Goal: Contribute content: Contribute content

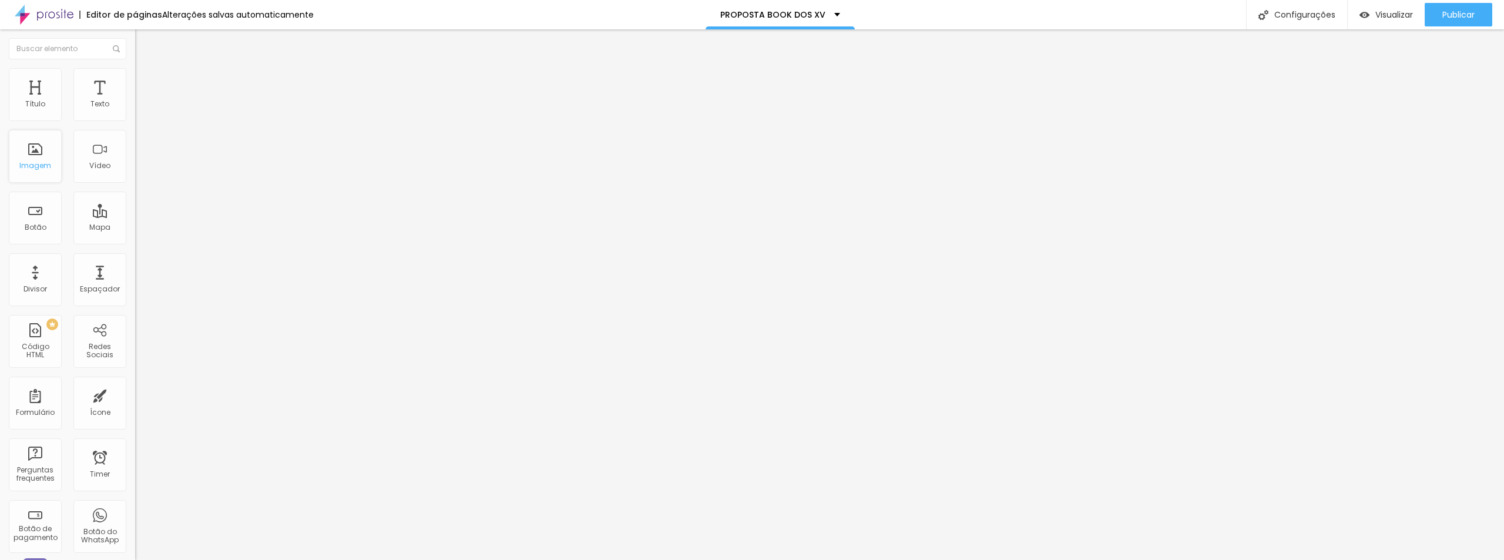
click at [49, 170] on div "Imagem" at bounding box center [35, 166] width 32 height 8
click at [144, 44] on img "button" at bounding box center [148, 42] width 9 height 9
click at [144, 43] on img "button" at bounding box center [148, 42] width 9 height 9
click at [135, 49] on button "Editar Coluna" at bounding box center [202, 42] width 135 height 27
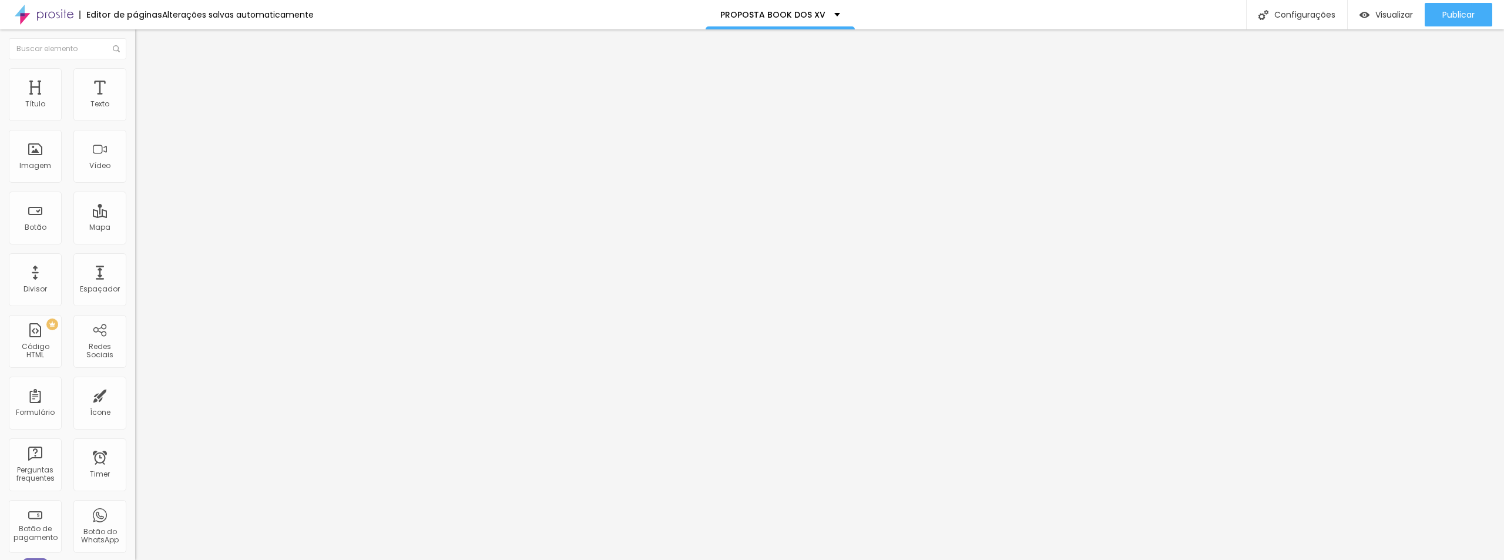
click at [144, 43] on div "Editar Coluna" at bounding box center [180, 42] width 73 height 9
click at [135, 101] on span "Adicionar imagem" at bounding box center [173, 96] width 76 height 10
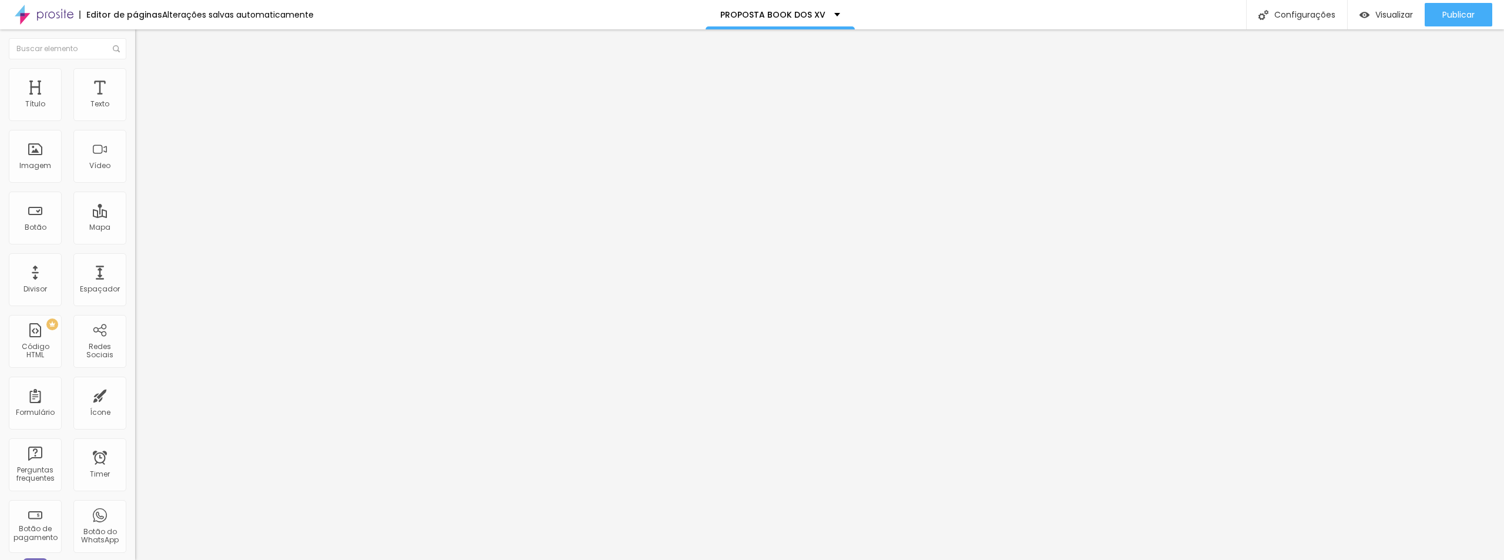
click at [135, 107] on span "Encaixotado" at bounding box center [158, 102] width 46 height 10
click at [135, 125] on span "Completo" at bounding box center [153, 120] width 36 height 10
click at [144, 44] on img "button" at bounding box center [148, 42] width 9 height 9
click at [135, 100] on div "Adicionar imagem" at bounding box center [202, 96] width 135 height 8
click at [135, 101] on span "Adicionar imagem" at bounding box center [173, 96] width 76 height 10
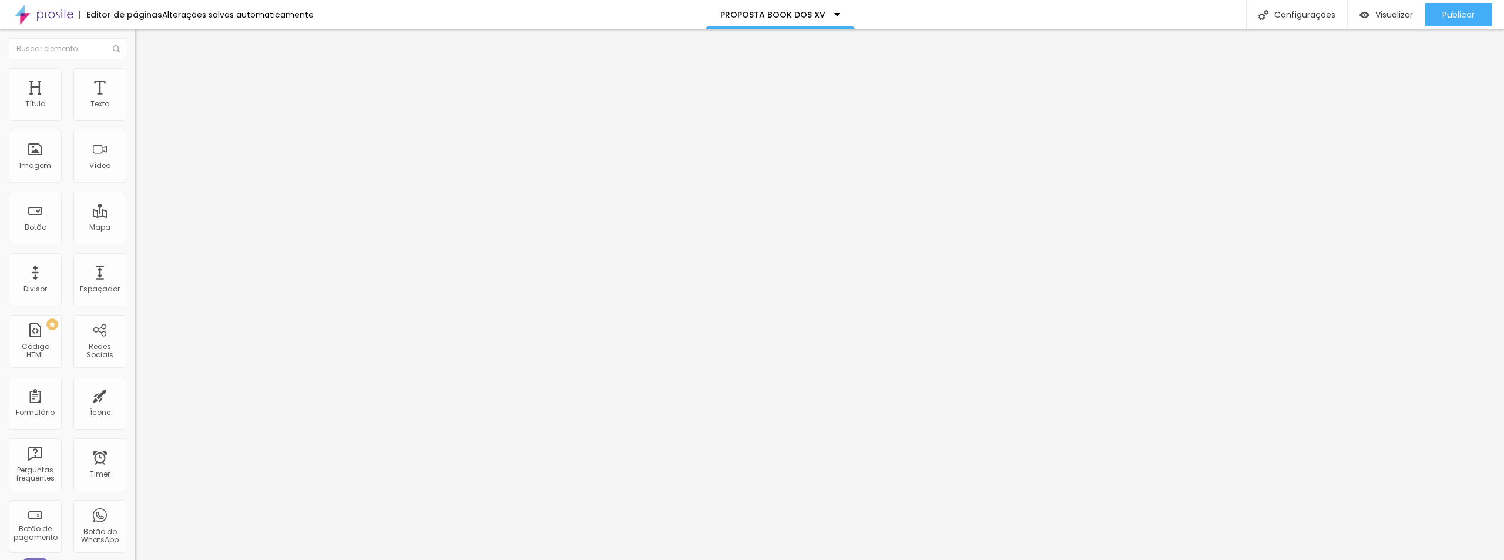
scroll to position [2434, 0]
click at [1394, 10] on span "Visualizar" at bounding box center [1395, 14] width 38 height 9
click at [135, 101] on span "Adicionar imagem" at bounding box center [173, 96] width 76 height 10
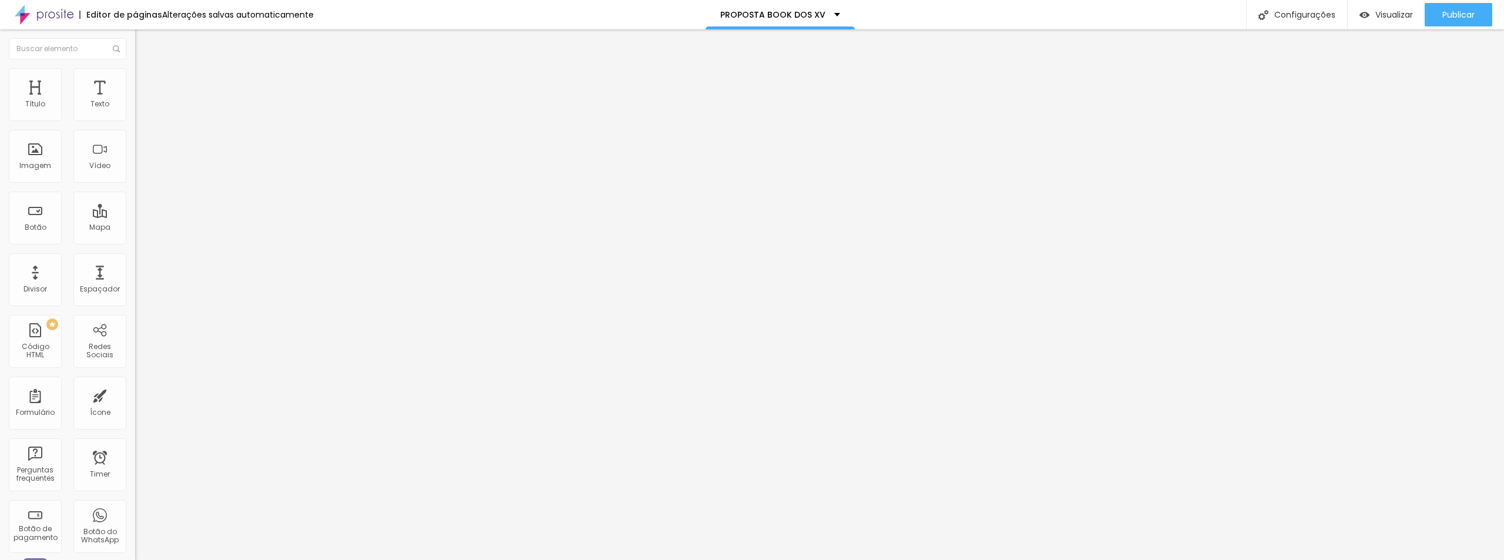
scroll to position [1410, 0]
click at [135, 101] on span "Trocar imagem" at bounding box center [167, 96] width 64 height 10
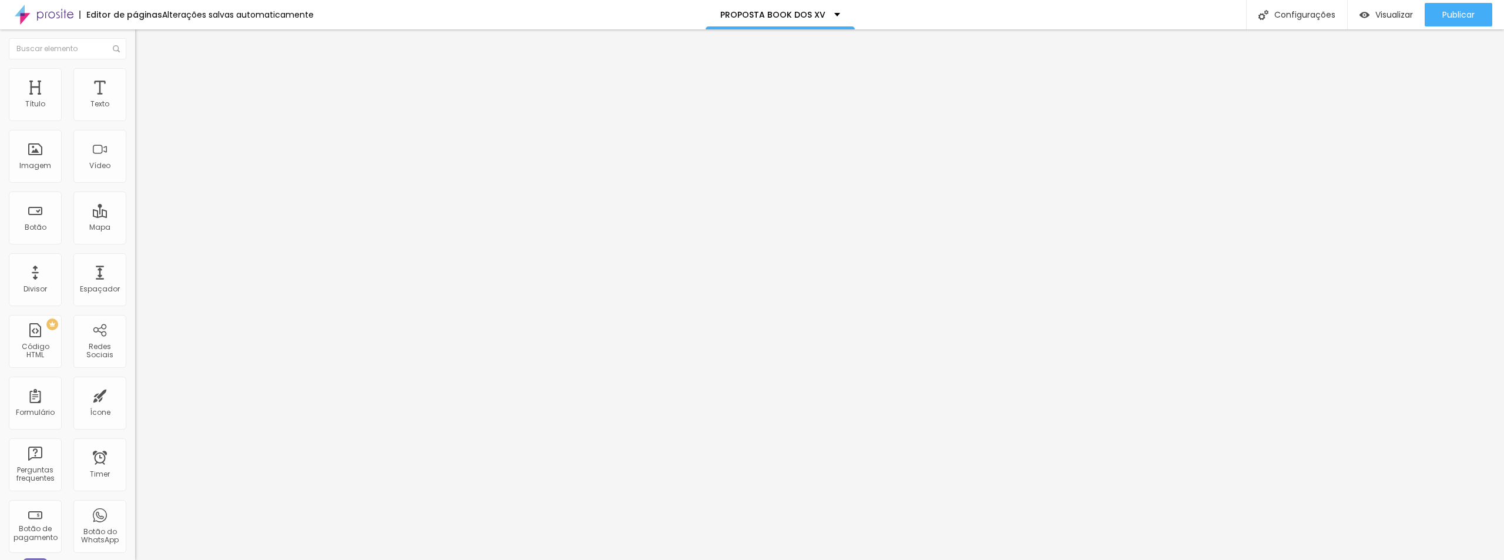
click at [24, 166] on div "Imagem" at bounding box center [35, 166] width 32 height 8
click at [135, 101] on span "Adicionar imagem" at bounding box center [173, 96] width 76 height 10
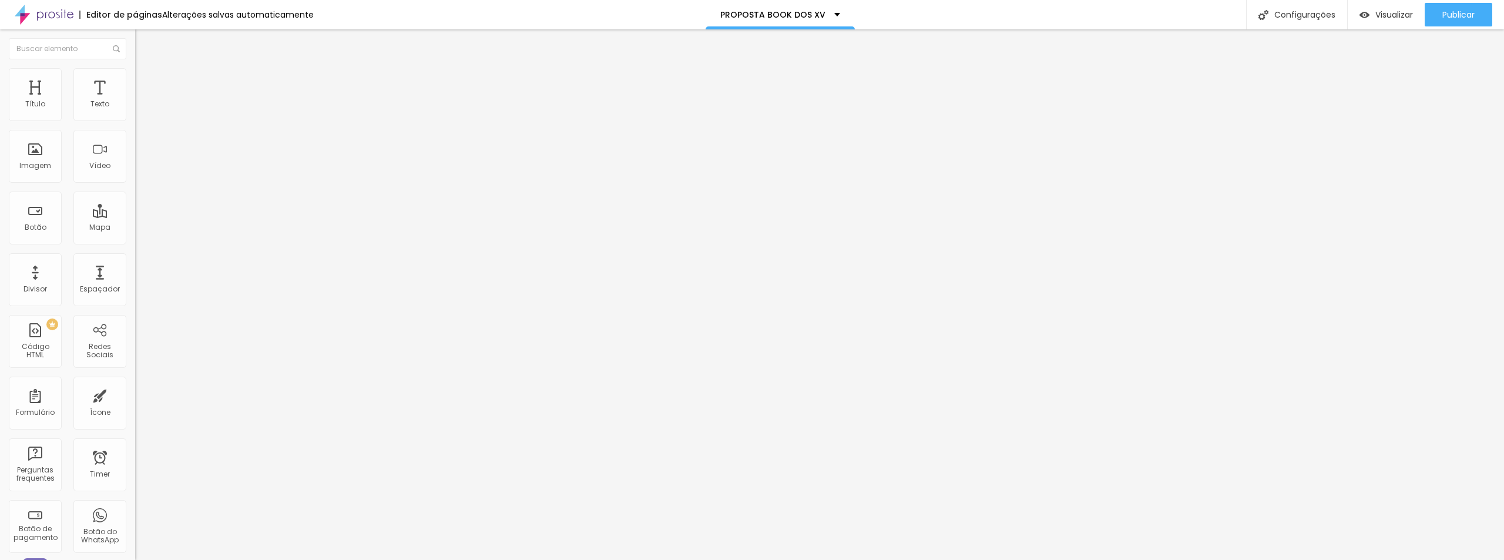
scroll to position [1880, 0]
click at [135, 101] on span "Adicionar imagem" at bounding box center [173, 96] width 76 height 10
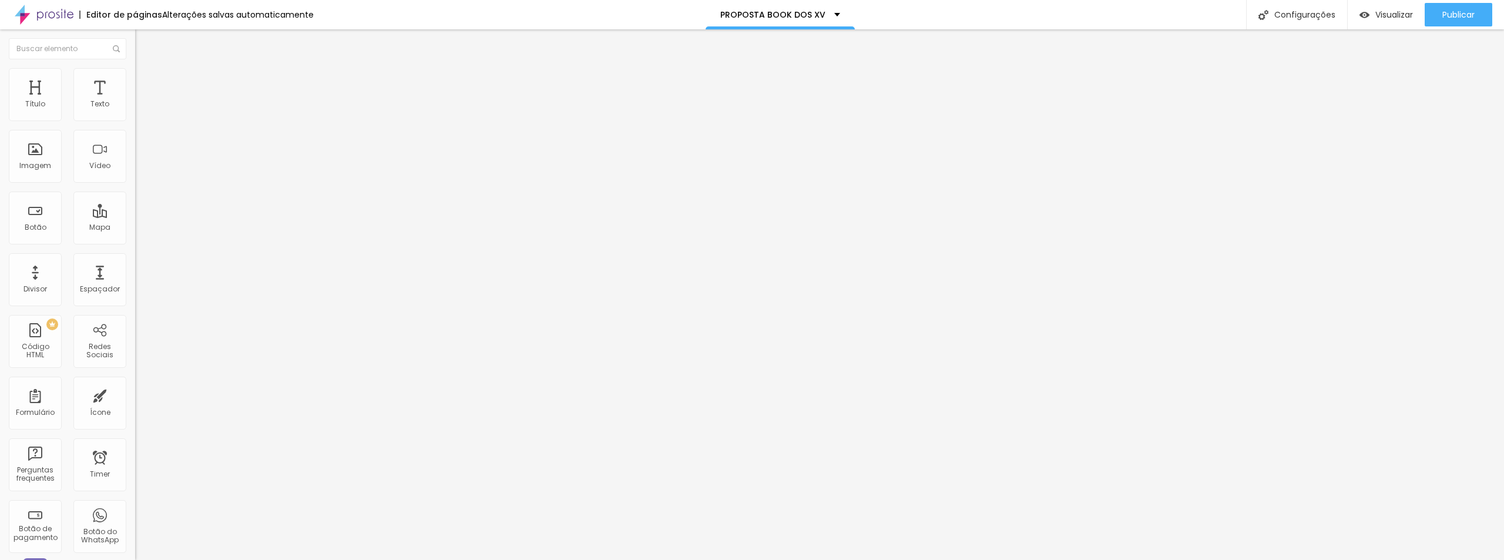
click at [135, 101] on span "Adicionar imagem" at bounding box center [173, 96] width 76 height 10
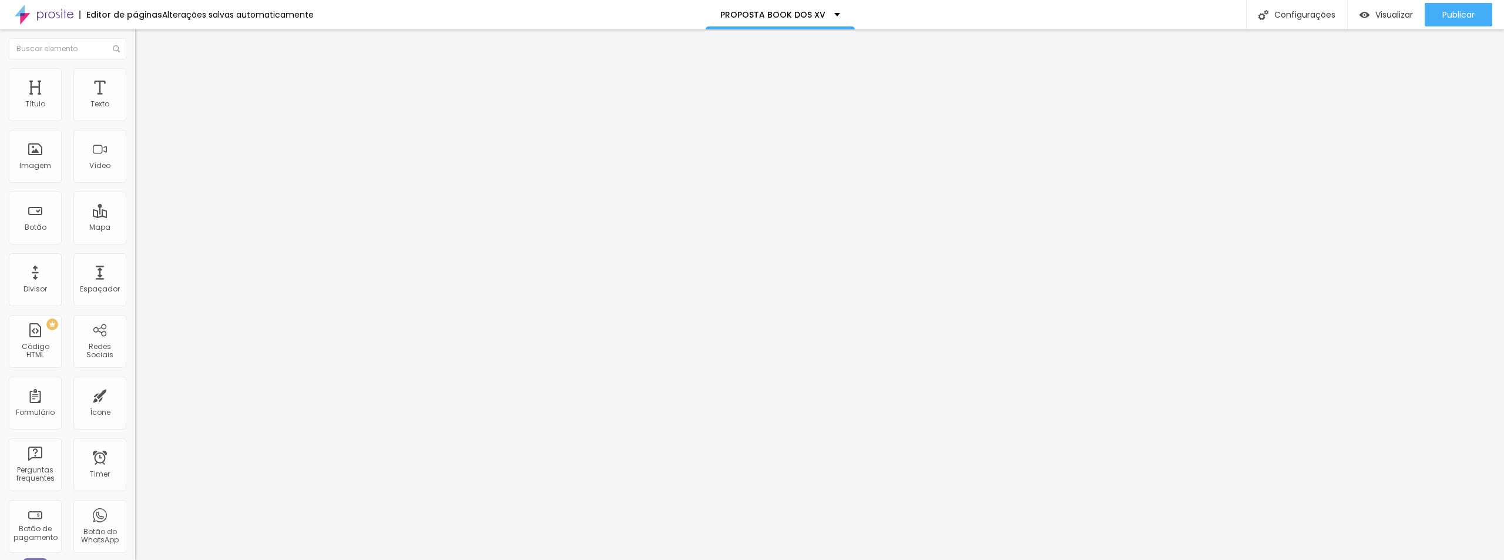
scroll to position [353, 0]
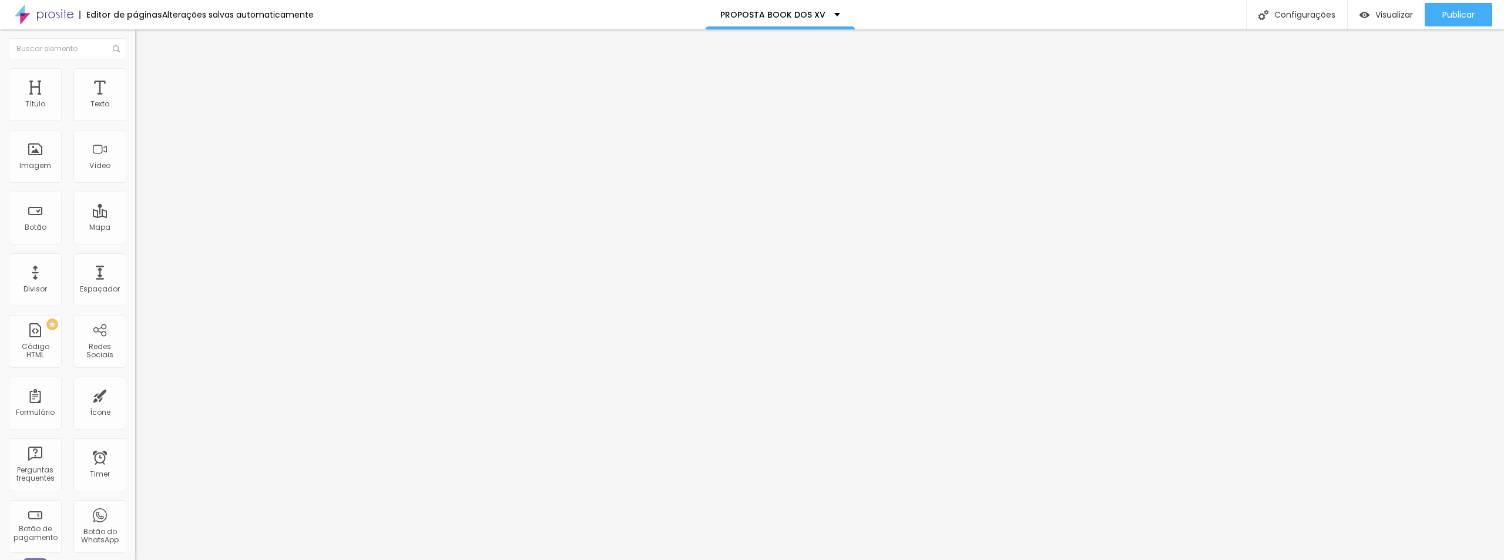
click at [135, 101] on span "Trocar imagem" at bounding box center [167, 96] width 64 height 10
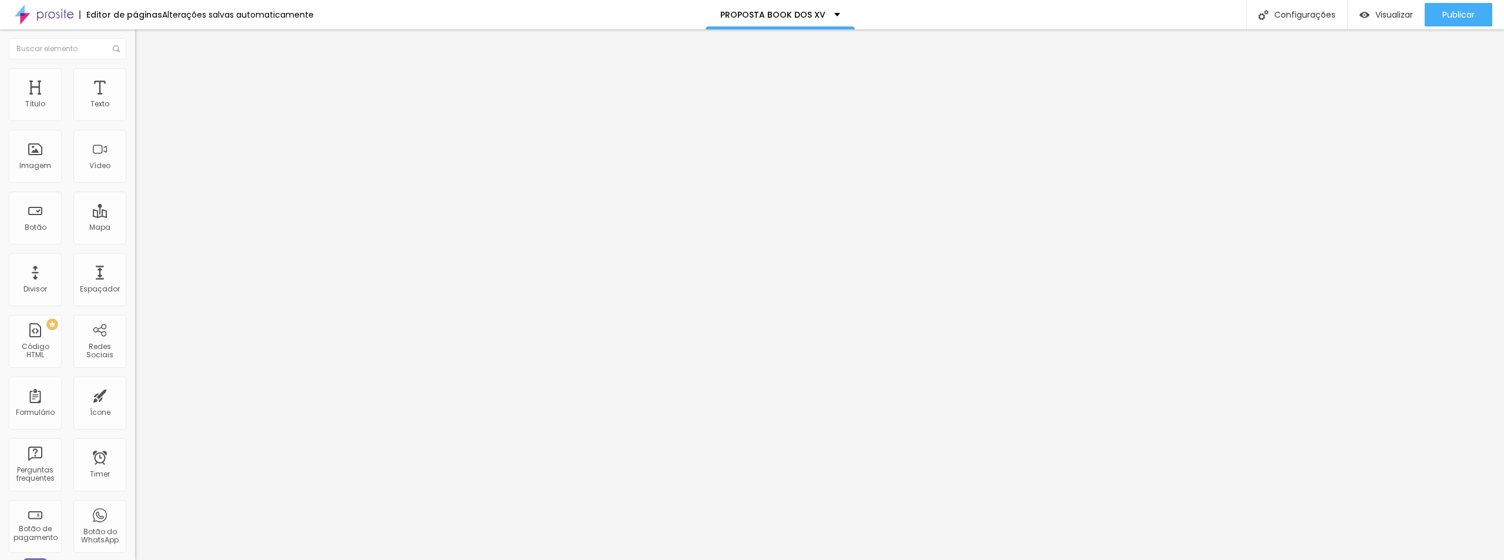
click at [135, 101] on span "Adicionar imagem" at bounding box center [173, 96] width 76 height 10
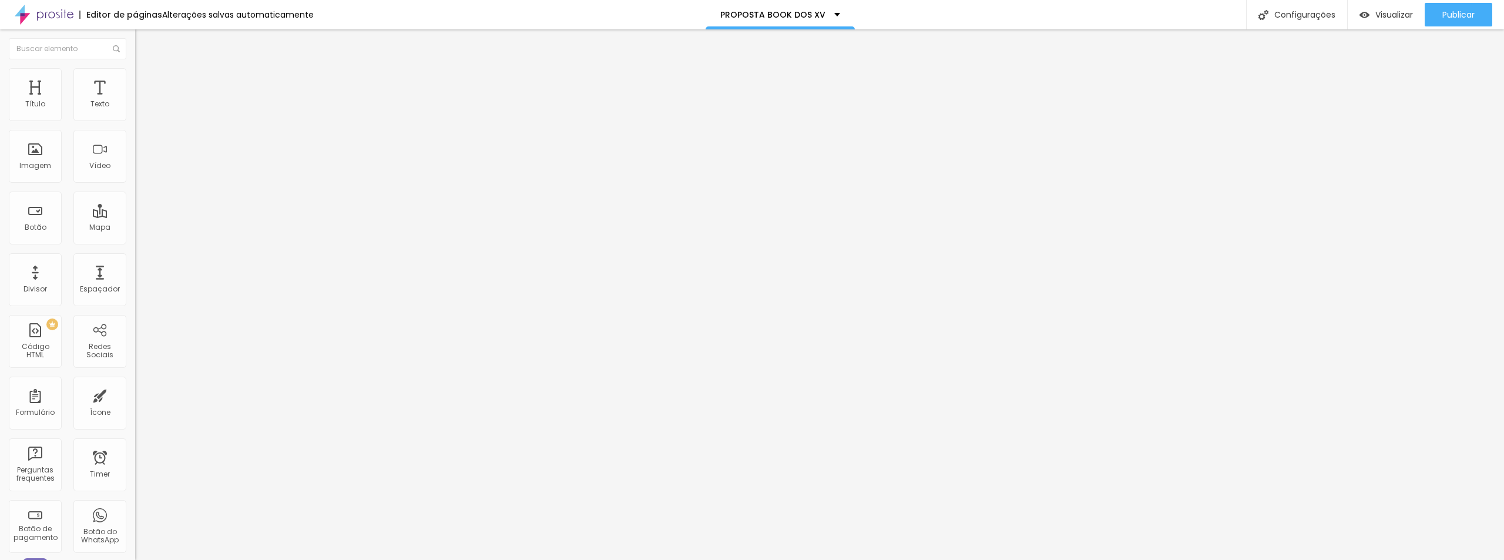
click at [135, 76] on li "Estilo" at bounding box center [202, 74] width 135 height 12
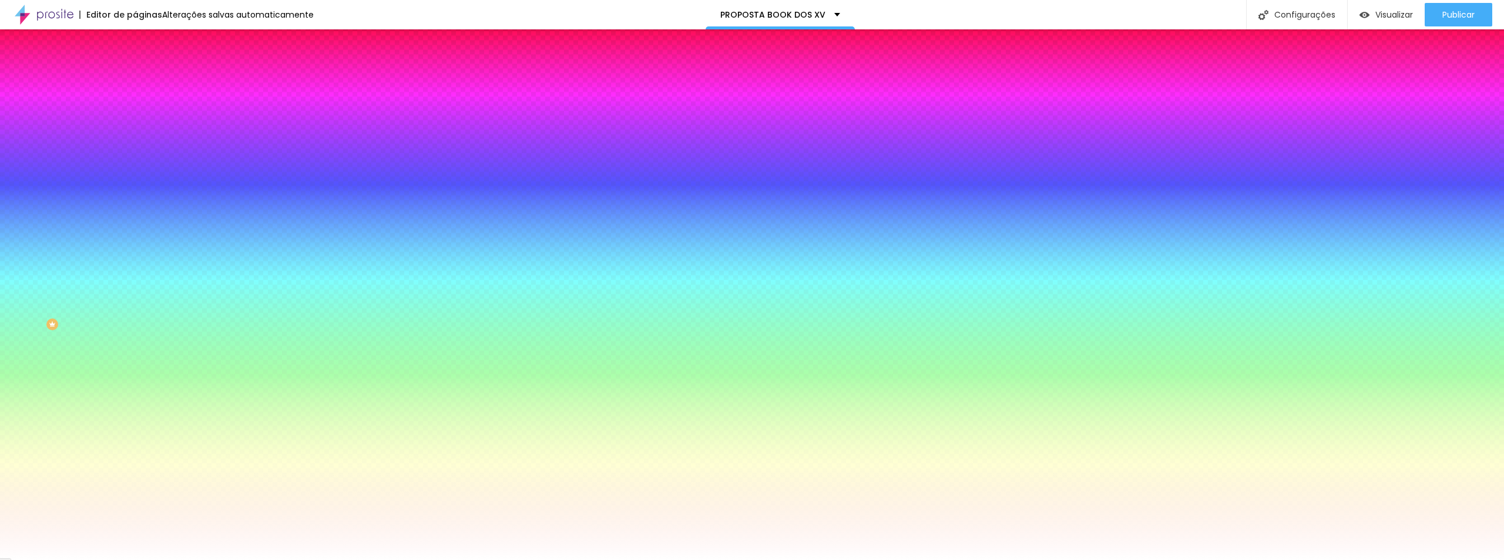
click at [135, 80] on li "Avançado" at bounding box center [202, 86] width 135 height 12
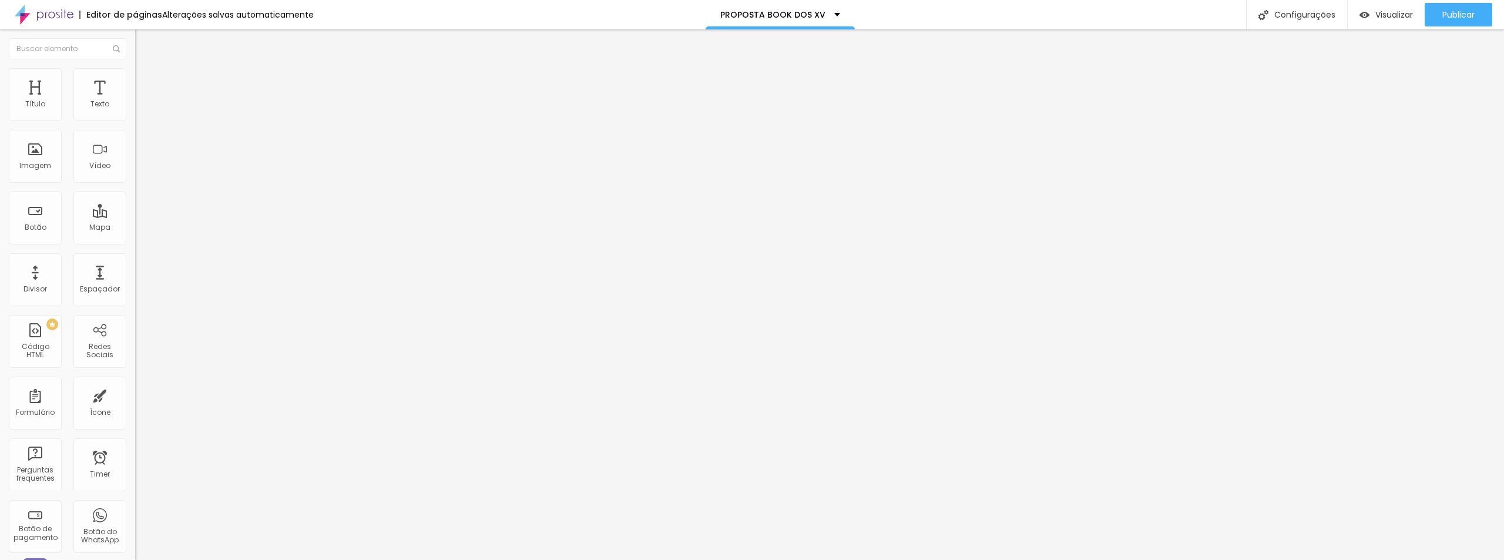
click at [135, 67] on img at bounding box center [140, 61] width 11 height 11
click at [135, 36] on button "Editar Coluna" at bounding box center [202, 42] width 135 height 27
click at [135, 72] on img at bounding box center [140, 73] width 11 height 11
click at [135, 67] on img at bounding box center [140, 61] width 11 height 11
click at [135, 80] on li "Avançado" at bounding box center [202, 86] width 135 height 12
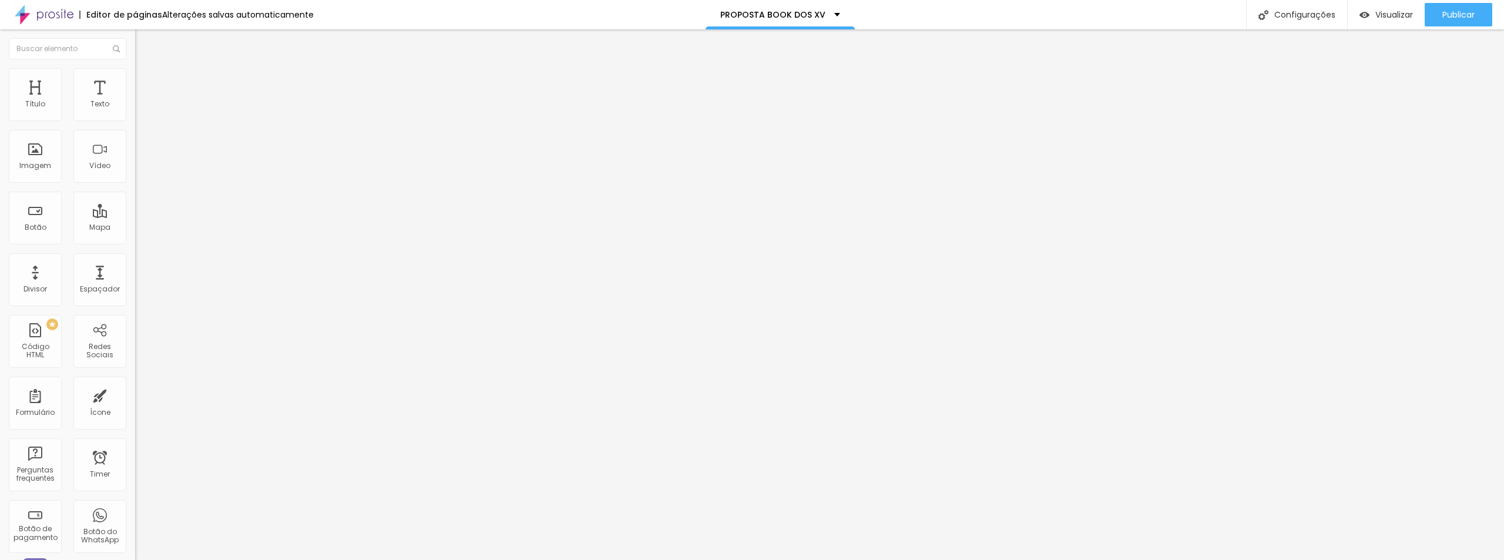
click at [135, 118] on div at bounding box center [202, 112] width 135 height 9
click at [135, 107] on img at bounding box center [139, 103] width 8 height 8
click at [146, 83] on span "Avançado" at bounding box center [165, 88] width 39 height 10
type input "25"
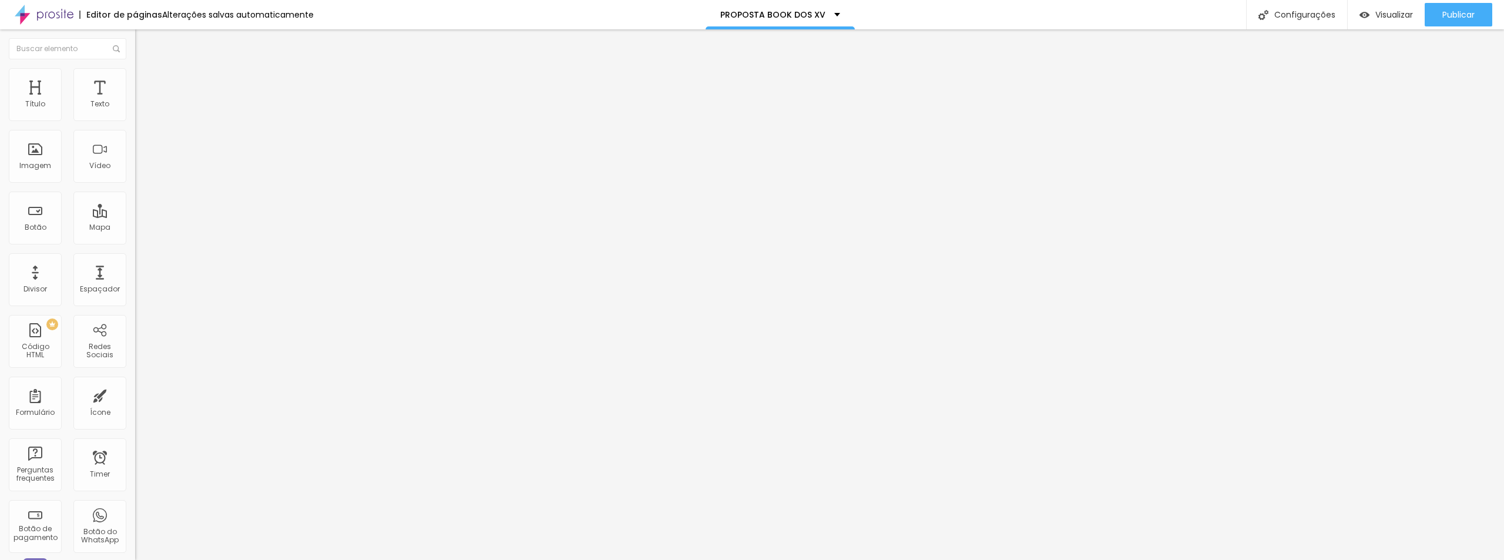
type input "30"
type input "35"
type input "30"
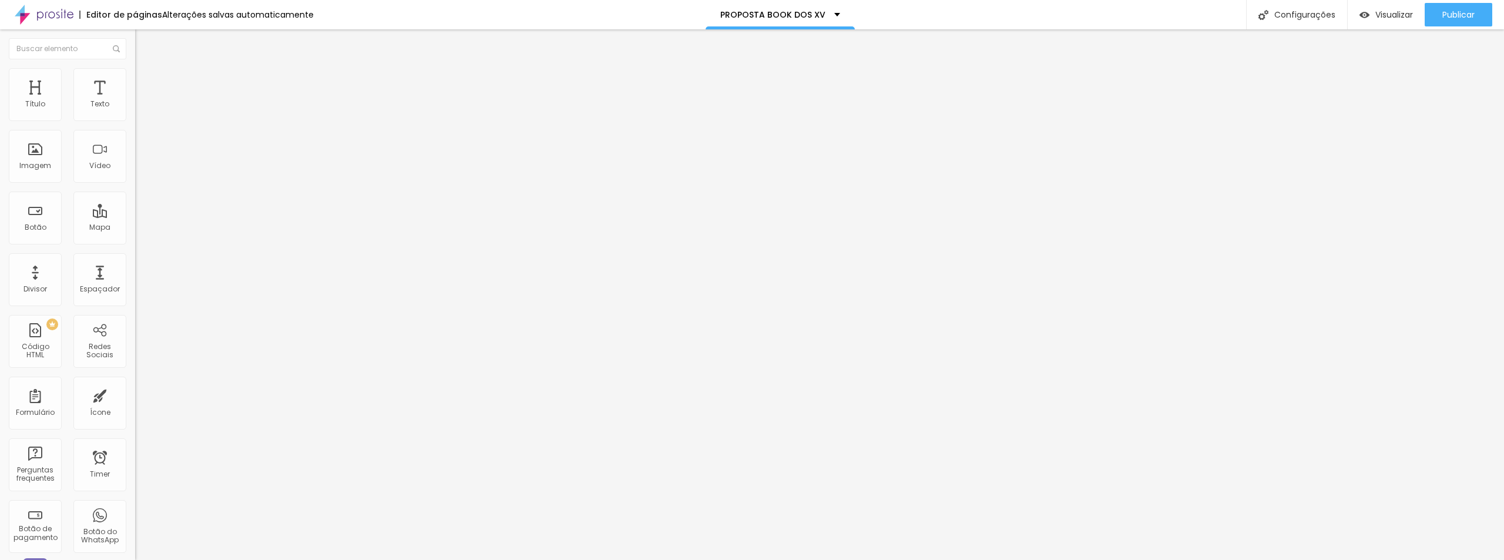
type input "30"
type input "25"
type input "20"
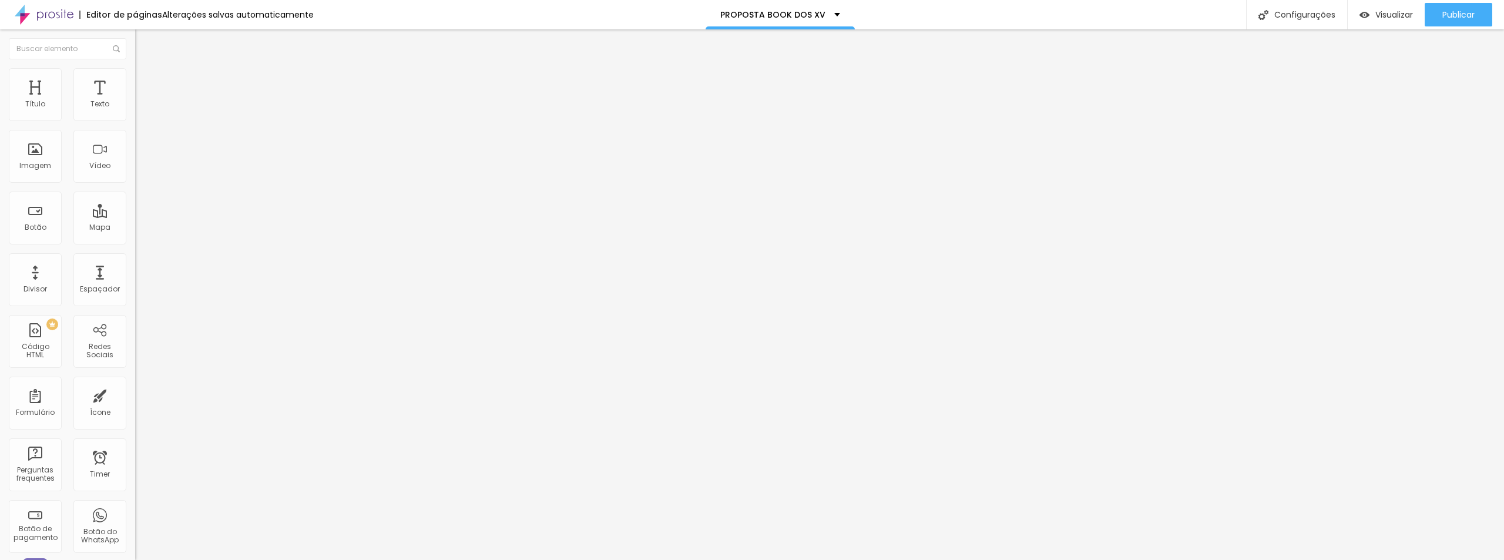
type input "15"
type input "10"
type input "15"
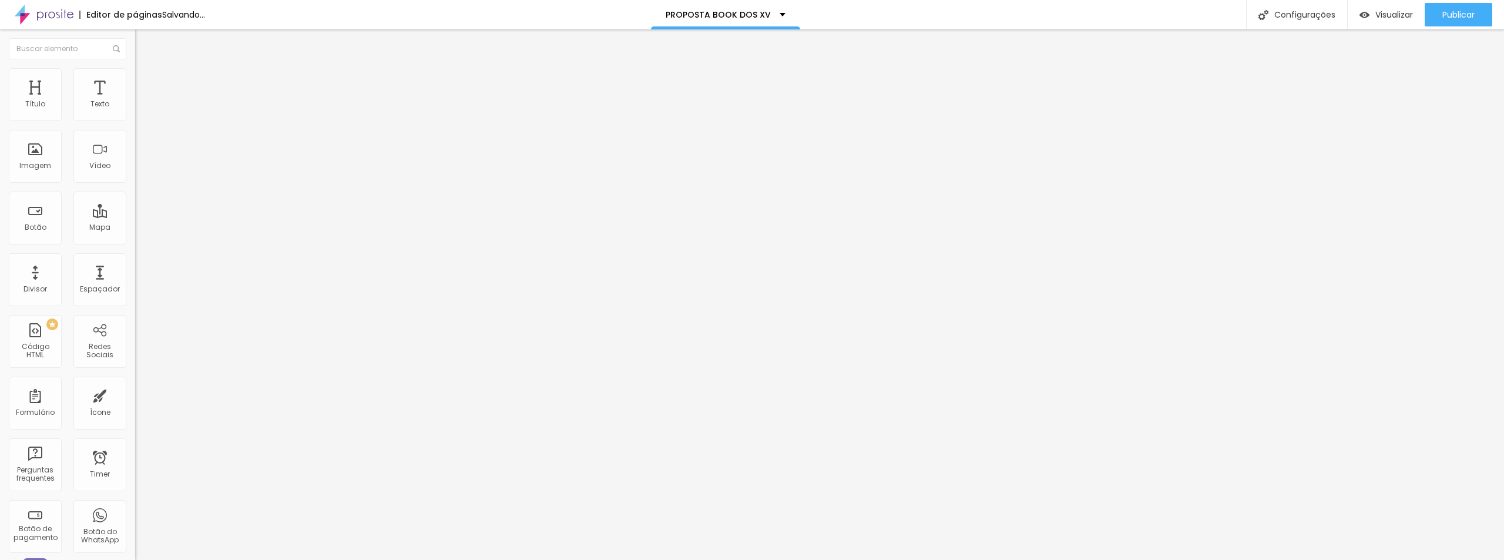
type input "15"
type input "20"
click at [135, 228] on input "range" at bounding box center [173, 232] width 76 height 9
click at [146, 80] on span "Estilo" at bounding box center [155, 76] width 18 height 10
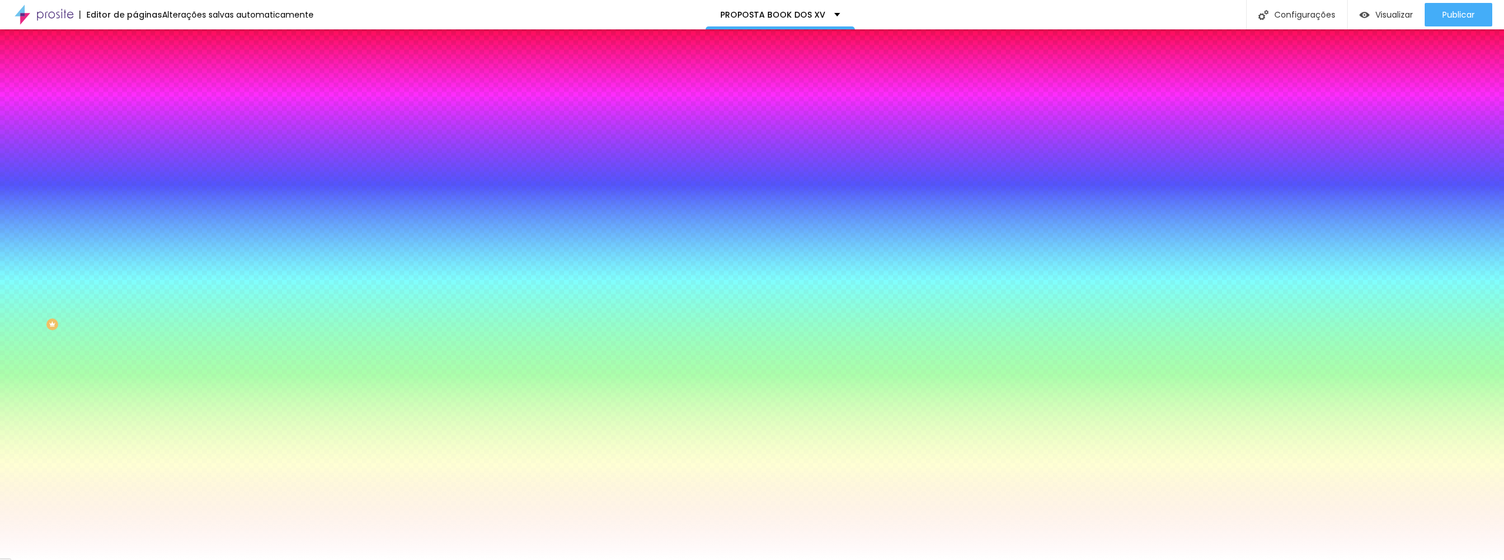
click at [135, 67] on img at bounding box center [140, 61] width 11 height 11
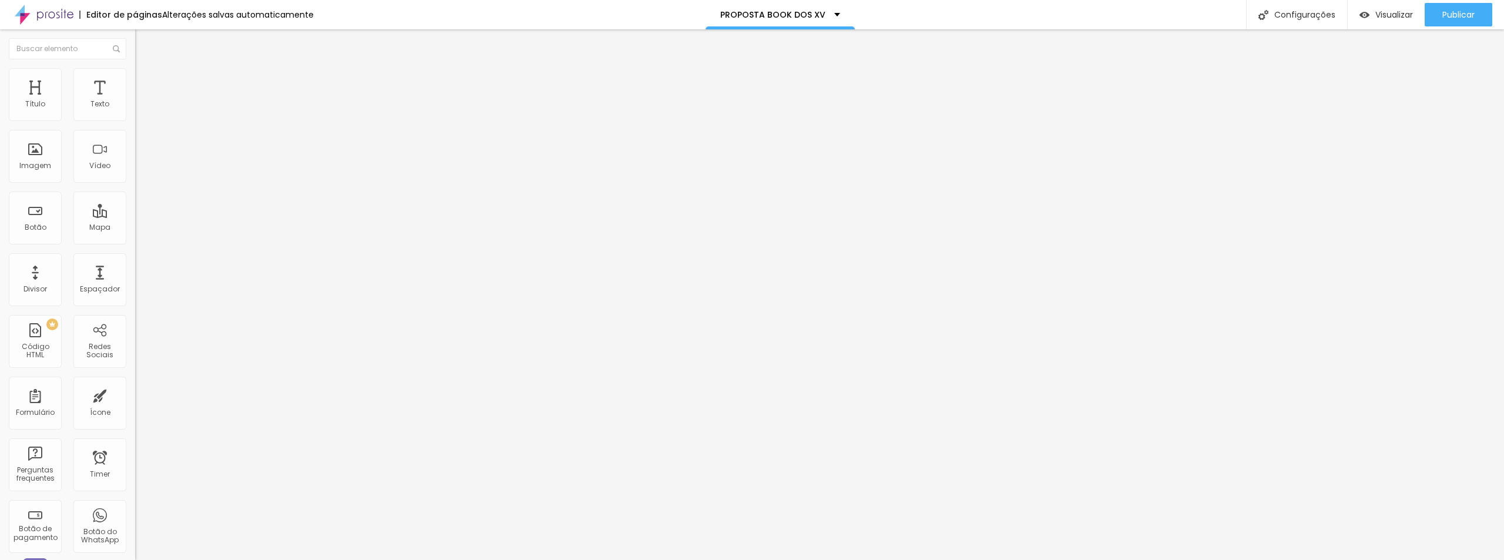
click at [144, 43] on img "button" at bounding box center [148, 42] width 9 height 9
click at [135, 101] on span "Adicionar imagem" at bounding box center [173, 96] width 76 height 10
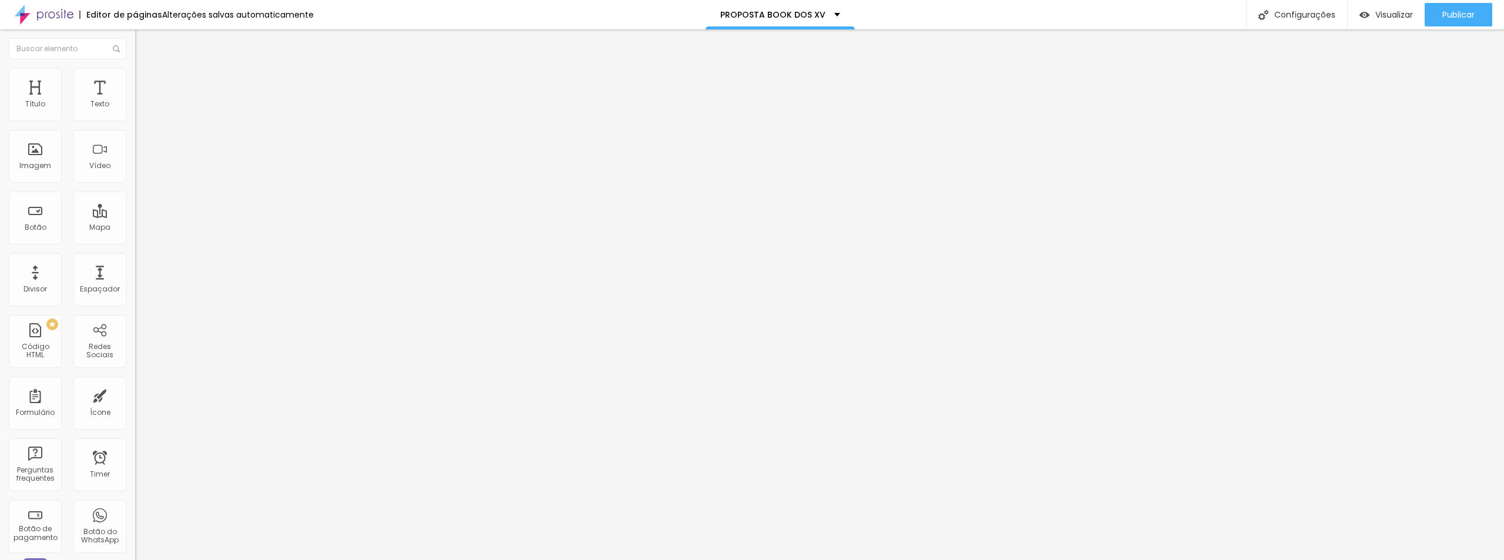
click at [146, 79] on span "Estilo" at bounding box center [155, 76] width 18 height 10
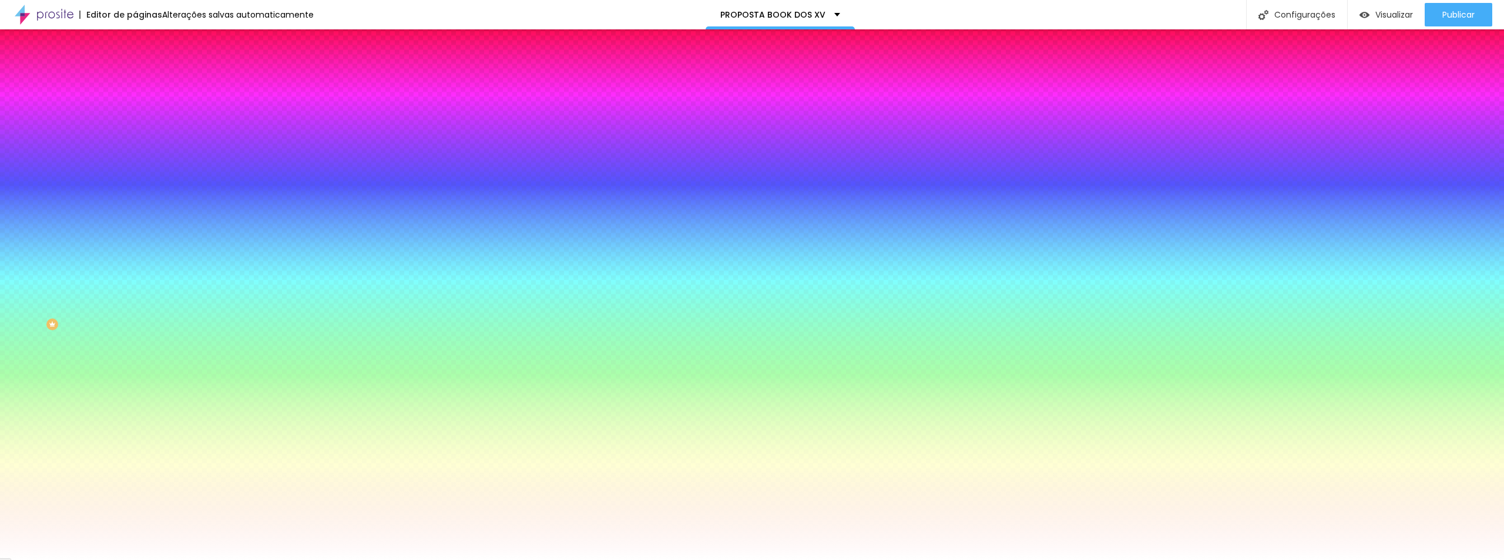
click at [135, 80] on img at bounding box center [140, 85] width 11 height 11
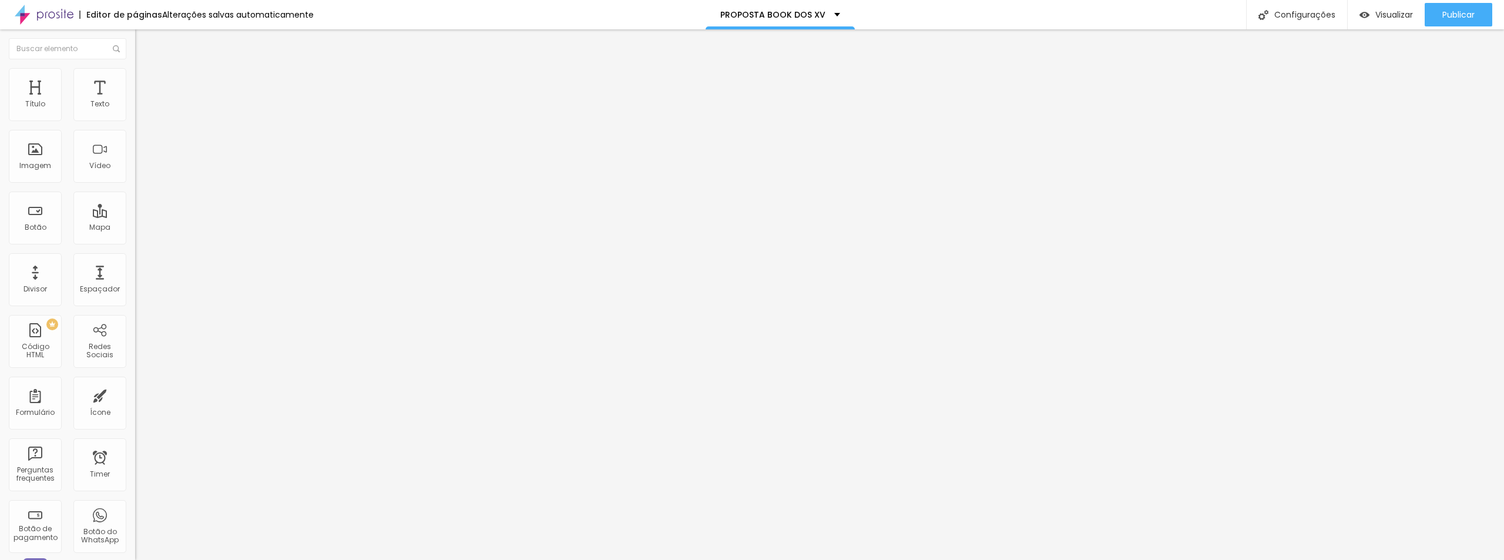
click at [135, 68] on li "Conteúdo" at bounding box center [202, 62] width 135 height 12
click at [146, 81] on span "Estilo" at bounding box center [155, 76] width 18 height 10
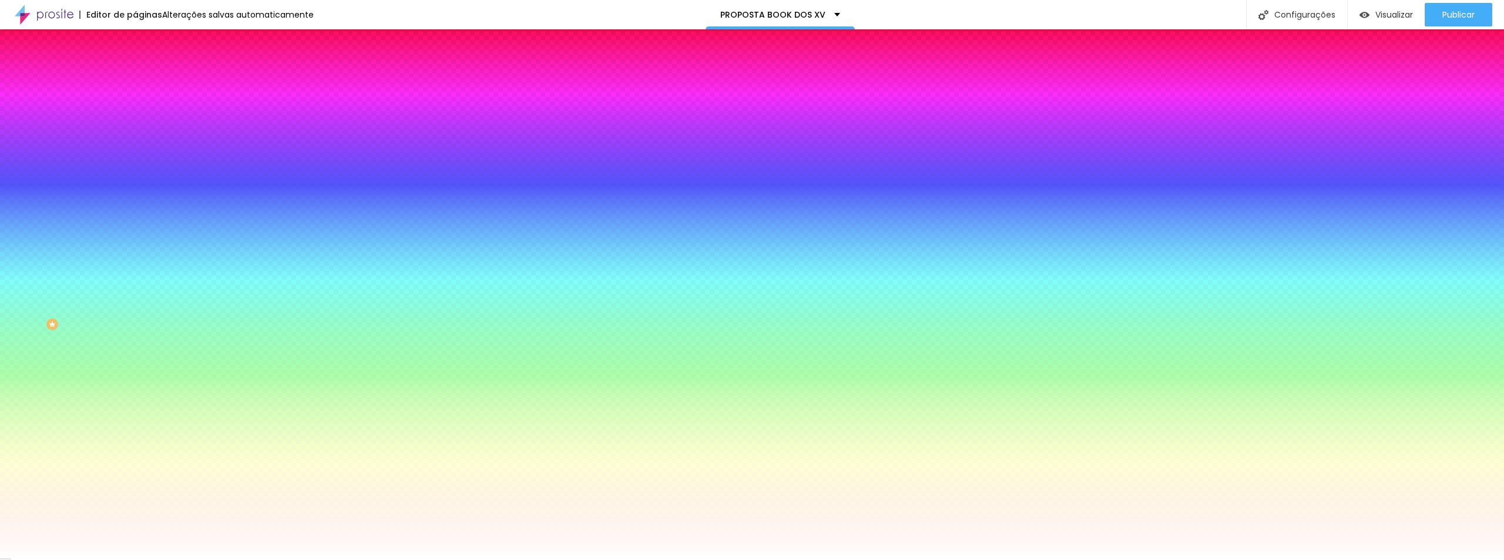
click at [135, 80] on li "Avançado" at bounding box center [202, 86] width 135 height 12
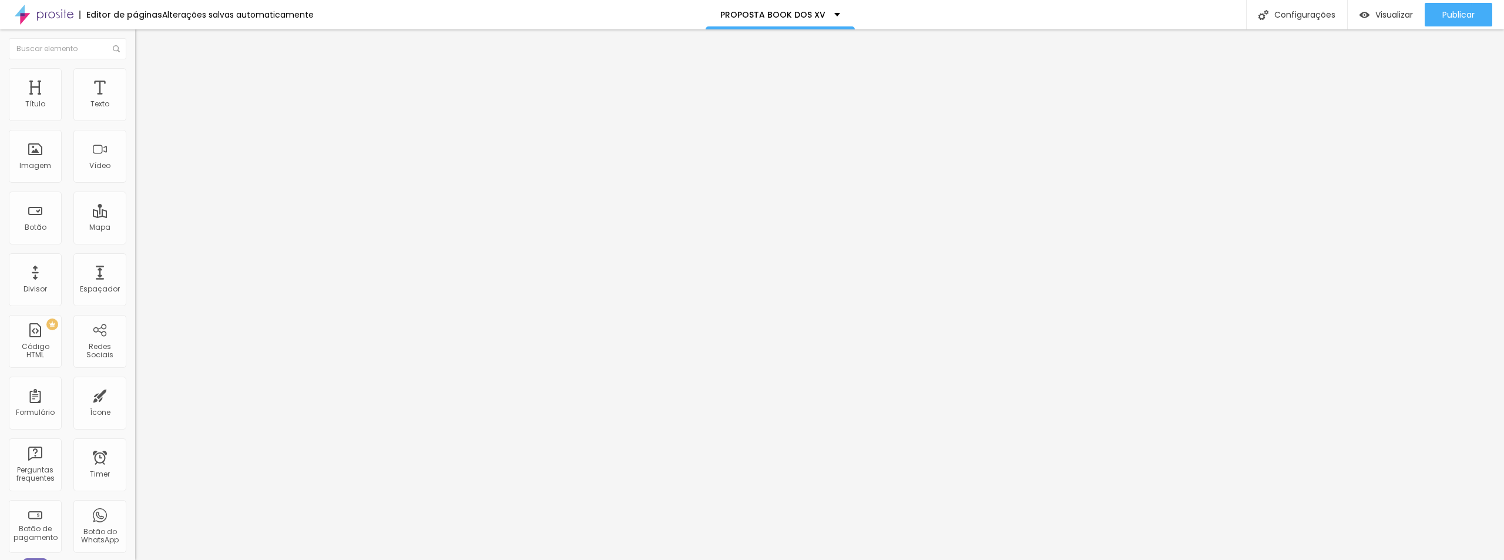
click at [144, 43] on img "button" at bounding box center [148, 42] width 9 height 9
click at [135, 101] on span "Adicionar imagem" at bounding box center [173, 96] width 76 height 10
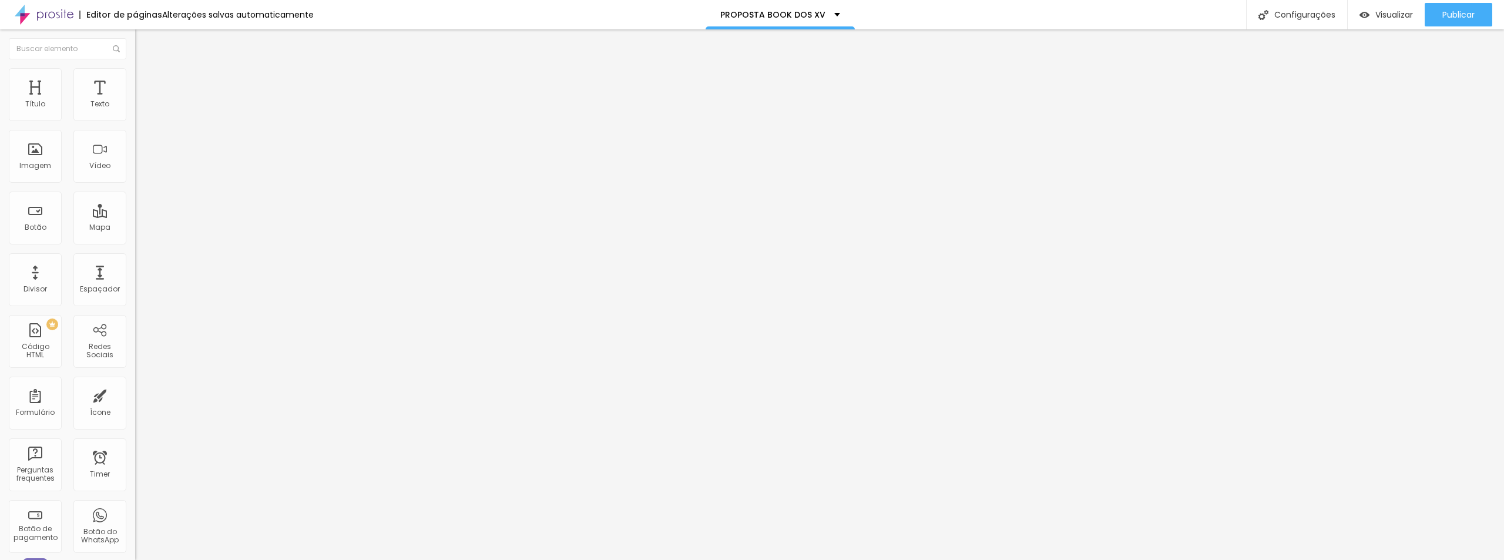
click at [135, 101] on span "Adicionar imagem" at bounding box center [173, 96] width 76 height 10
click at [146, 83] on span "Avançado" at bounding box center [165, 88] width 39 height 10
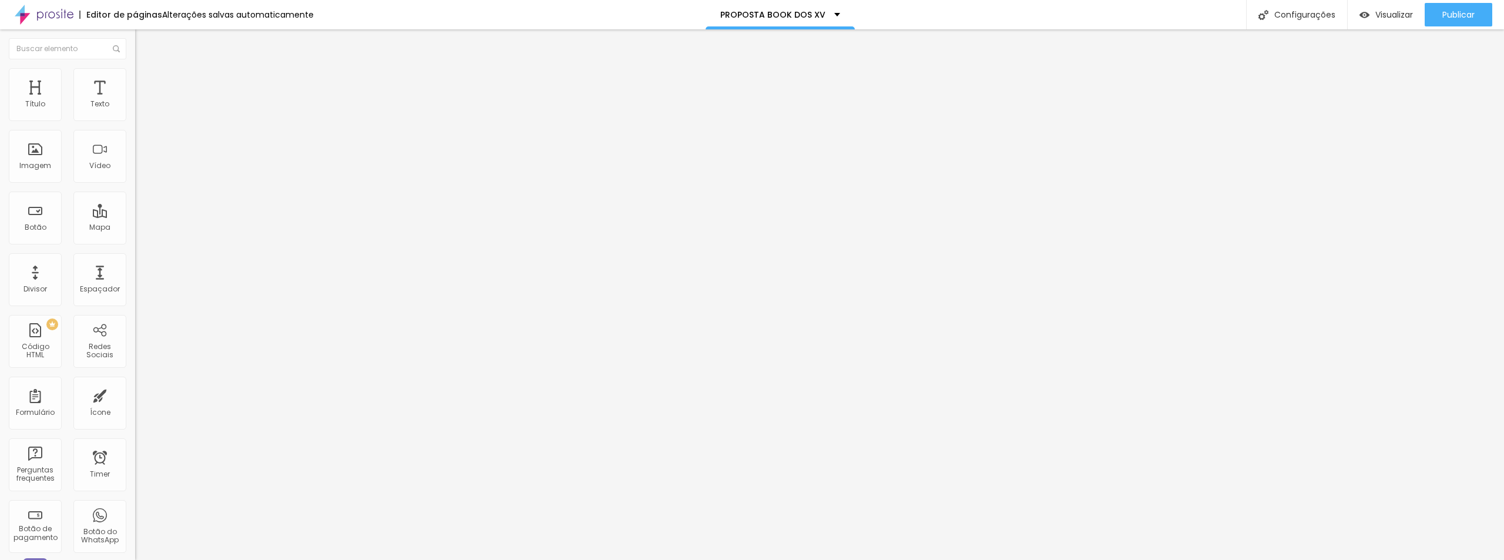
type input "25"
type input "30"
type input "35"
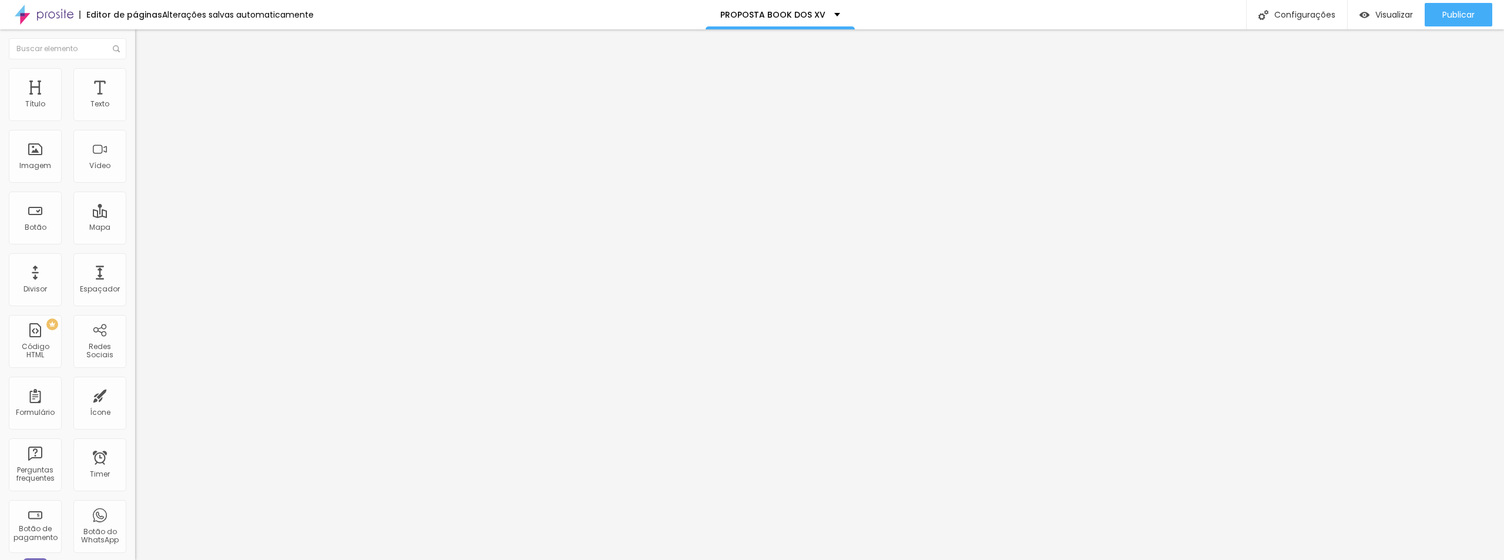
type input "35"
type input "30"
type input "20"
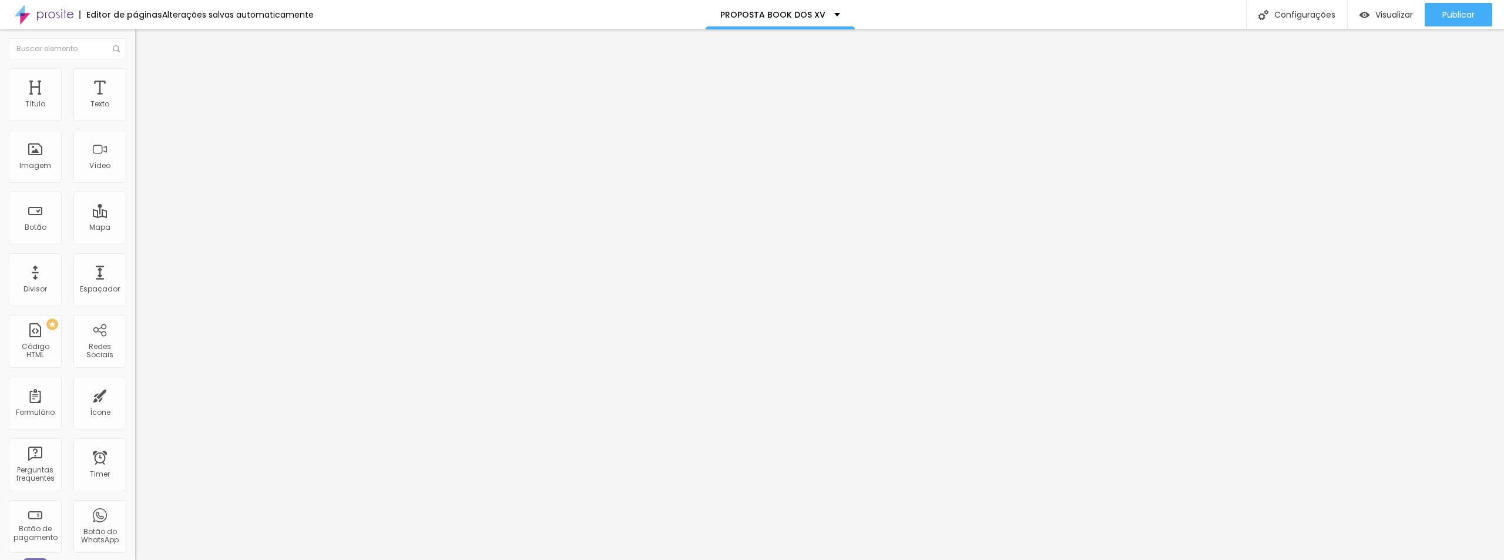
type input "0"
drag, startPoint x: 49, startPoint y: 118, endPoint x: 7, endPoint y: 122, distance: 42.5
type input "0"
click at [135, 228] on input "range" at bounding box center [173, 232] width 76 height 9
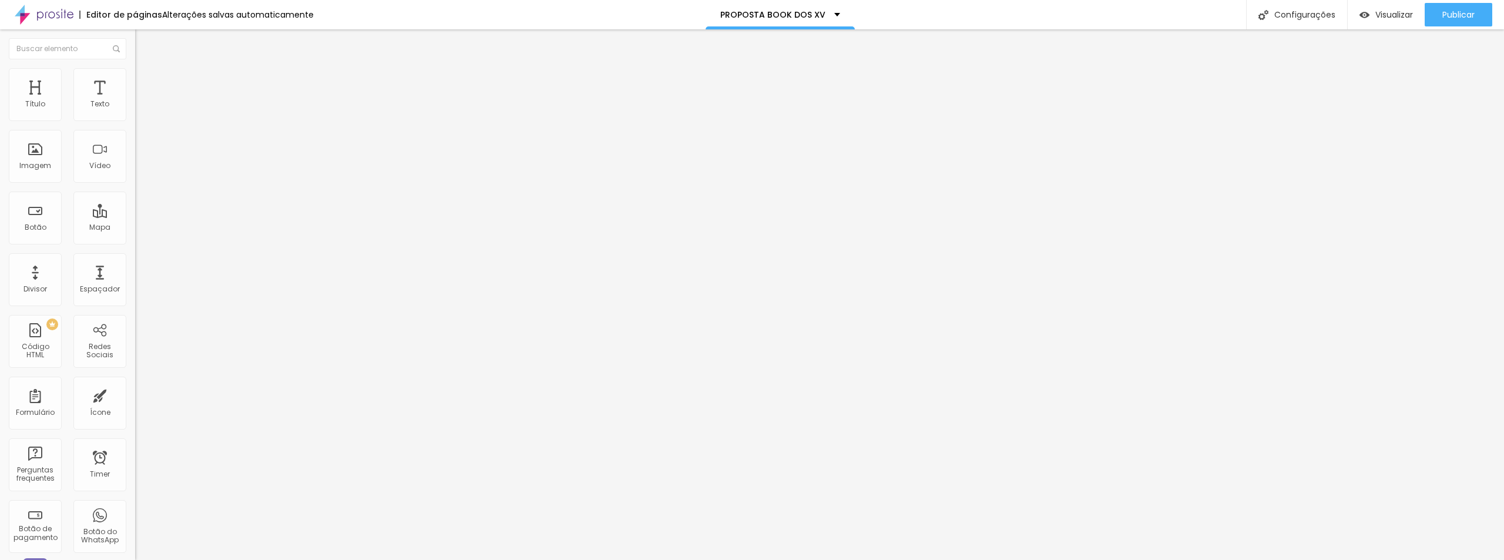
click at [135, 80] on li "Avançado" at bounding box center [202, 86] width 135 height 12
type input "10"
type input "0"
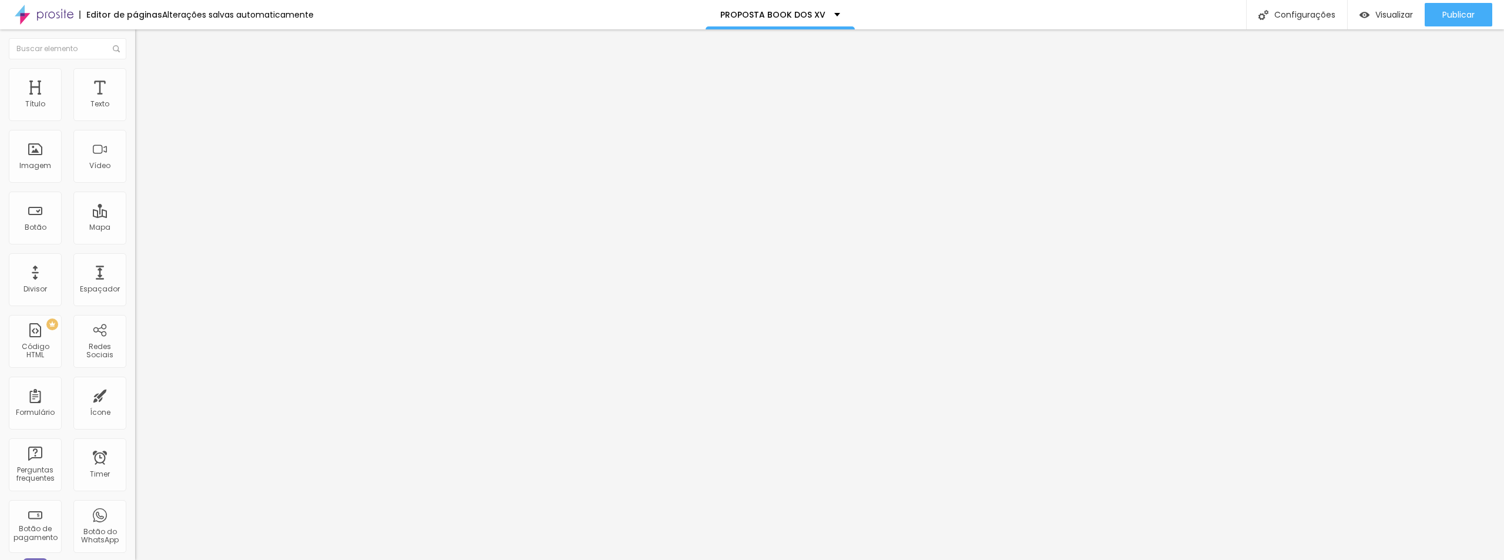
drag, startPoint x: 48, startPoint y: 118, endPoint x: -7, endPoint y: 112, distance: 55.5
type input "0"
click at [135, 228] on input "range" at bounding box center [173, 232] width 76 height 9
click at [146, 83] on span "Avançado" at bounding box center [165, 88] width 39 height 10
drag, startPoint x: 42, startPoint y: 119, endPoint x: -11, endPoint y: 119, distance: 52.3
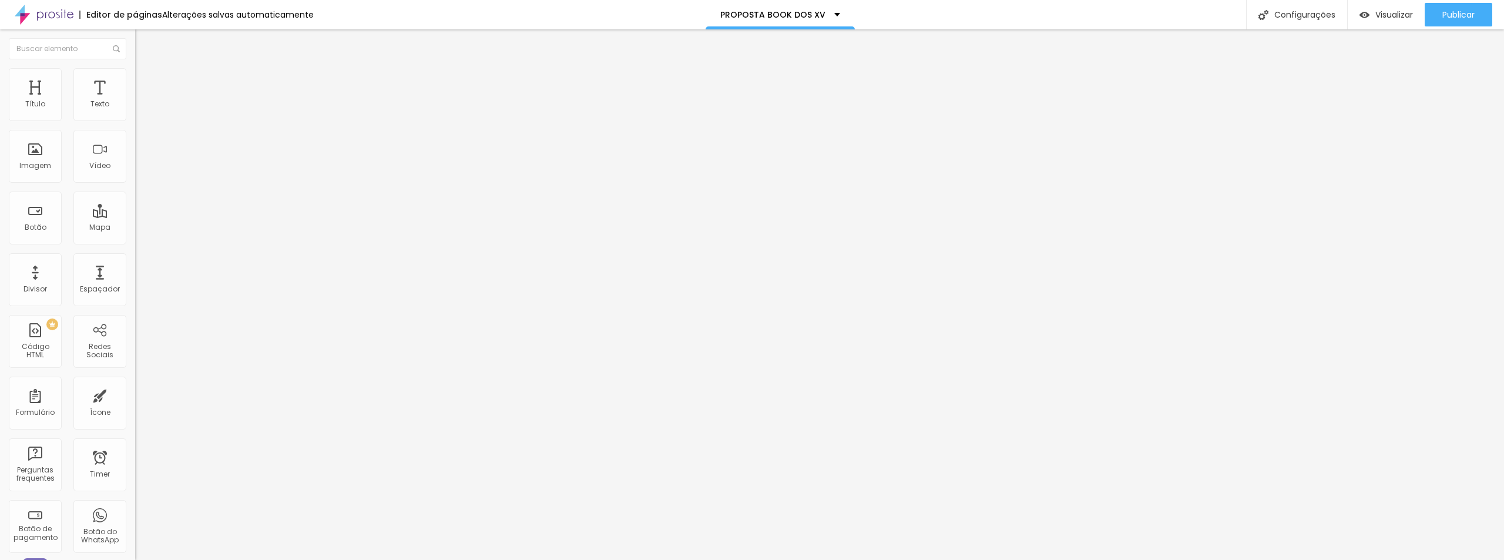
click at [0, 119] on html "Editor de páginas Alterações [PERSON_NAME] automaticamente PROPOSTA BOOK DOS XV…" at bounding box center [752, 280] width 1504 height 560
type input "15"
type input "0"
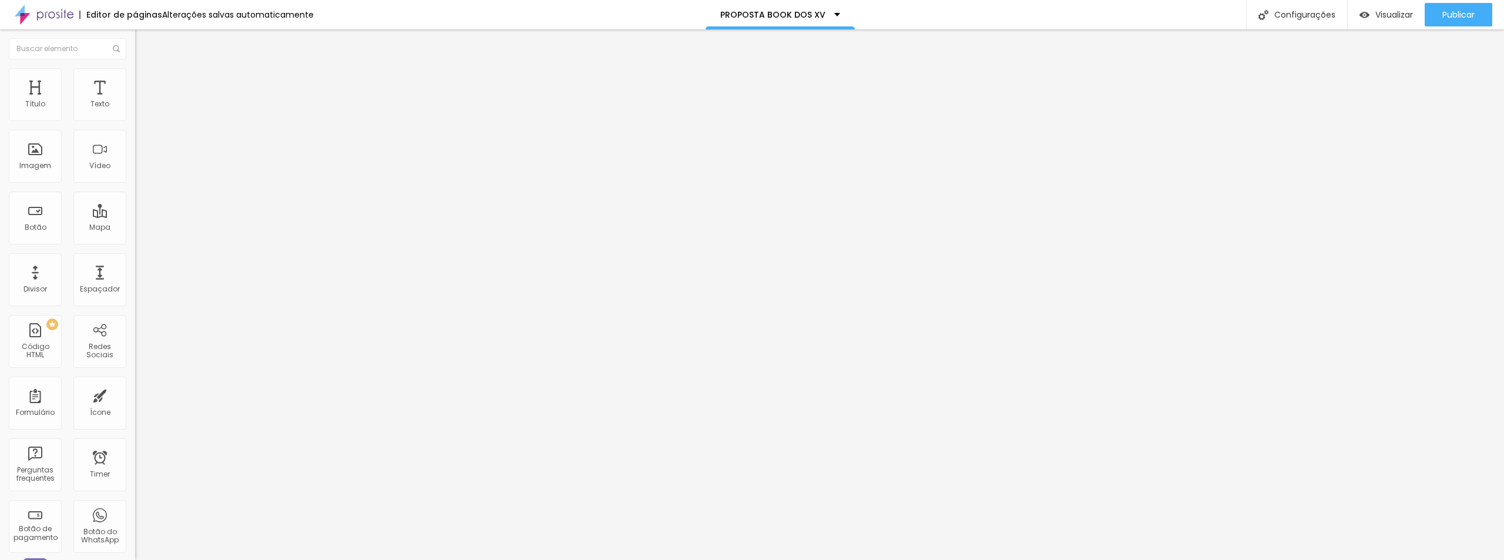
drag, startPoint x: 32, startPoint y: 116, endPoint x: -7, endPoint y: 114, distance: 38.9
type input "0"
click at [135, 228] on input "range" at bounding box center [173, 232] width 76 height 9
click at [1380, 17] on span "Visualizar" at bounding box center [1395, 14] width 38 height 9
click at [135, 80] on li "Avançado" at bounding box center [202, 86] width 135 height 12
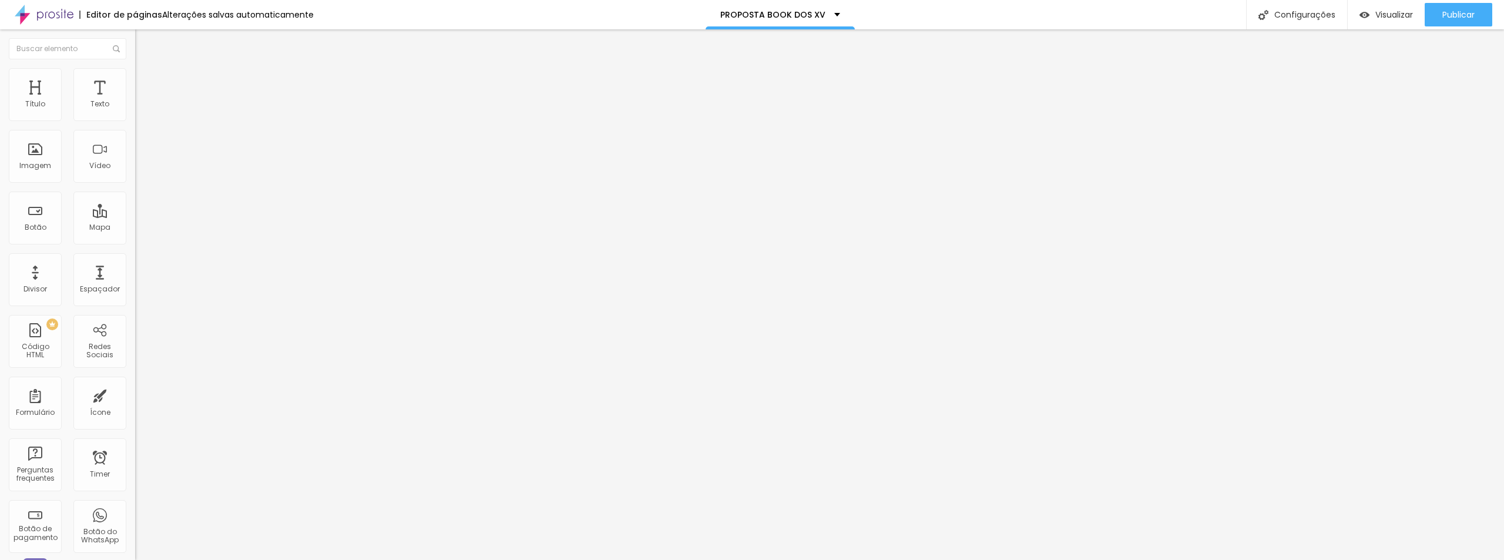
click at [135, 80] on li "Avançado" at bounding box center [202, 86] width 135 height 12
click at [146, 83] on span "Avançado" at bounding box center [165, 88] width 39 height 10
type input "15"
type input "5"
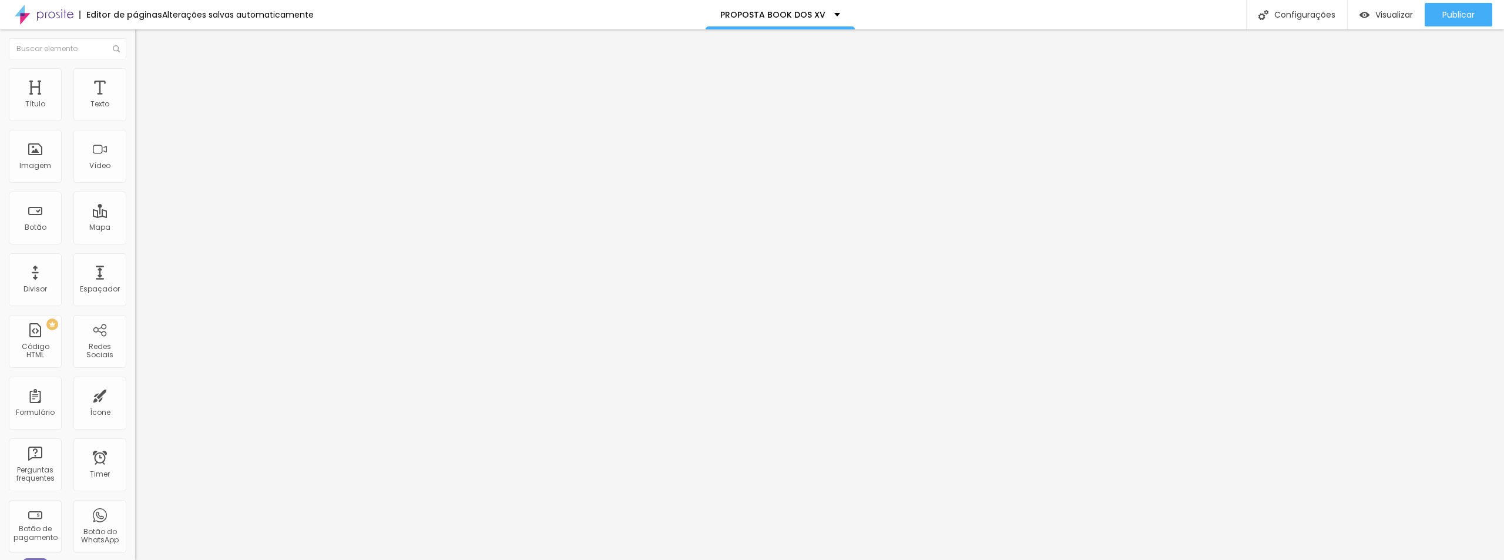
type input "5"
type input "0"
type input "5"
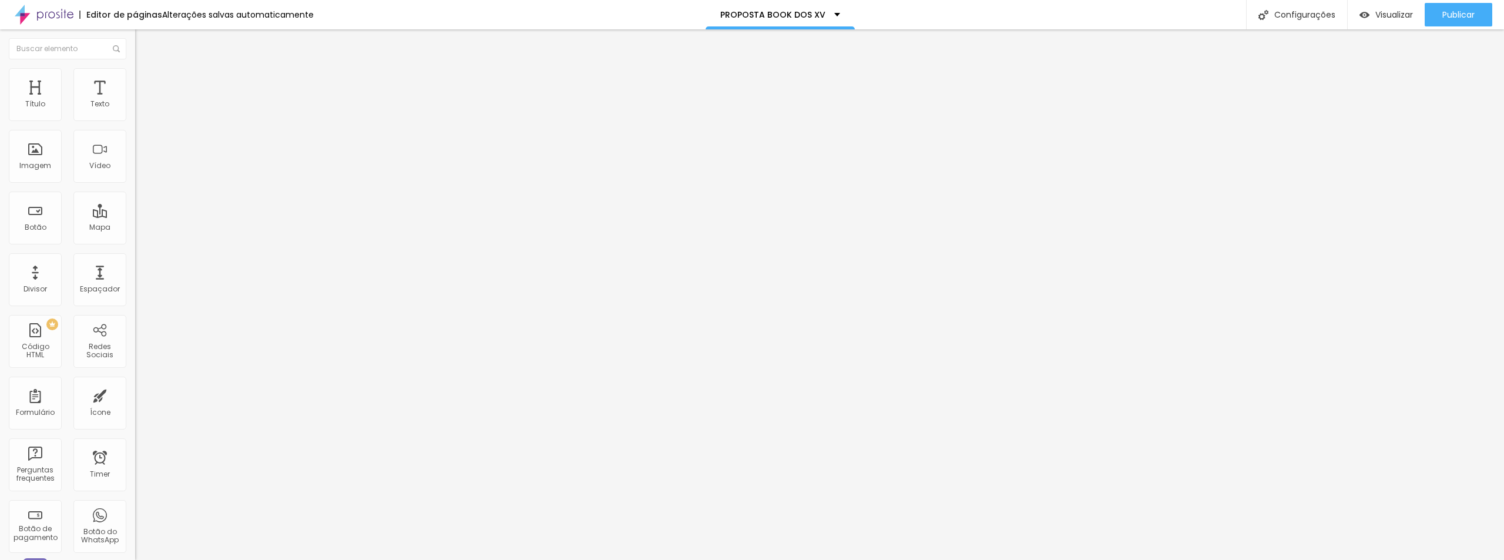
type input "10"
type input "5"
type input "0"
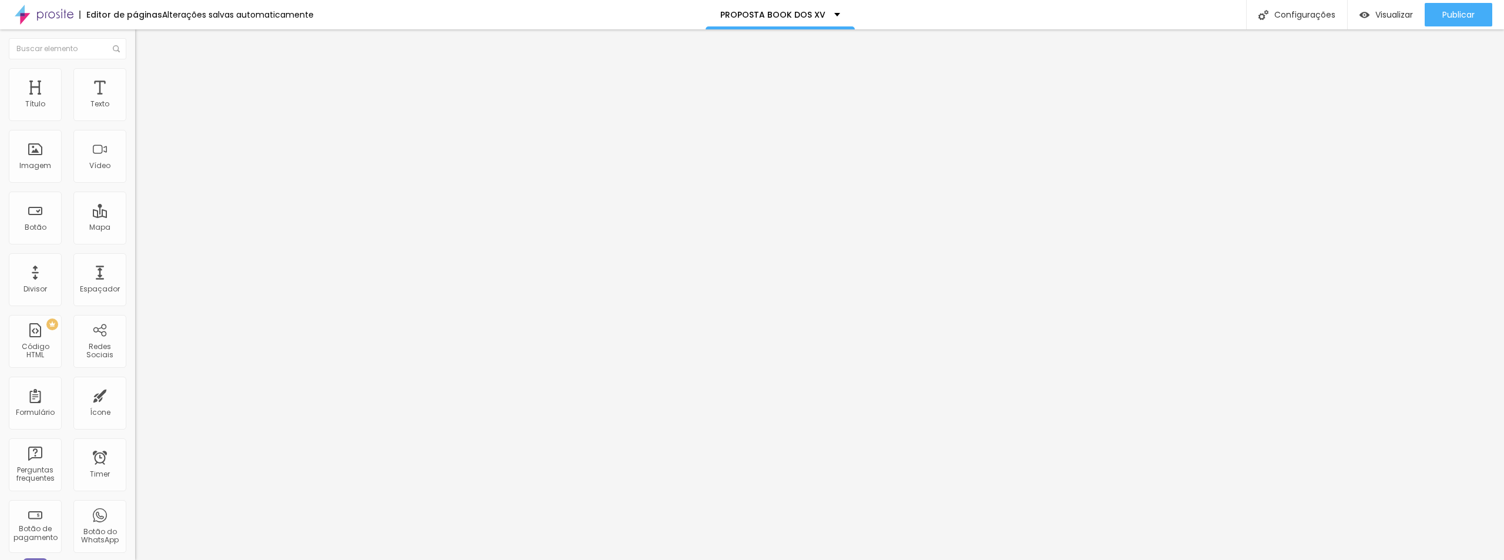
type input "0"
drag, startPoint x: 44, startPoint y: 115, endPoint x: -7, endPoint y: 112, distance: 51.2
type input "0"
click at [135, 228] on input "range" at bounding box center [173, 232] width 76 height 9
click at [1396, 21] on div "Visualizar" at bounding box center [1386, 15] width 53 height 24
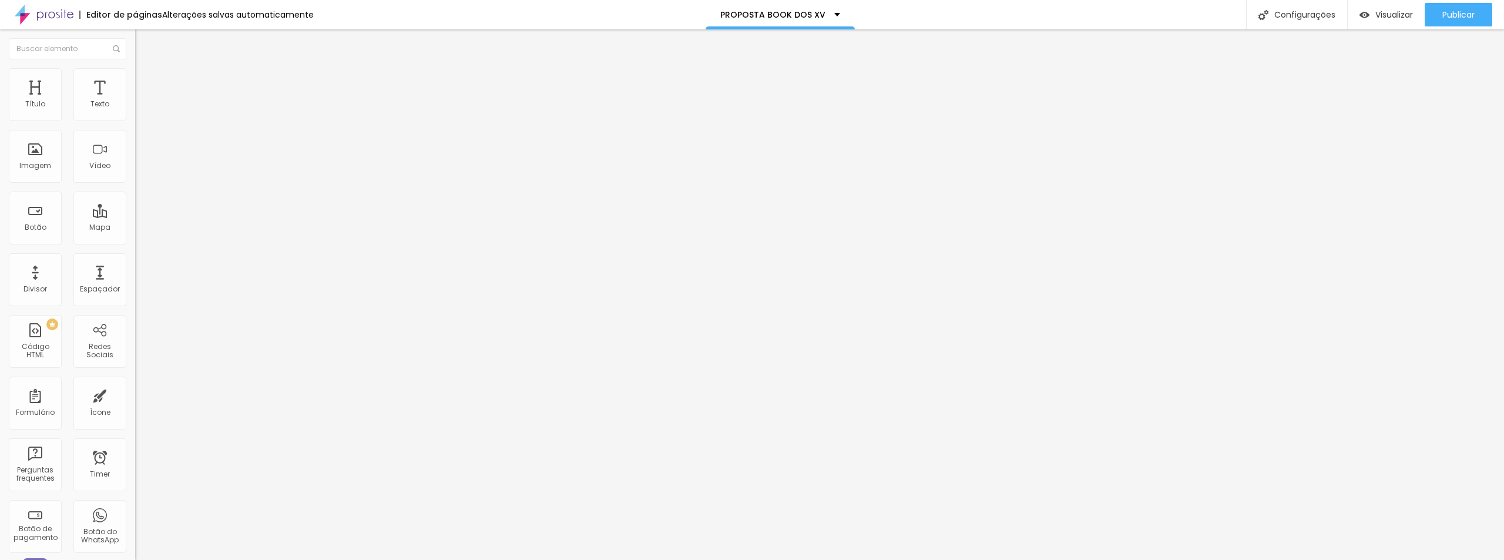
click at [135, 80] on li "Avançado" at bounding box center [202, 86] width 135 height 12
type input "5"
type input "10"
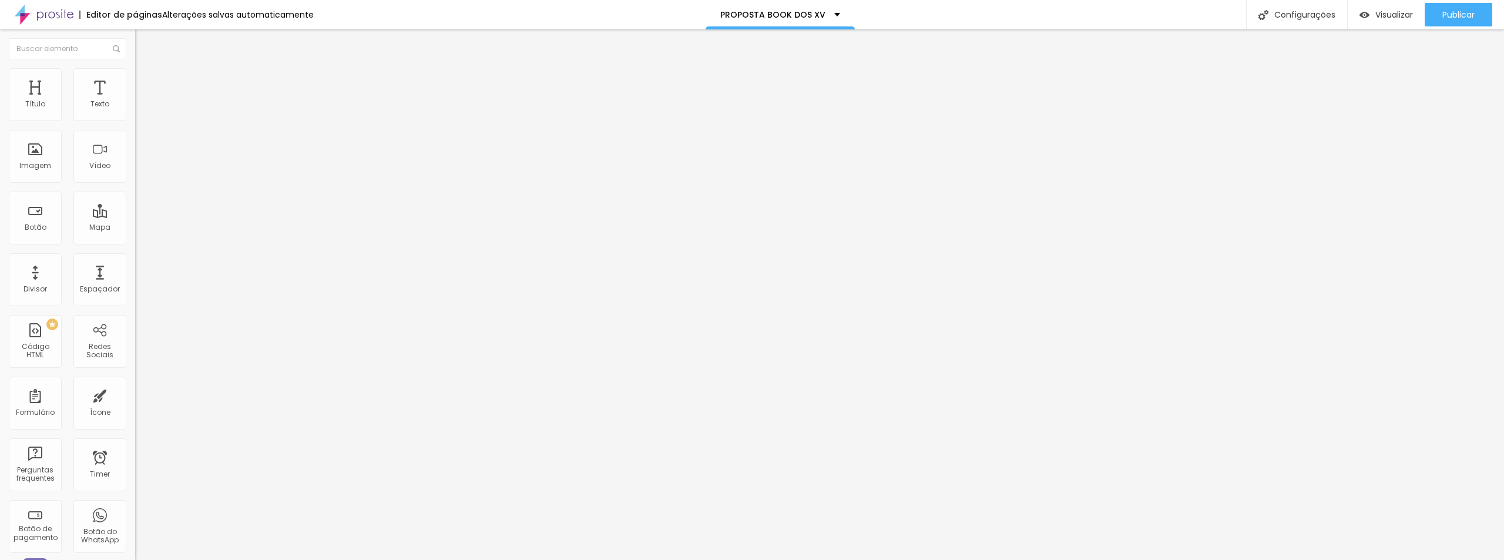
type input "10"
drag, startPoint x: 28, startPoint y: 118, endPoint x: 35, endPoint y: 118, distance: 6.5
type input "10"
click at [135, 228] on input "range" at bounding box center [173, 232] width 76 height 9
click at [135, 100] on div "Adicionar imagem" at bounding box center [202, 96] width 135 height 8
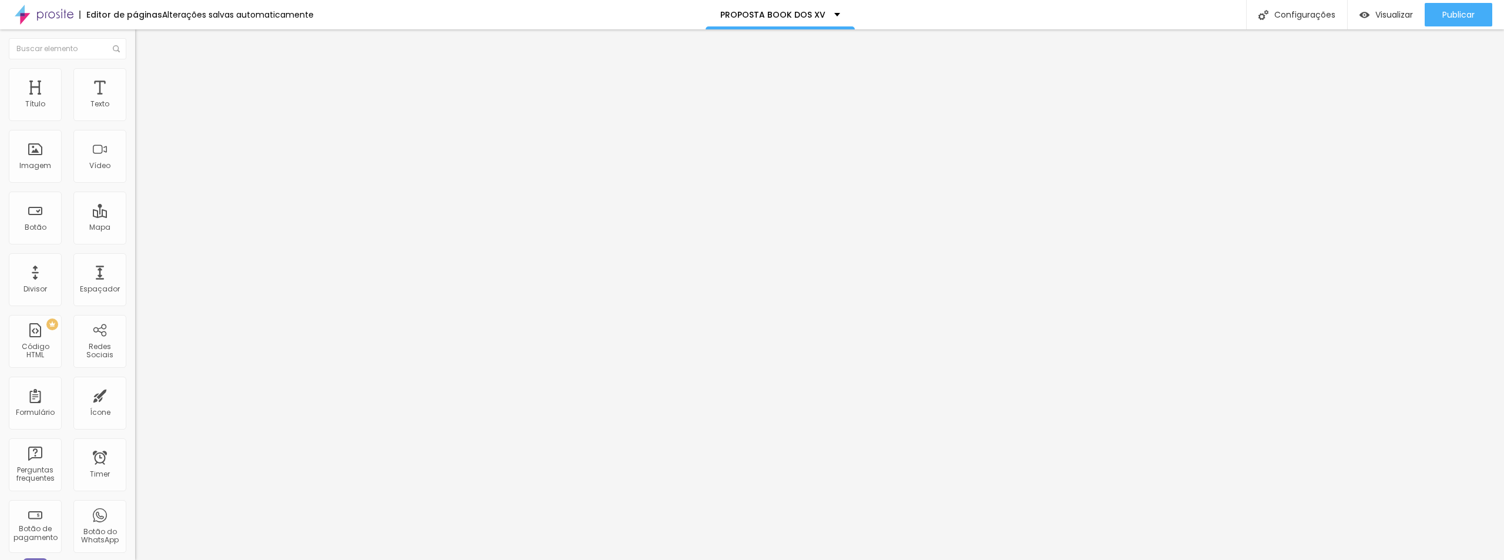
click at [135, 101] on span "Adicionar imagem" at bounding box center [173, 96] width 76 height 10
click at [144, 43] on img "button" at bounding box center [148, 42] width 9 height 9
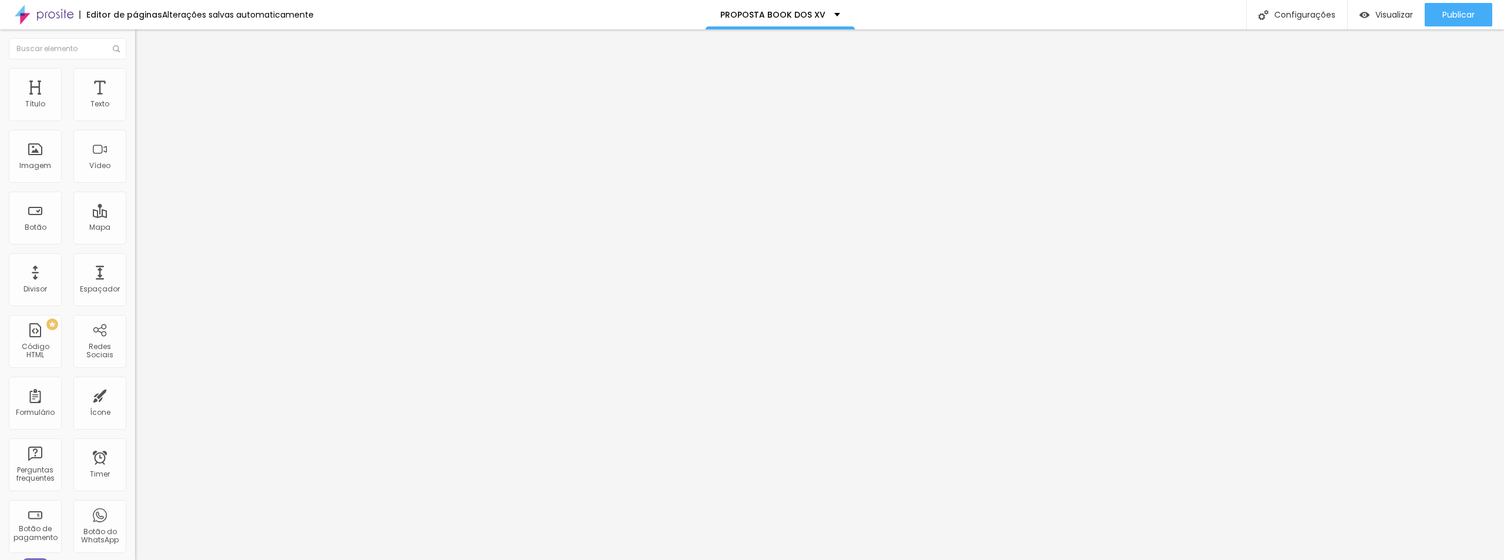
click at [135, 101] on span "Trocar imagem" at bounding box center [167, 96] width 64 height 10
click at [146, 83] on span "Avançado" at bounding box center [165, 88] width 39 height 10
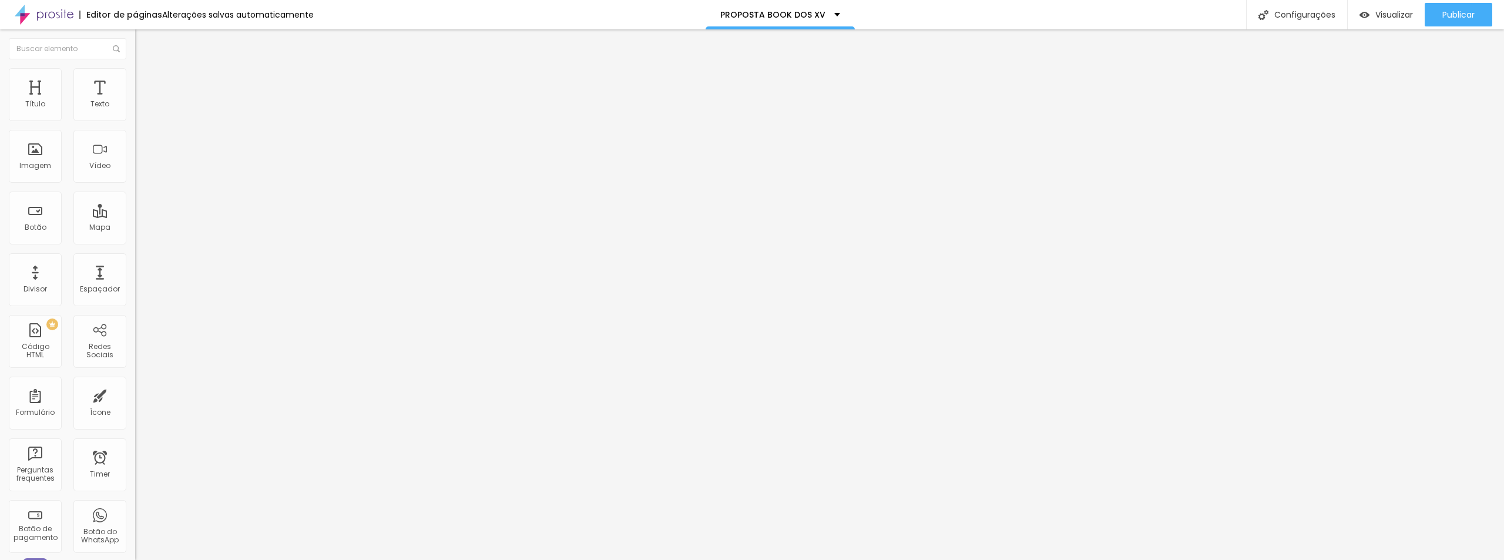
type input "10"
type input "5"
type input "0"
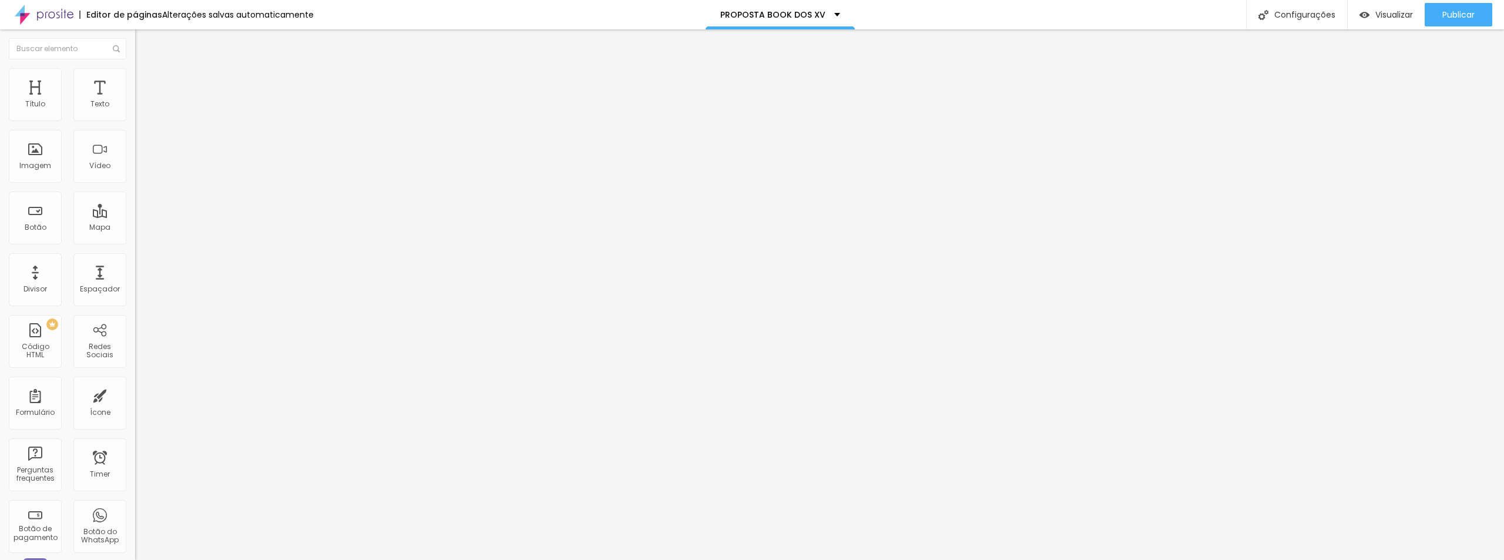
type input "0"
type input "5"
drag, startPoint x: 38, startPoint y: 115, endPoint x: 32, endPoint y: 118, distance: 7.4
type input "5"
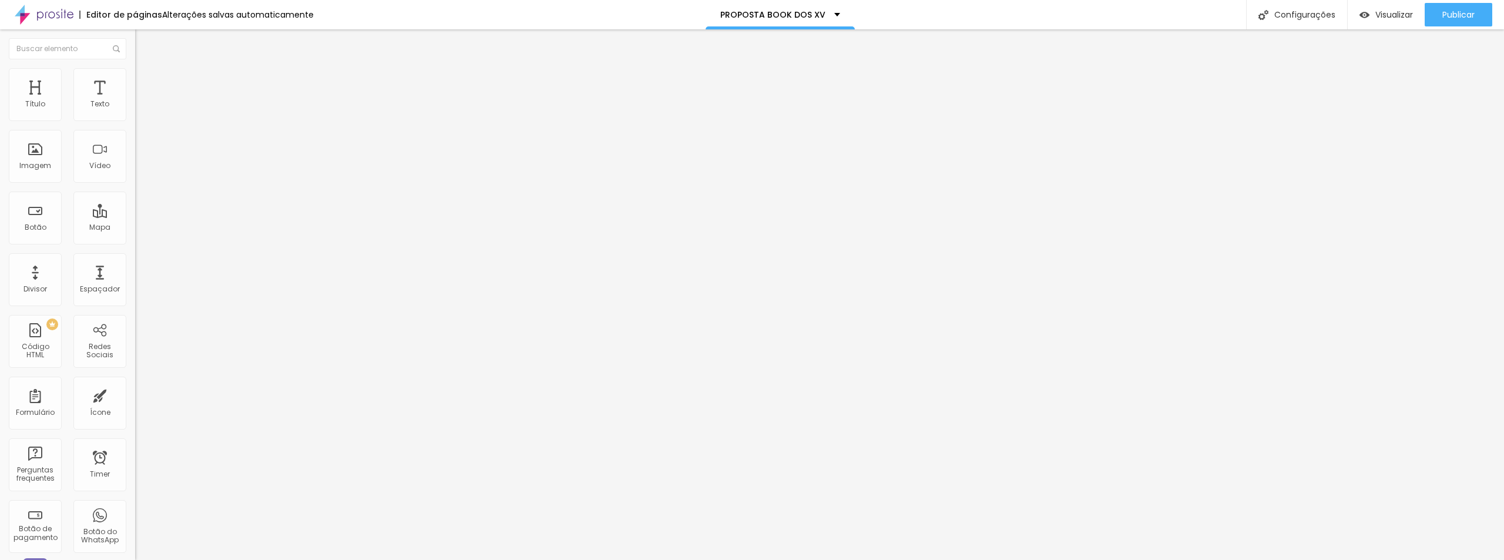
click at [135, 228] on input "range" at bounding box center [173, 232] width 76 height 9
click at [135, 116] on img at bounding box center [139, 112] width 8 height 8
click at [135, 72] on img at bounding box center [140, 73] width 11 height 11
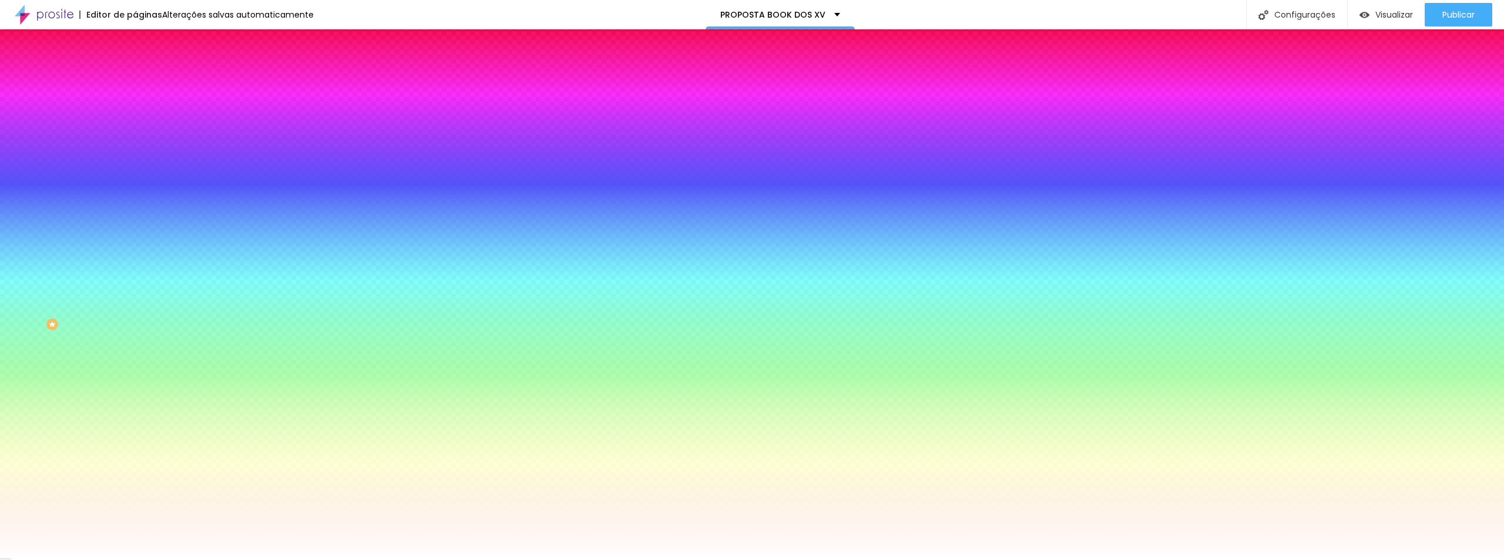
click at [135, 80] on img at bounding box center [140, 85] width 11 height 11
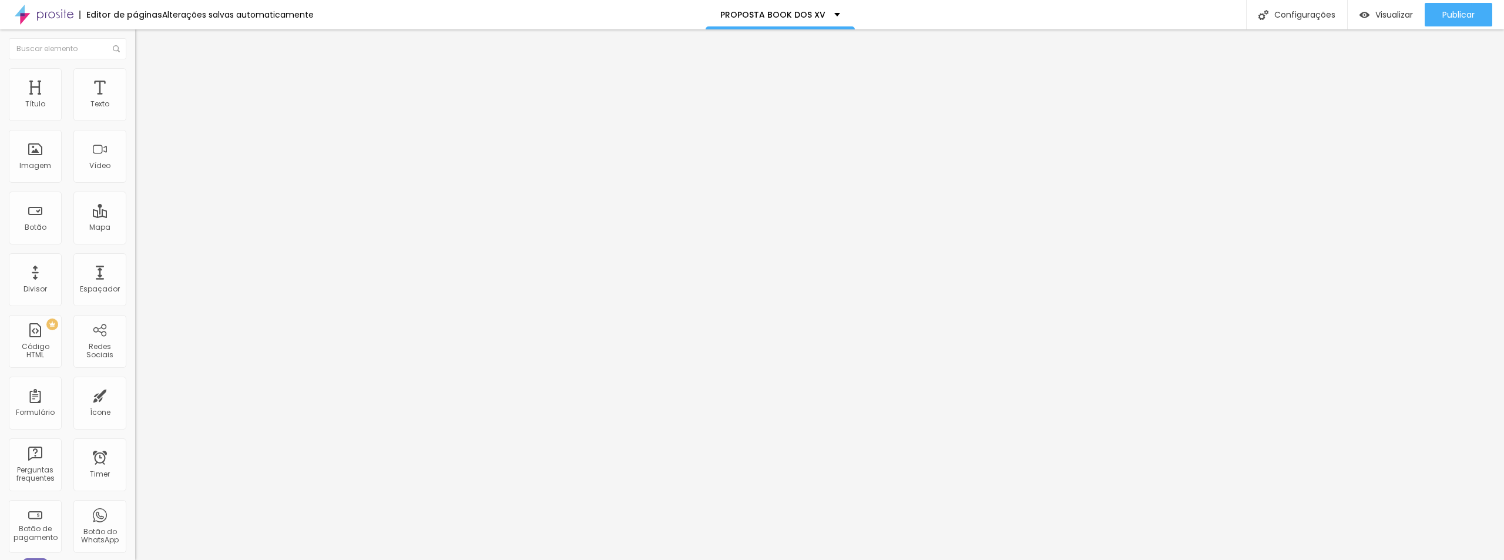
click at [135, 101] on span "Trocar imagem" at bounding box center [167, 96] width 64 height 10
drag, startPoint x: 1415, startPoint y: 500, endPoint x: 1375, endPoint y: 504, distance: 40.1
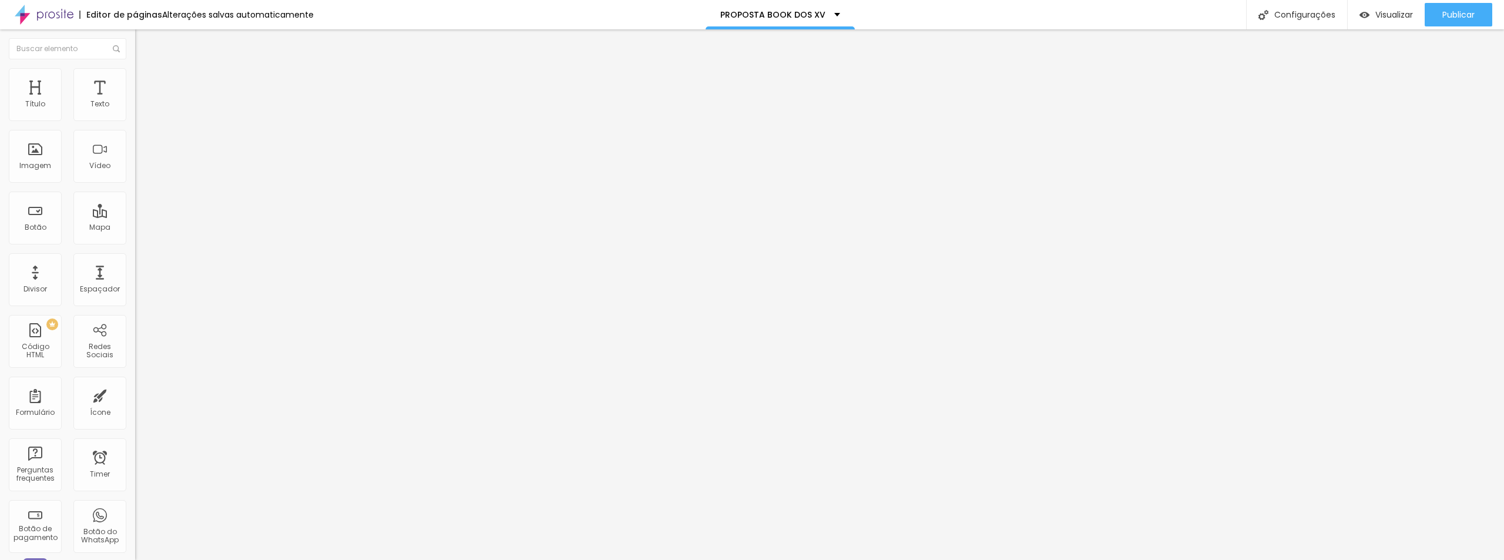
click at [135, 101] on span "Adicionar imagem" at bounding box center [173, 96] width 76 height 10
click at [199, 99] on img at bounding box center [202, 95] width 7 height 7
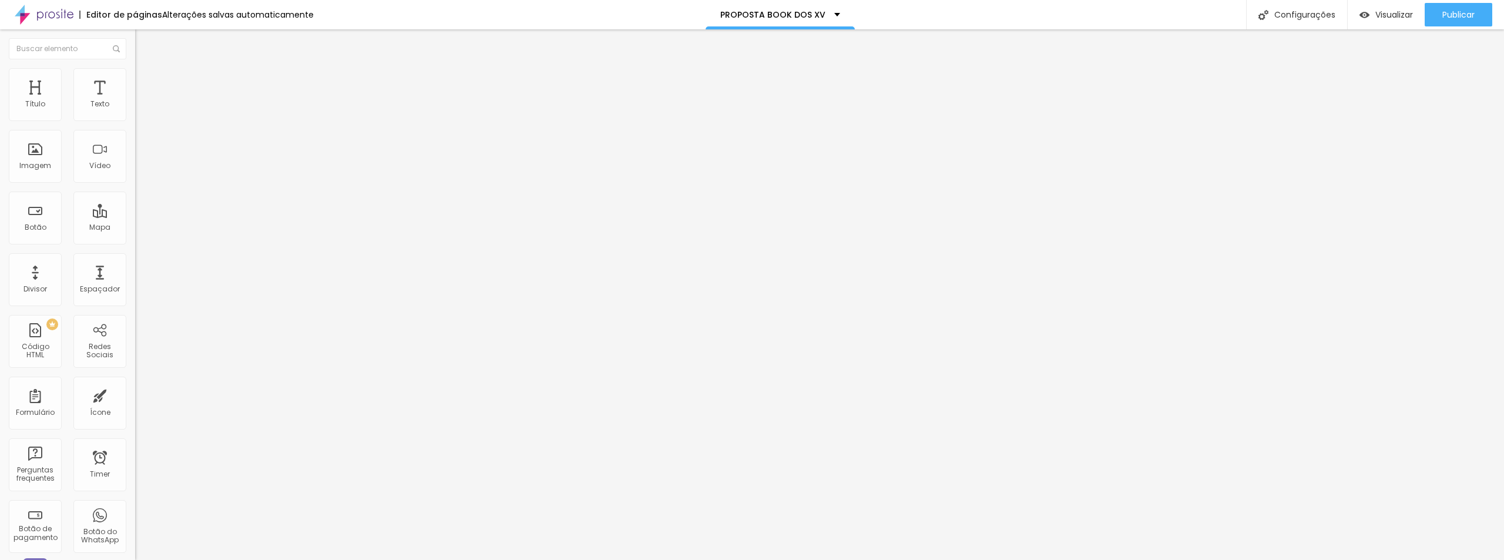
click at [135, 101] on span "Adicionar imagem" at bounding box center [173, 96] width 76 height 10
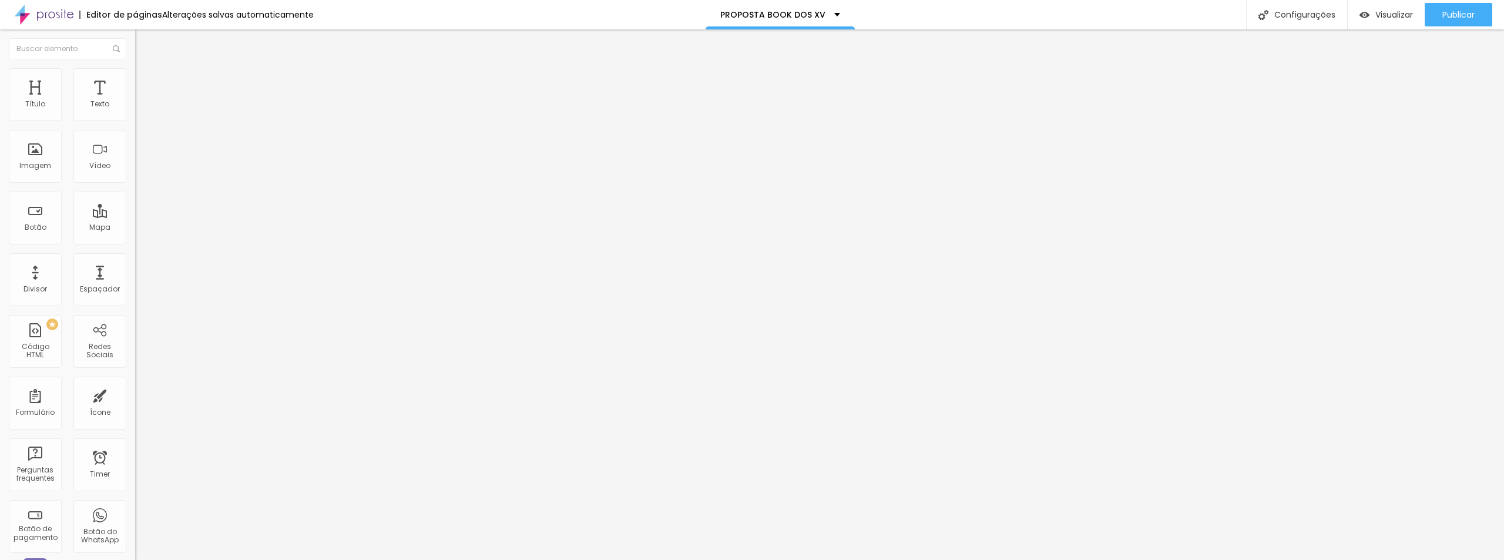
scroll to position [588, 0]
click at [135, 101] on span "Adicionar imagem" at bounding box center [173, 96] width 76 height 10
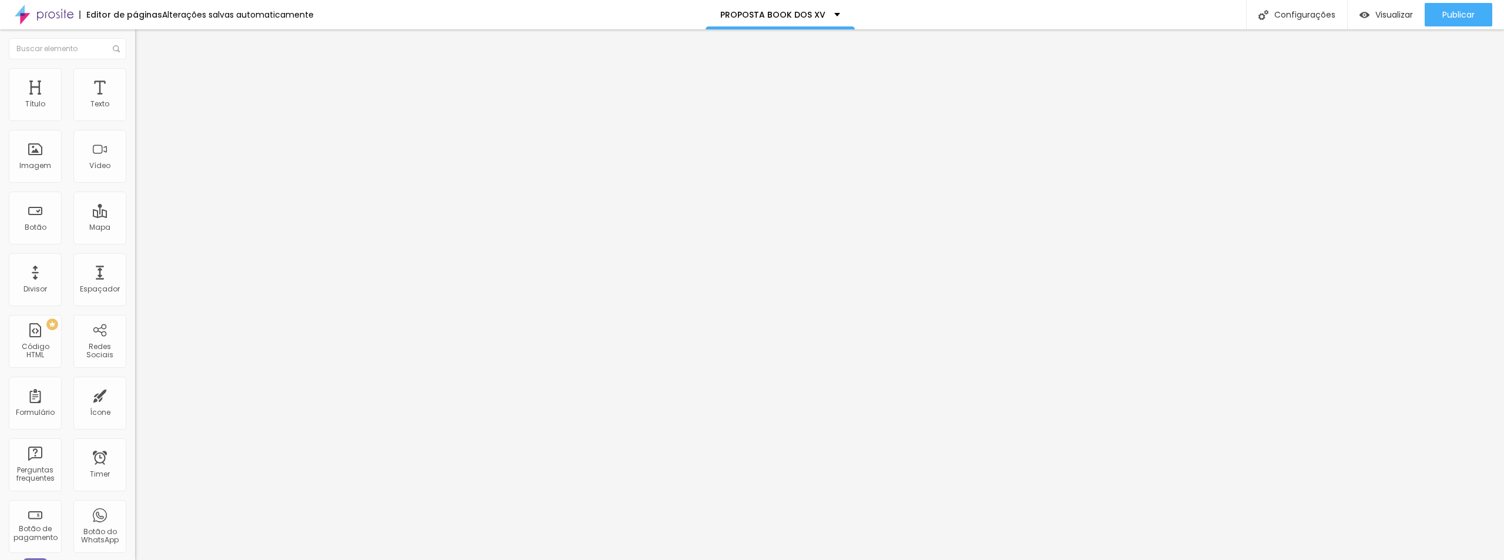
click at [1401, 14] on span "Visualizar" at bounding box center [1395, 14] width 38 height 9
click at [135, 107] on span "Completo" at bounding box center [153, 102] width 36 height 10
click at [135, 114] on span "Encaixotado" at bounding box center [158, 109] width 46 height 10
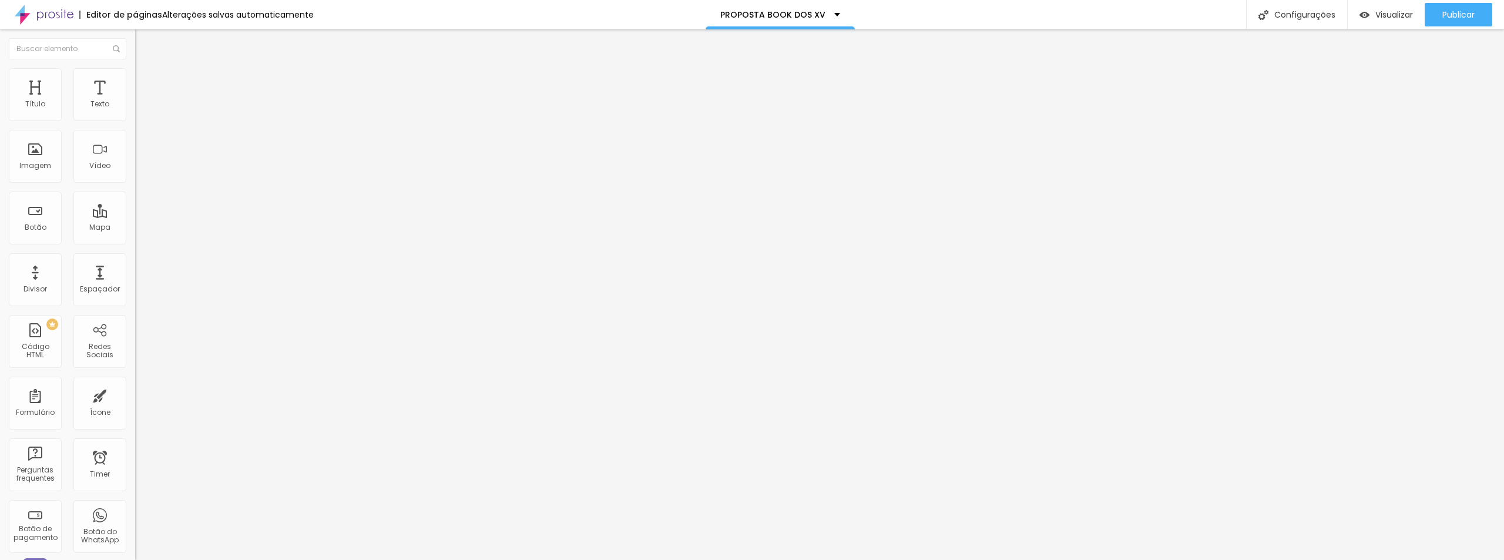
click at [135, 107] on span "Encaixotado" at bounding box center [158, 102] width 46 height 10
click at [135, 124] on div "Completo" at bounding box center [202, 120] width 135 height 7
click at [135, 70] on li "Estilo" at bounding box center [202, 74] width 135 height 12
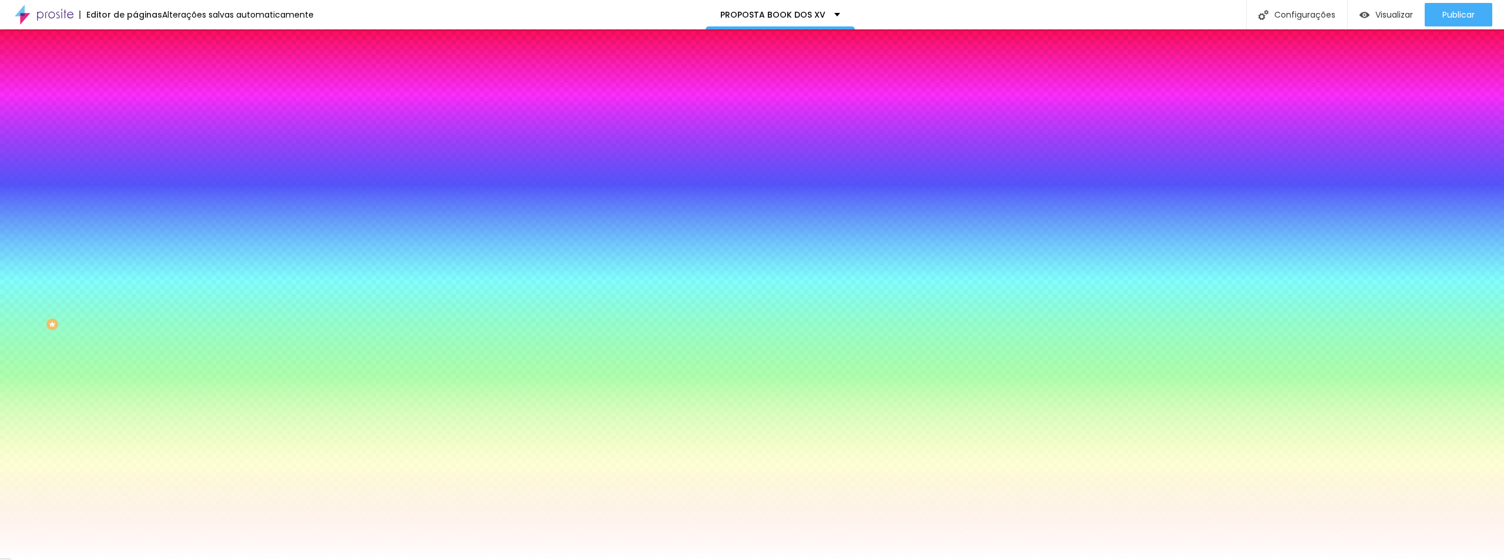
click at [135, 80] on li "Avançado" at bounding box center [202, 86] width 135 height 12
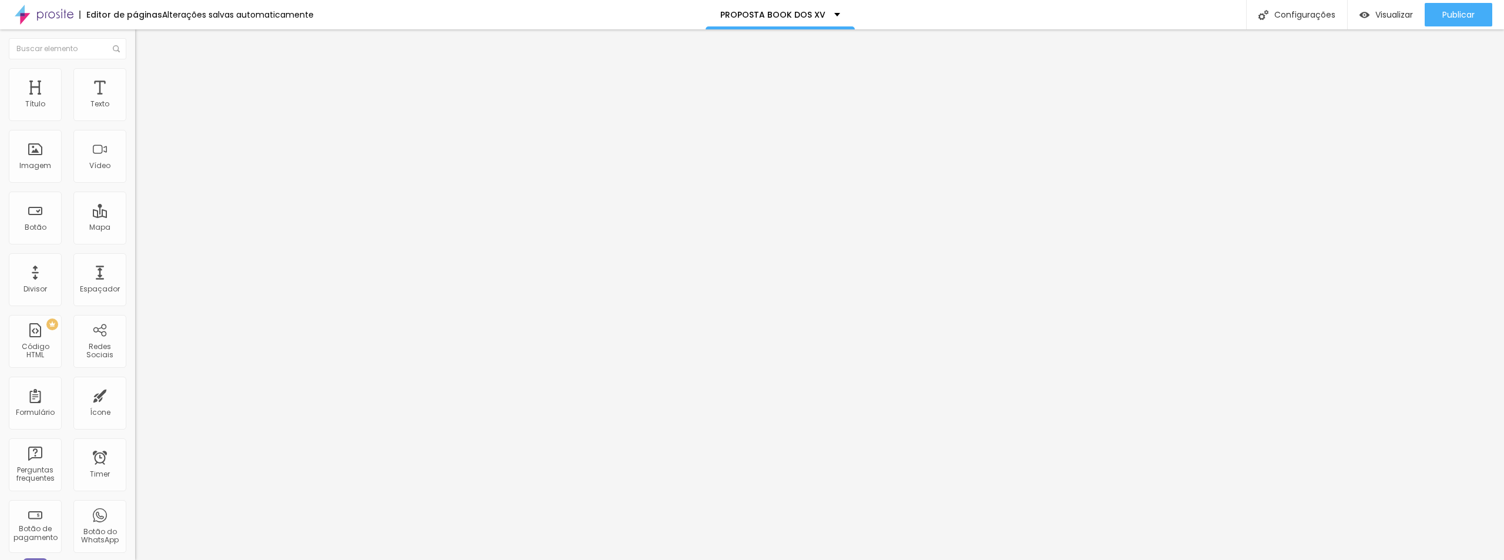
type input "15"
type input "10"
type input "5"
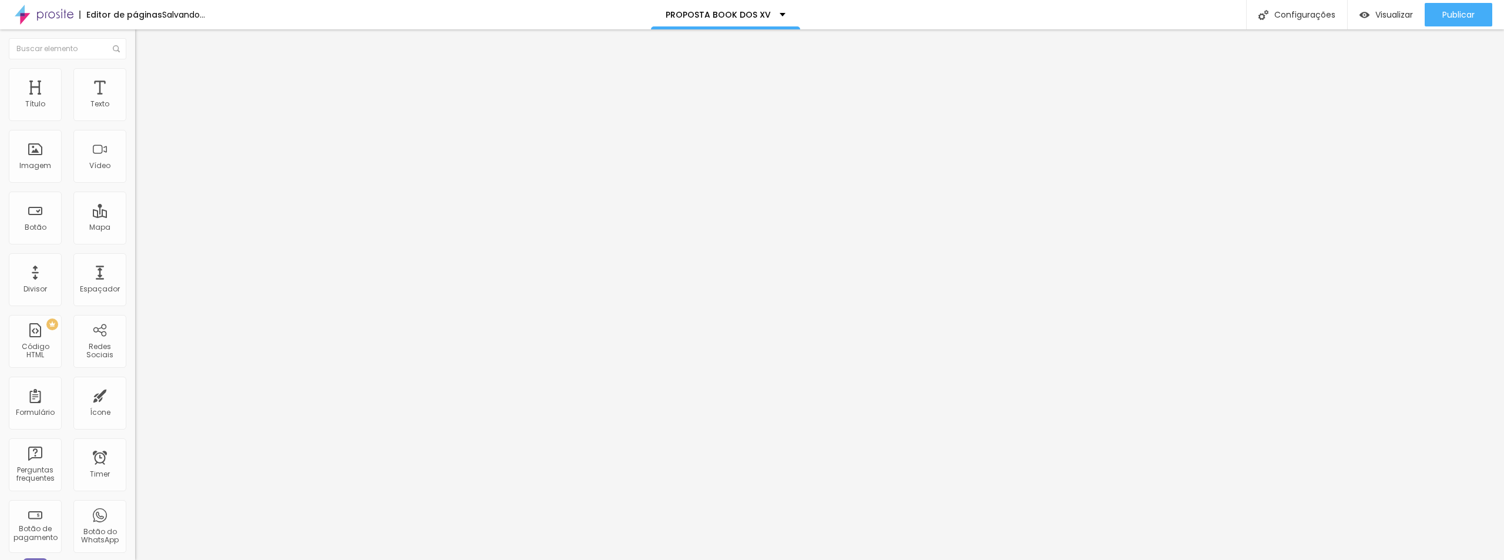
type input "5"
type input "10"
type input "15"
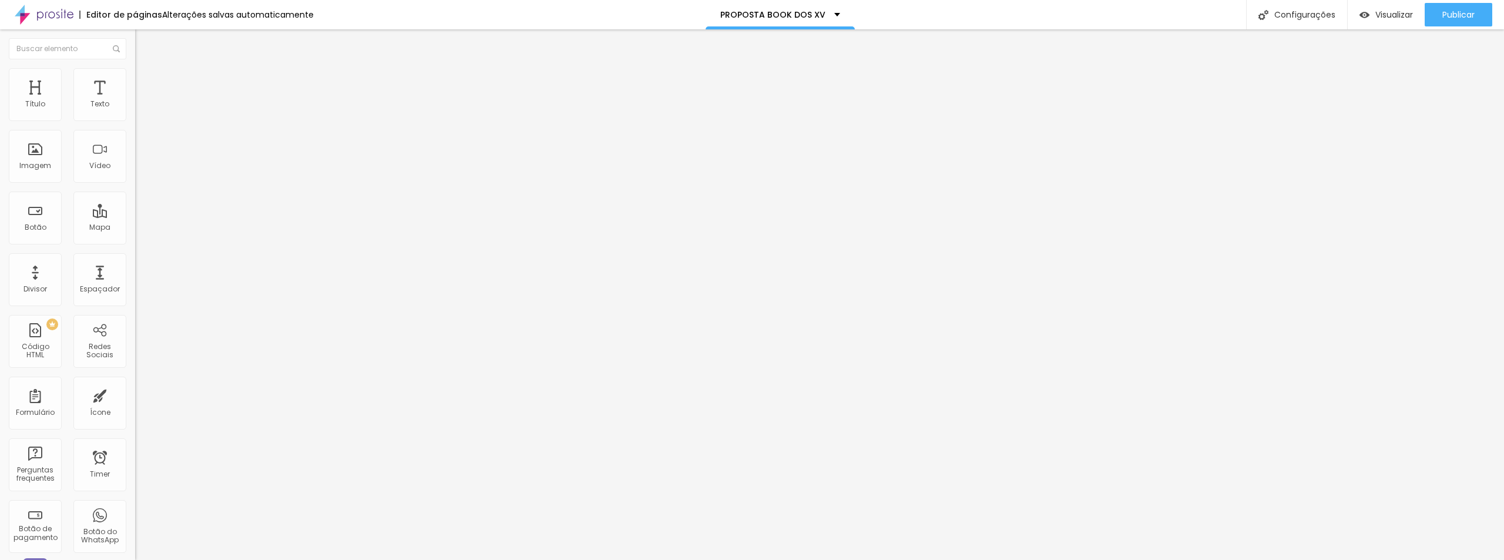
type input "20"
type input "15"
drag, startPoint x: 68, startPoint y: 118, endPoint x: 58, endPoint y: 115, distance: 11.1
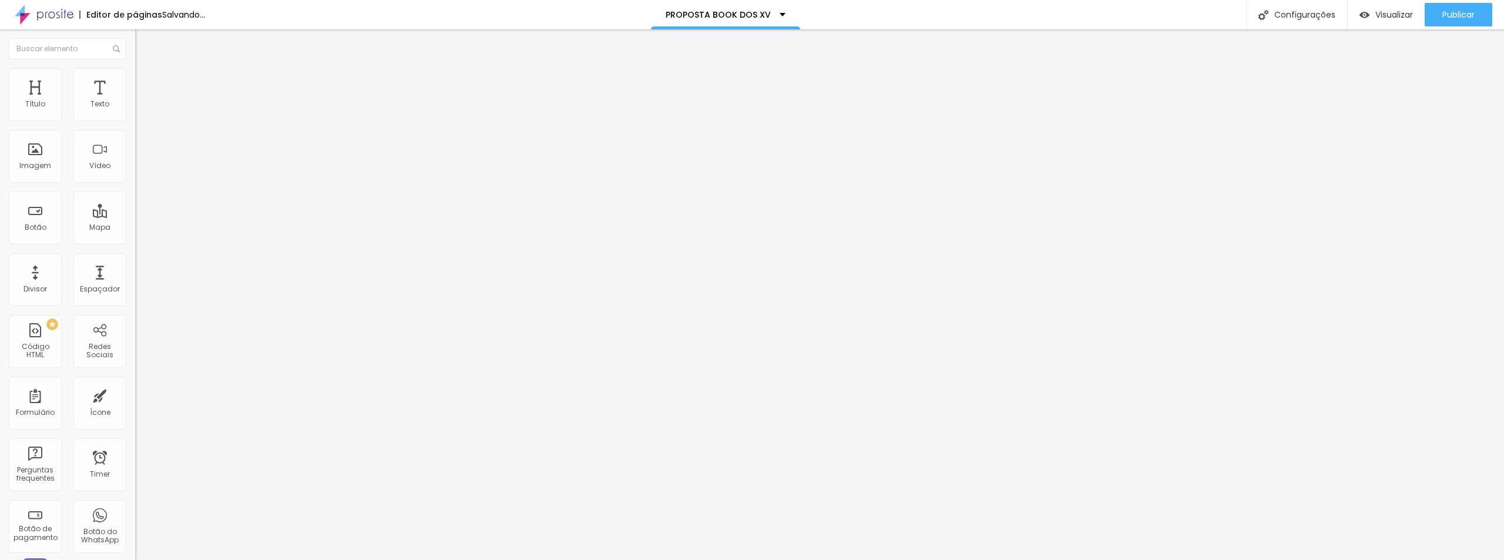
type input "15"
click at [135, 228] on input "range" at bounding box center [173, 232] width 76 height 9
type input "76"
type input "113"
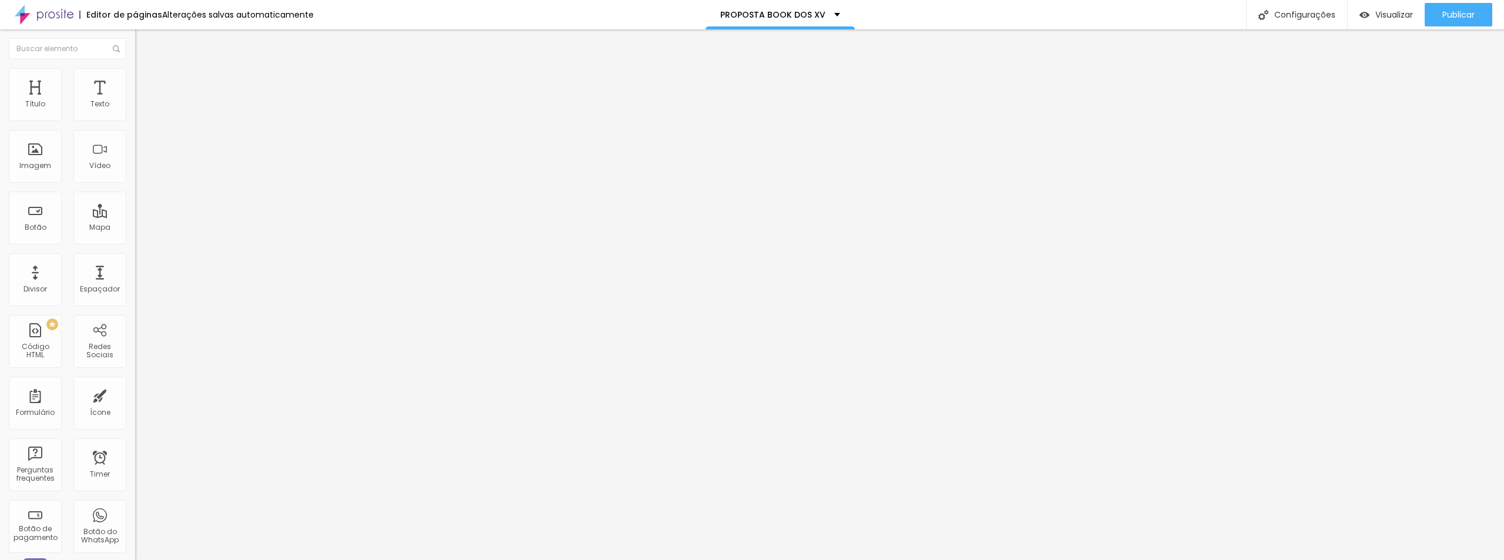
type input "113"
type input "165"
type input "181"
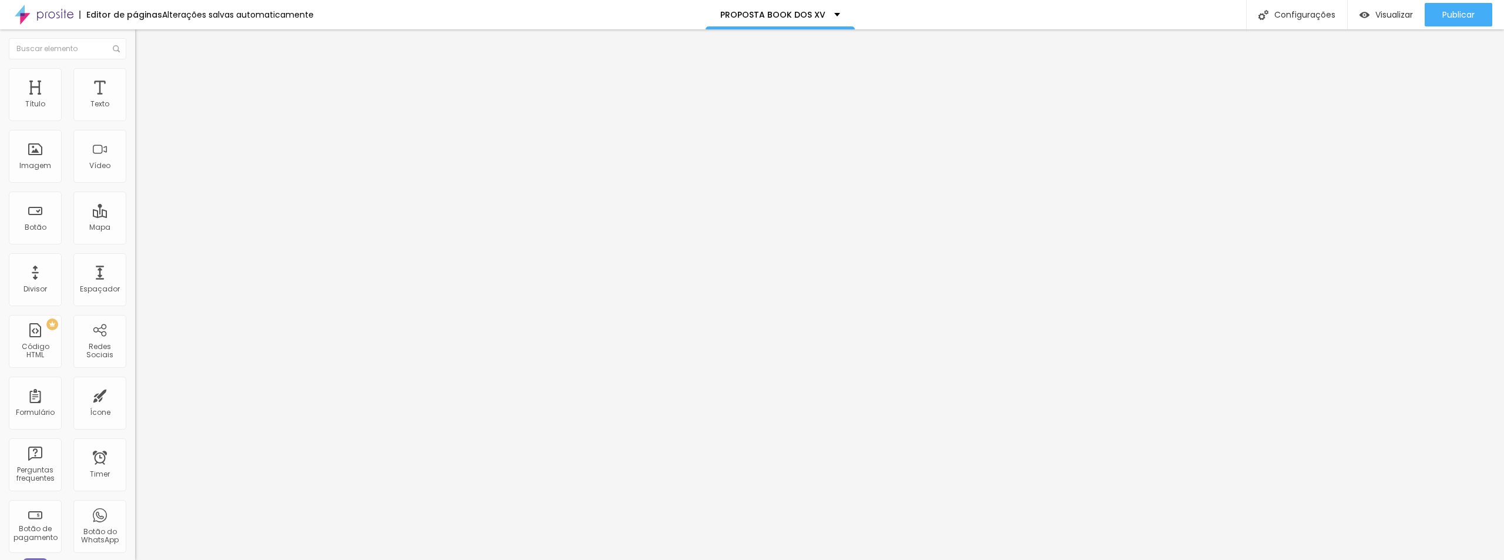
type input "208"
type input "218"
type input "208"
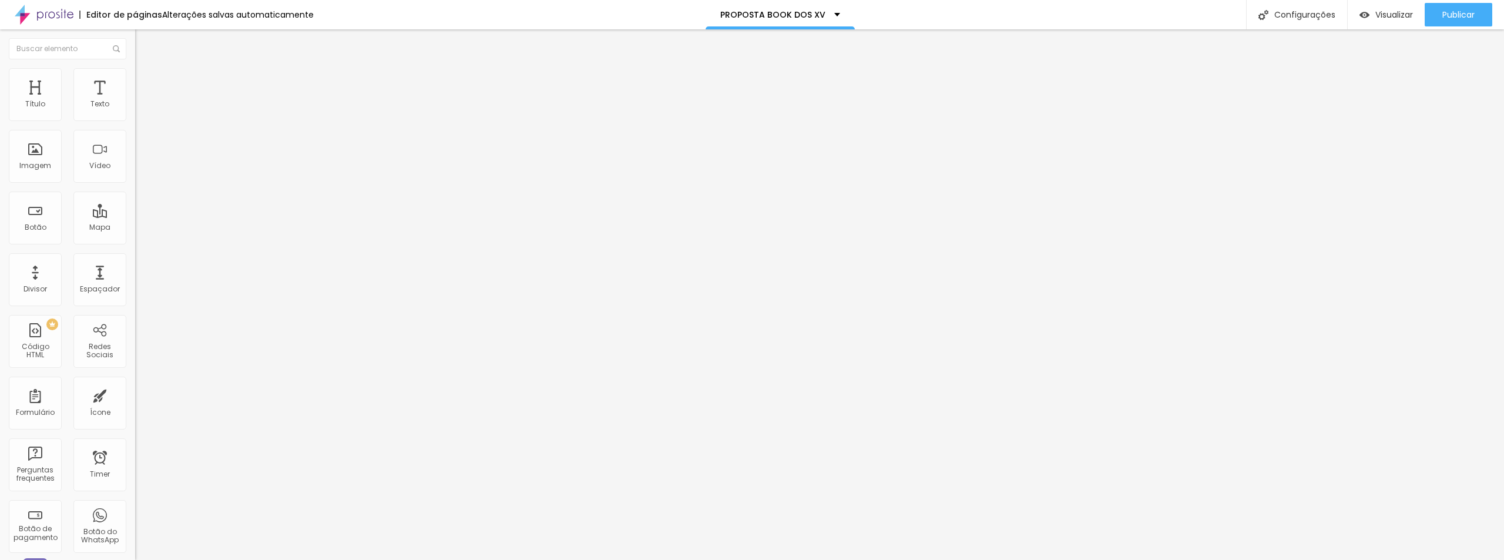
type input "208"
type input "0"
drag, startPoint x: 29, startPoint y: 137, endPoint x: -25, endPoint y: 125, distance: 55.9
type input "0"
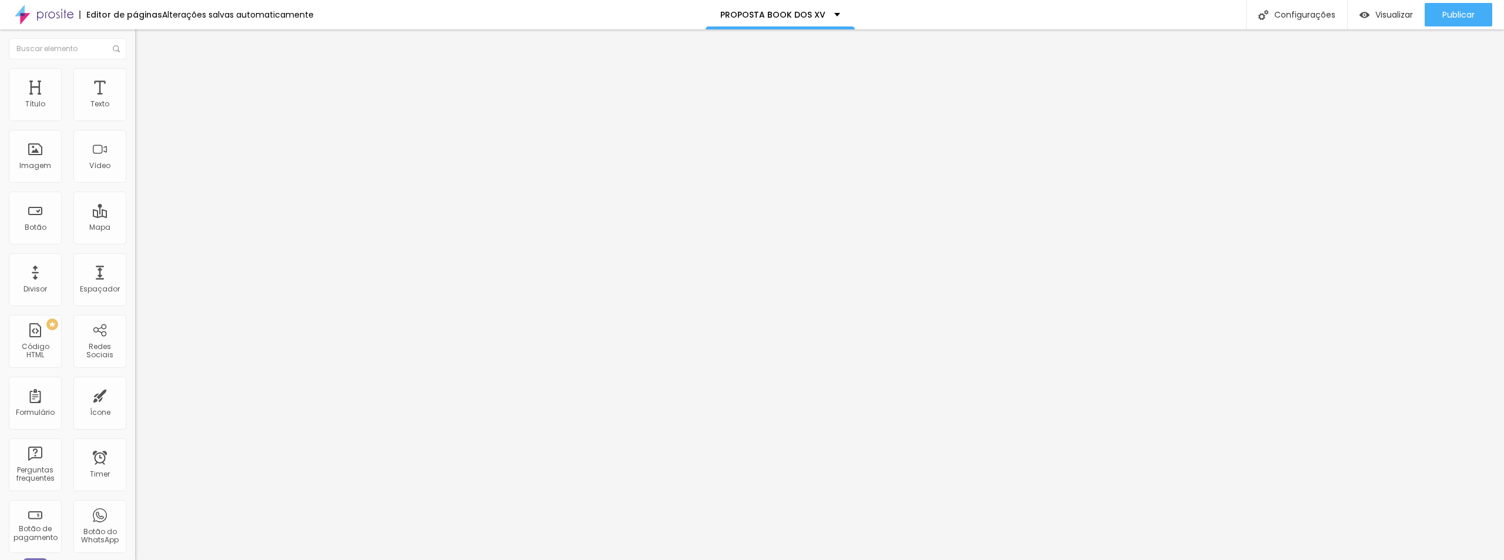
click at [135, 394] on input "range" at bounding box center [173, 398] width 76 height 9
click at [146, 83] on span "Avançado" at bounding box center [165, 88] width 39 height 10
click at [146, 81] on span "Estilo" at bounding box center [155, 76] width 18 height 10
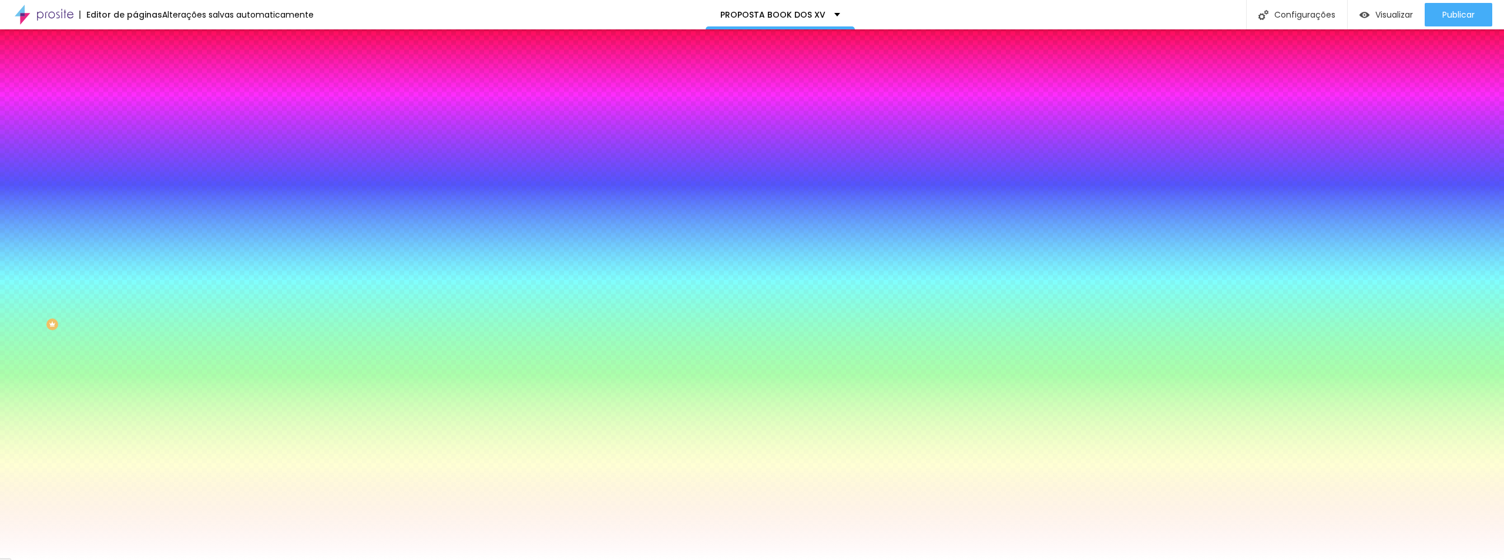
click at [135, 49] on button "Editar Coluna" at bounding box center [202, 42] width 135 height 27
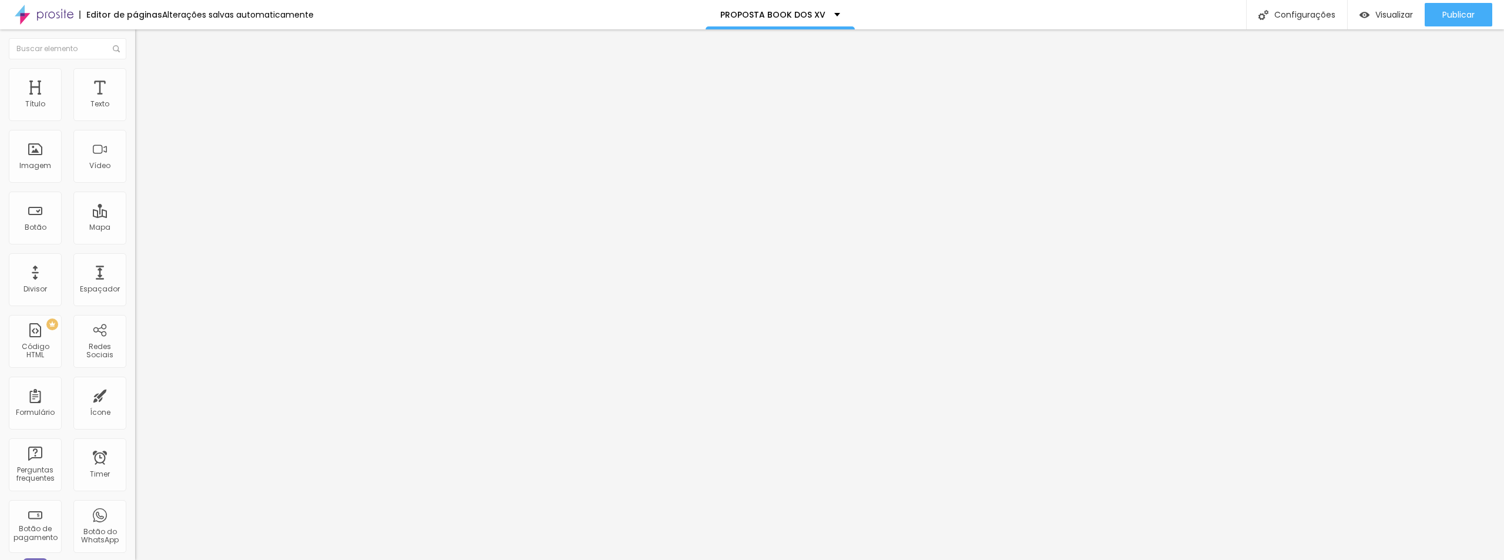
click at [146, 79] on span "Estilo" at bounding box center [155, 76] width 18 height 10
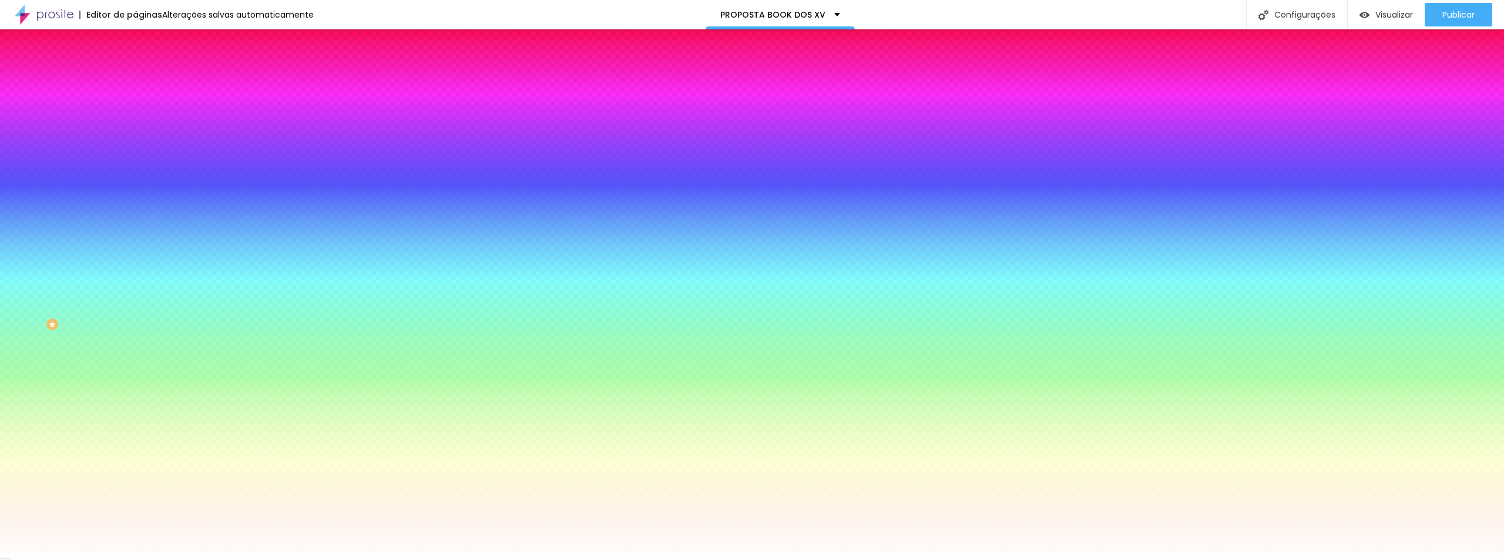
click at [135, 80] on li "Avançado" at bounding box center [202, 86] width 135 height 12
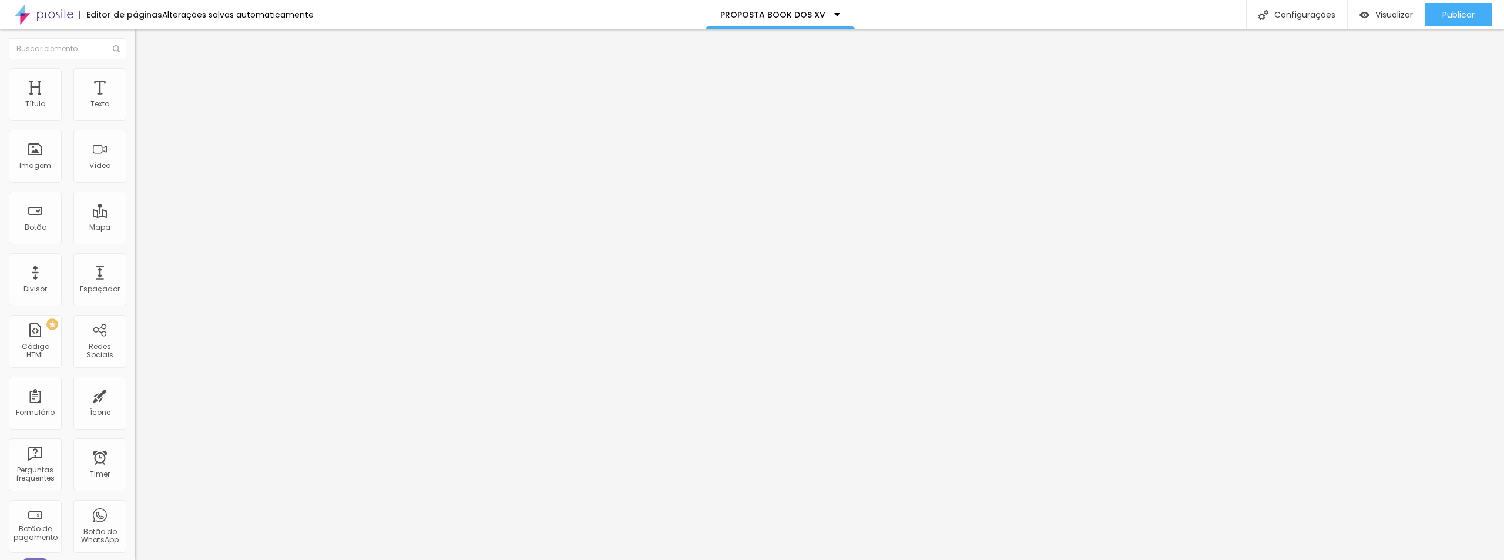
type input "10"
type input "15"
type input "20"
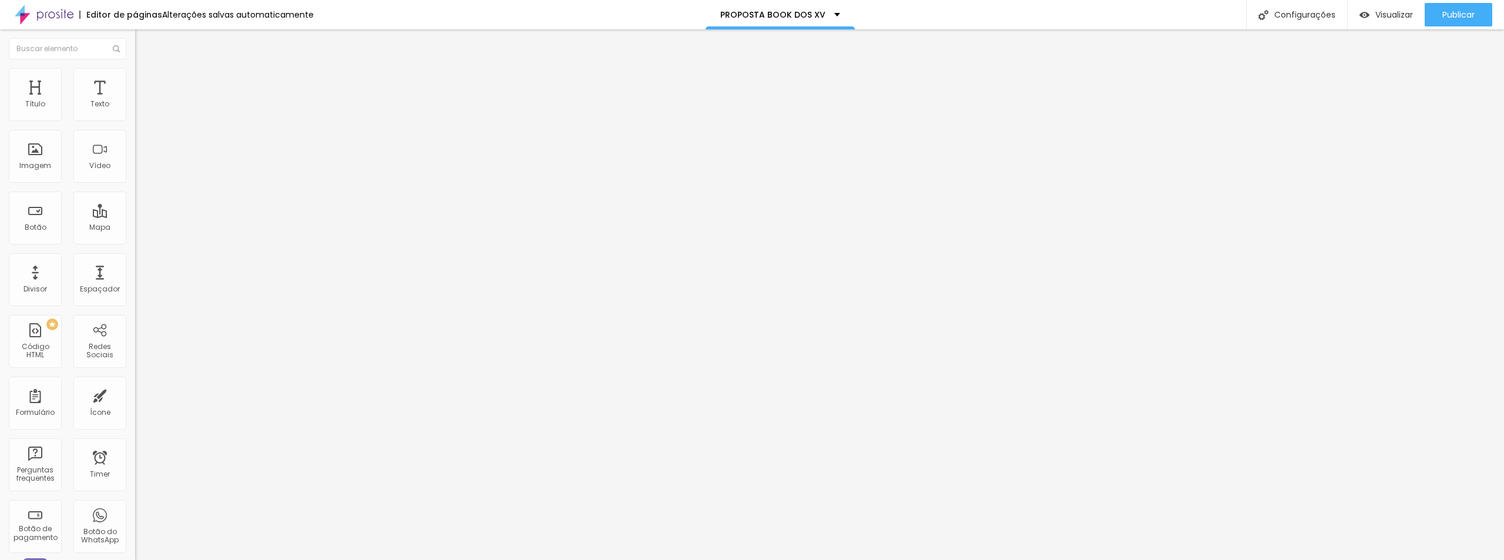
type input "20"
type input "25"
type input "20"
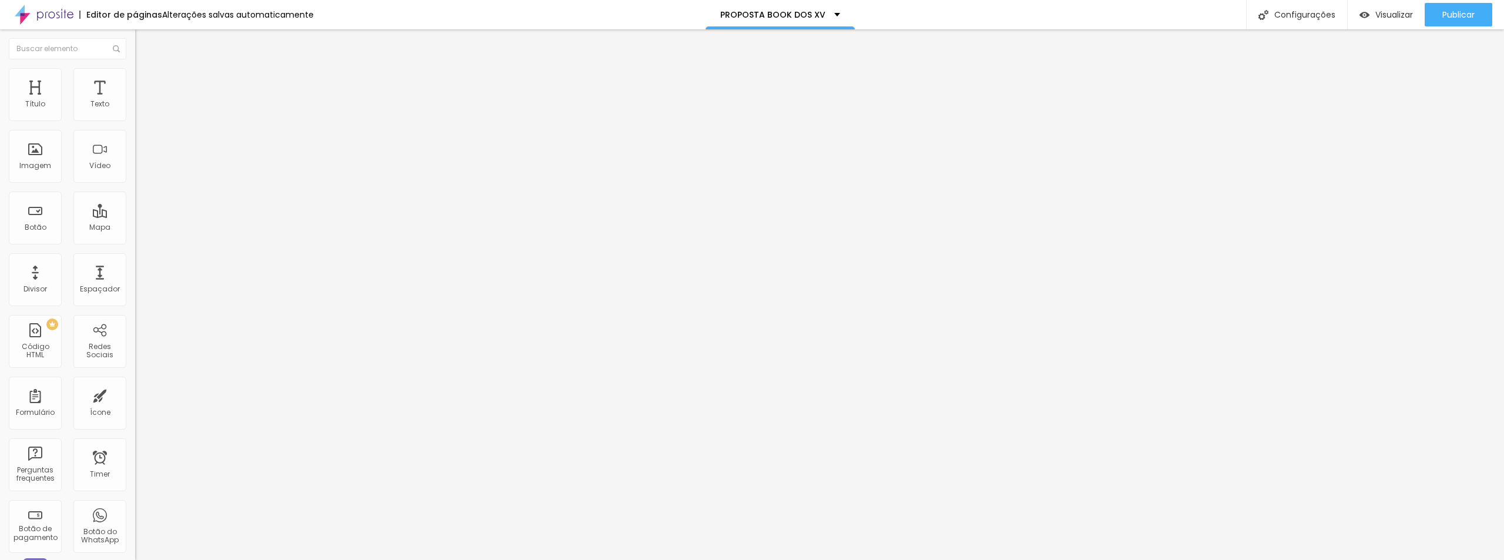
drag, startPoint x: 58, startPoint y: 116, endPoint x: 71, endPoint y: 114, distance: 13.0
type input "20"
click at [135, 228] on input "range" at bounding box center [173, 232] width 76 height 9
type input "28"
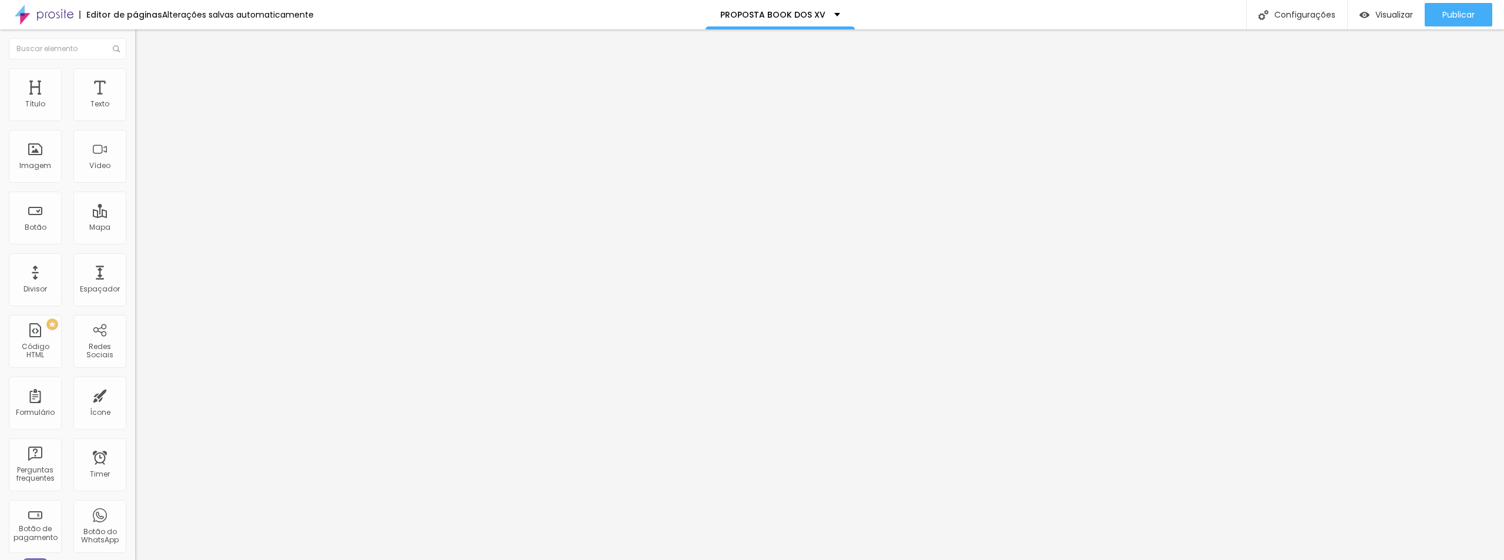
type input "113"
type input "181"
type input "245"
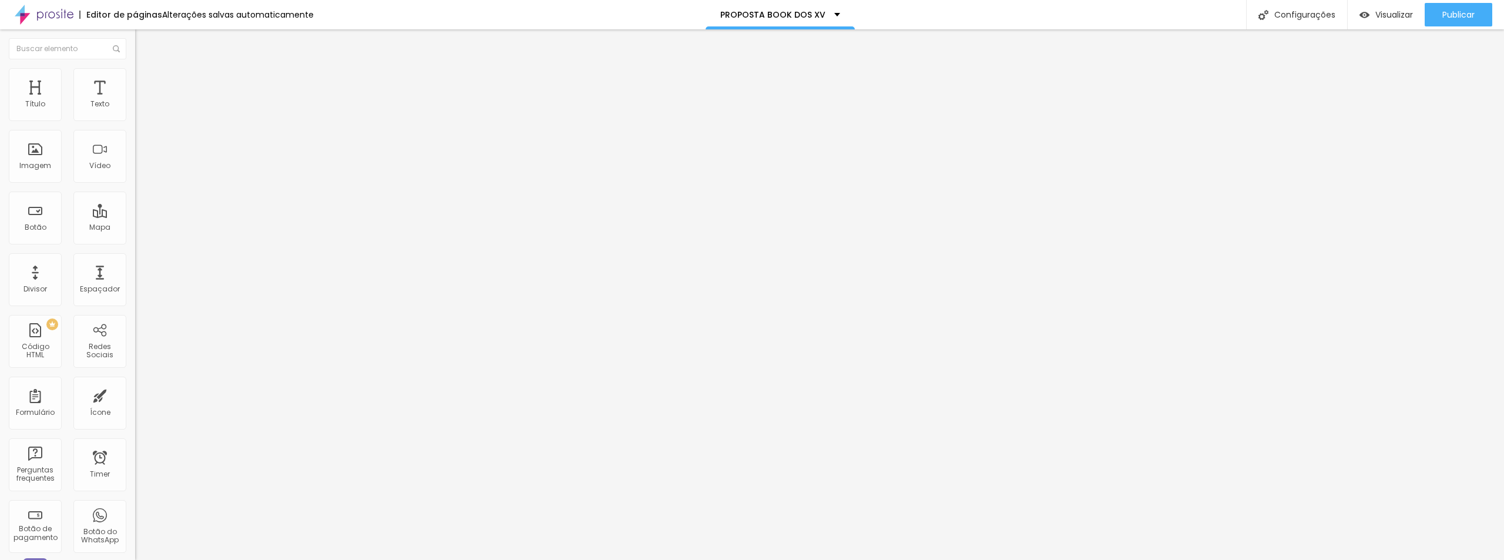
type input "245"
type input "271"
type input "287"
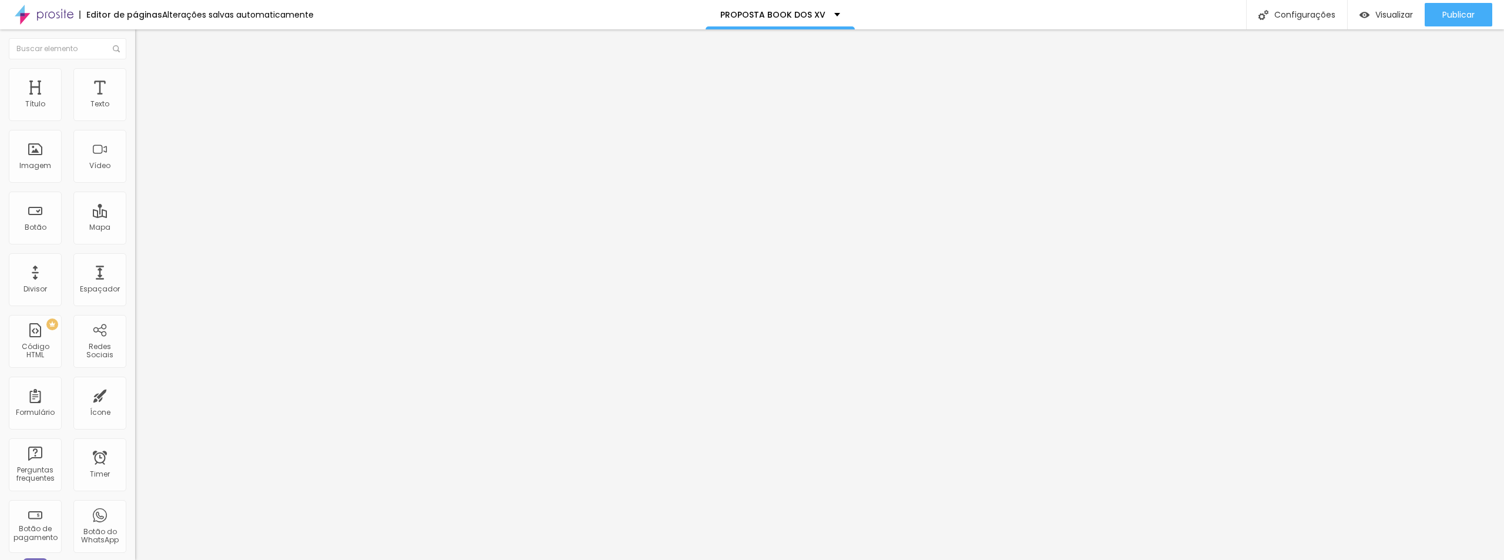
type input "302"
type input "318"
type input "334"
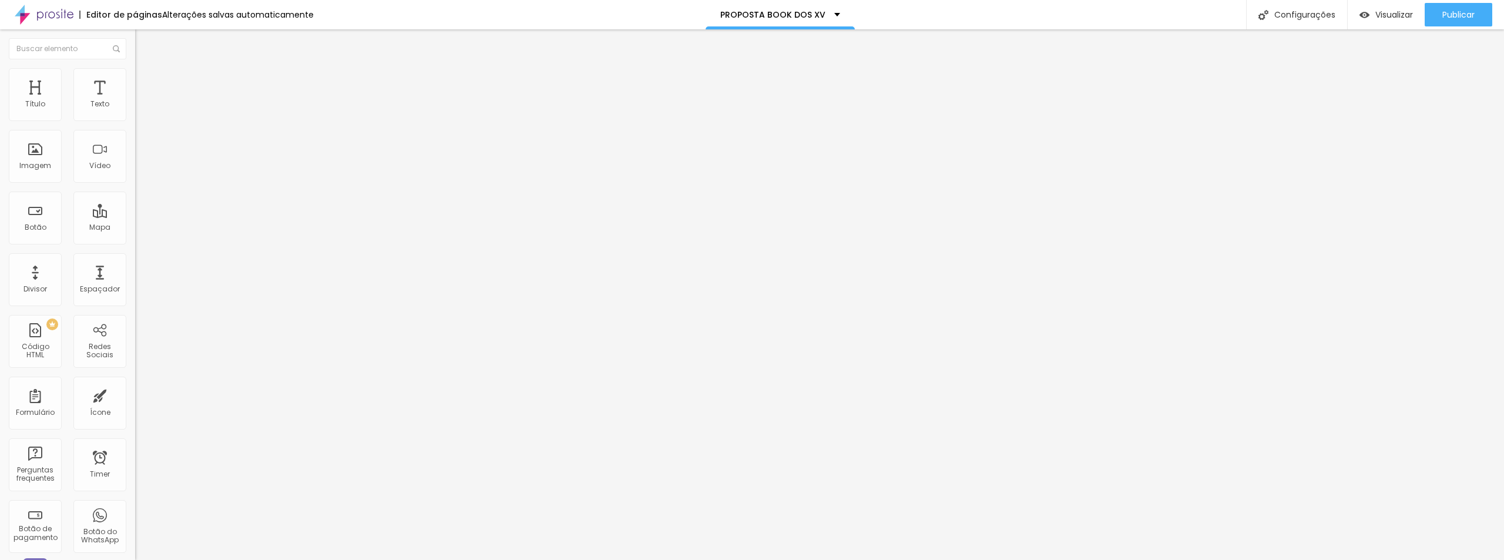
type input "334"
type input "350"
type input "371"
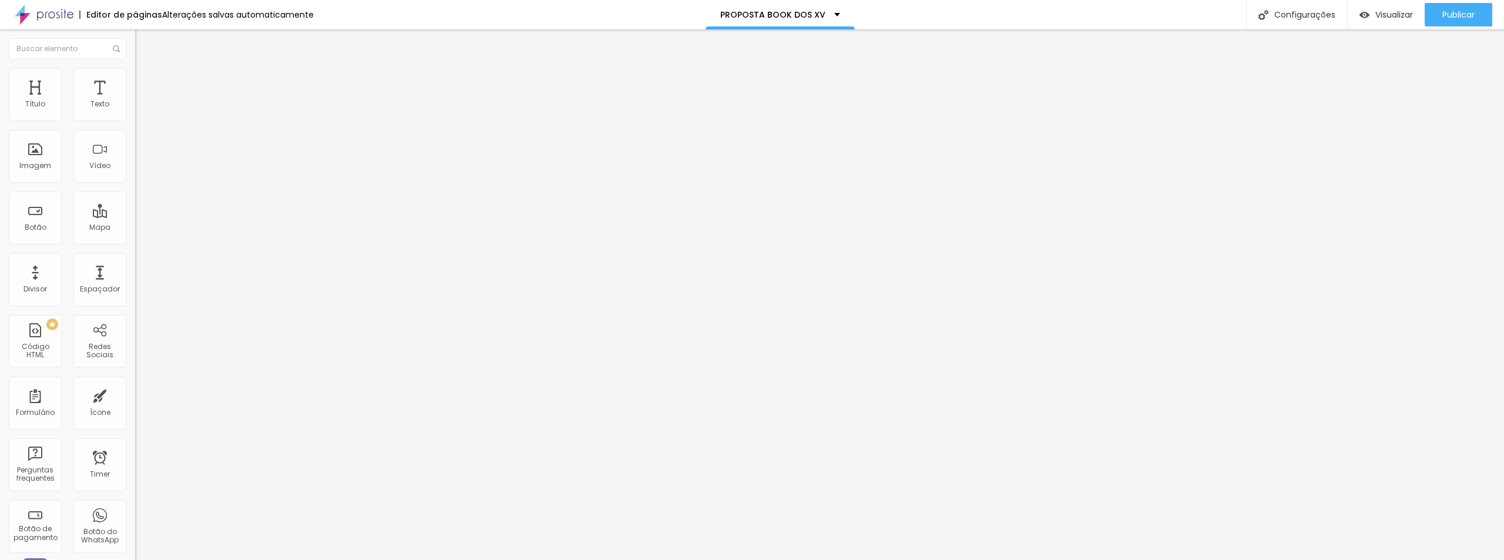
type input "387"
type input "403"
type input "434"
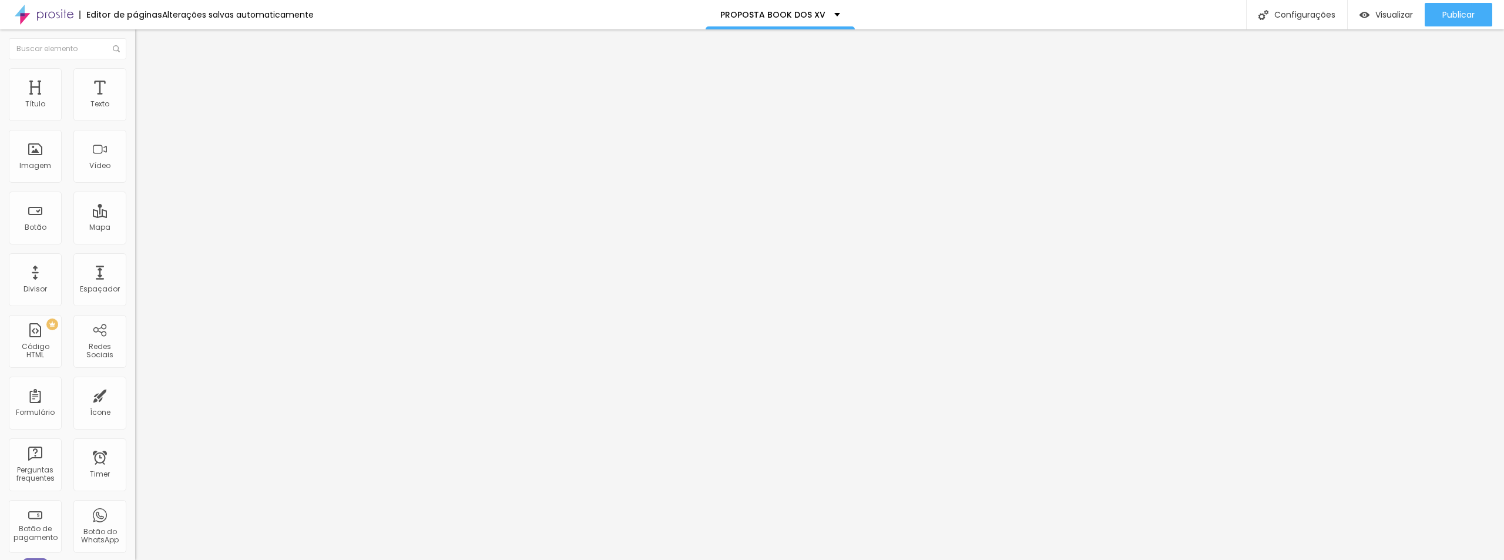
type input "434"
type input "466"
type input "492"
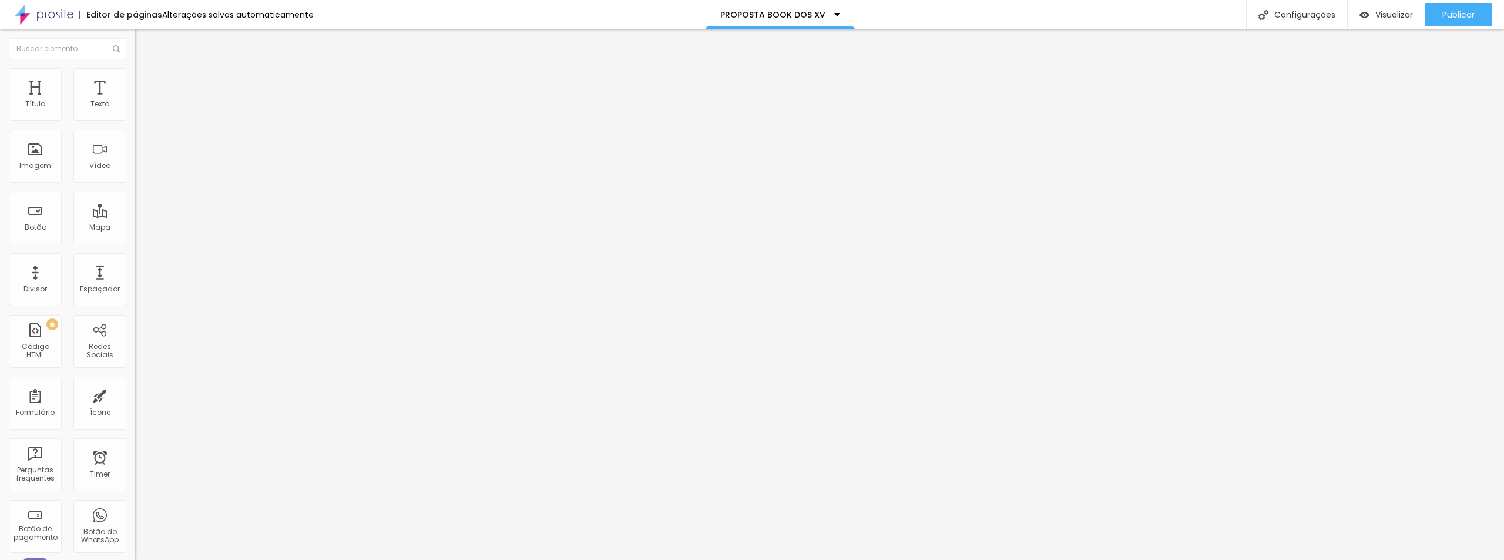
type input "500"
type input "0"
drag, startPoint x: 26, startPoint y: 139, endPoint x: -89, endPoint y: 153, distance: 116.5
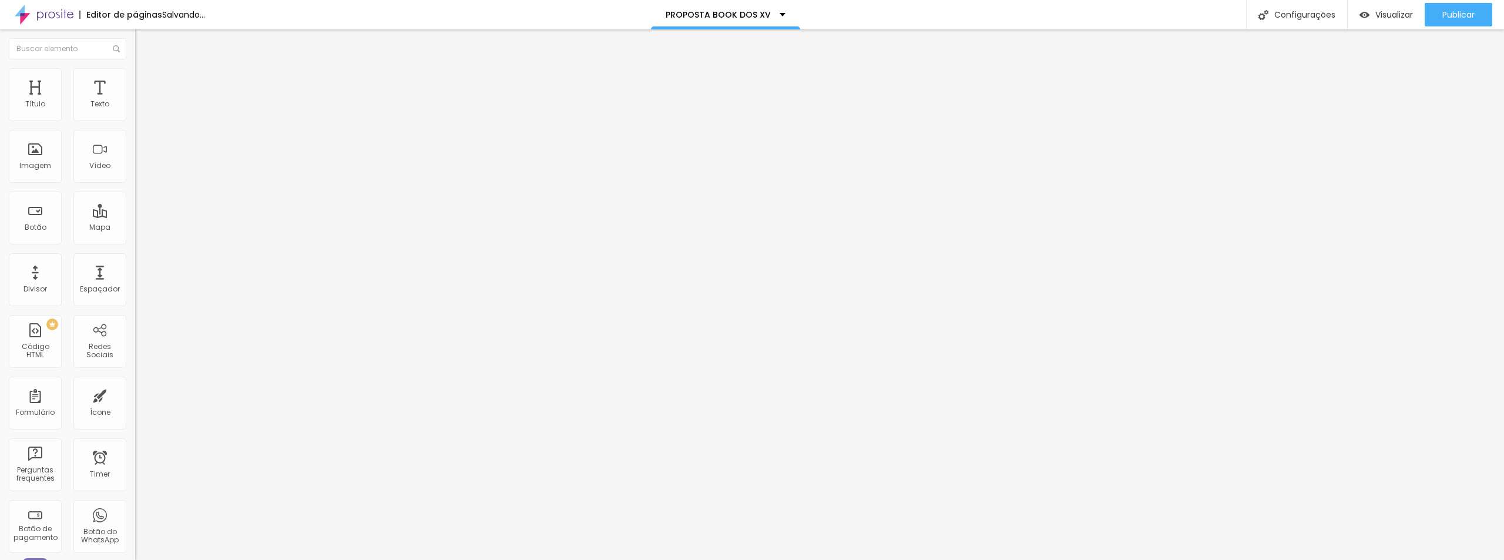
click at [135, 394] on input "range" at bounding box center [173, 398] width 76 height 9
click at [146, 81] on span "Estilo" at bounding box center [155, 76] width 18 height 10
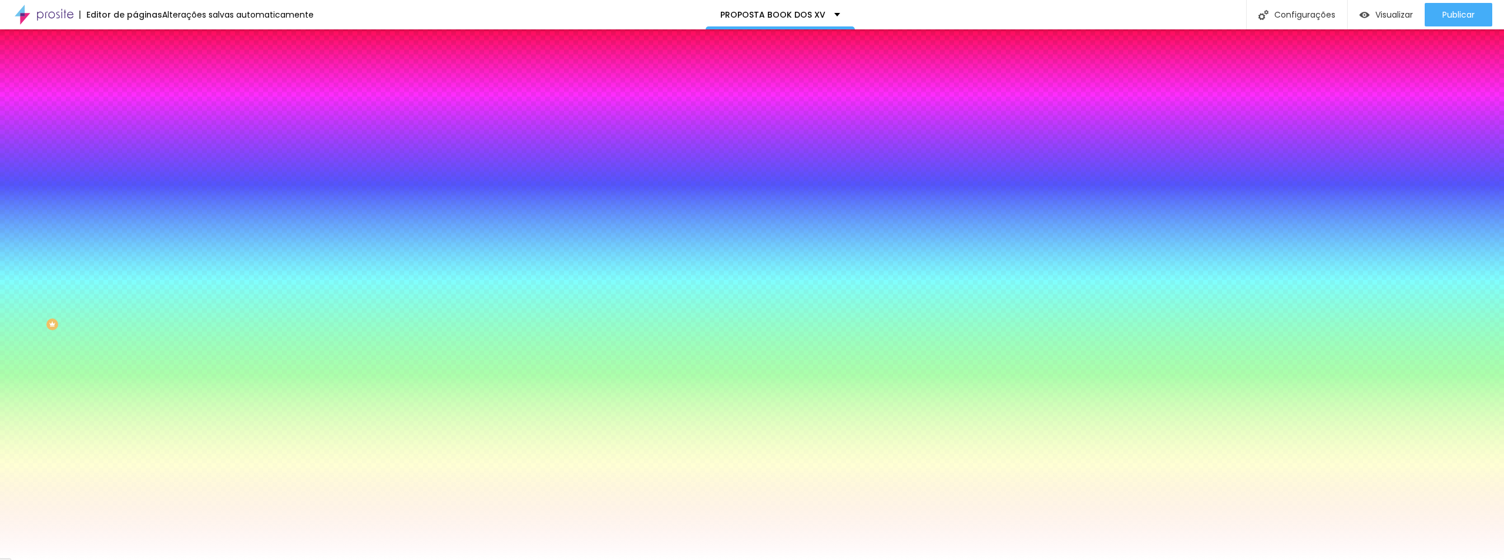
click at [135, 122] on span "Nenhum" at bounding box center [150, 117] width 31 height 10
click at [135, 140] on span "Parallax" at bounding box center [149, 135] width 29 height 10
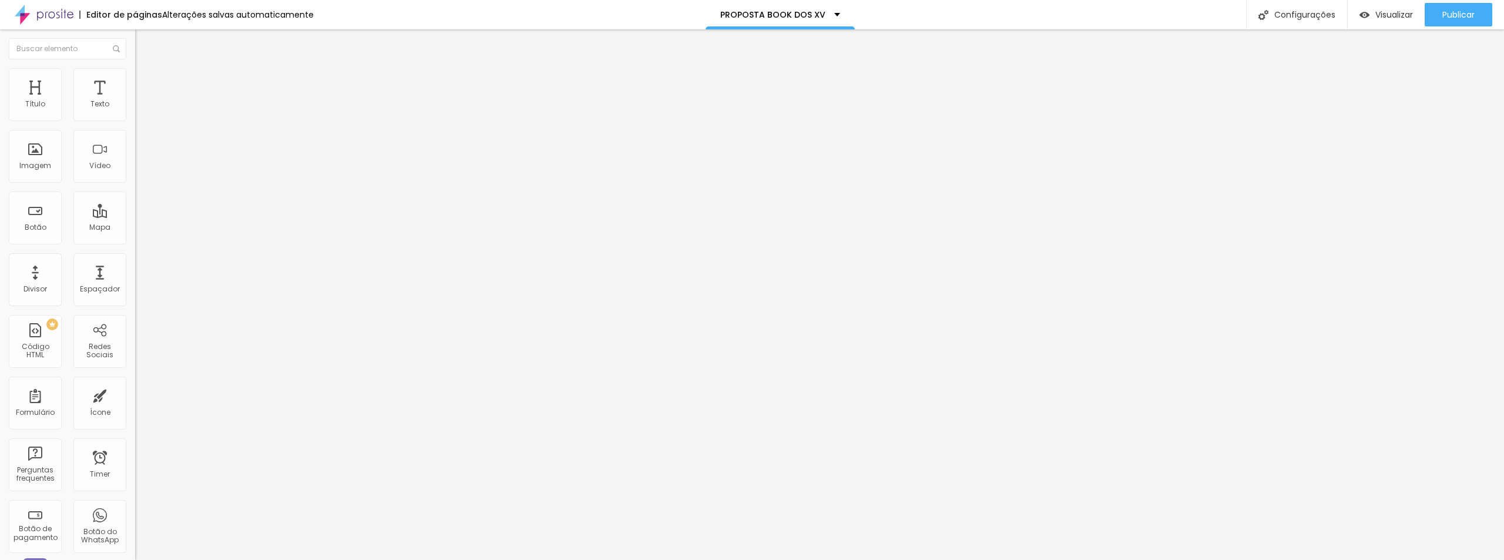
click at [146, 79] on span "Estilo" at bounding box center [155, 76] width 18 height 10
click at [135, 80] on img at bounding box center [140, 85] width 11 height 11
click at [135, 114] on div "Modo Completo Encaixotado Completo" at bounding box center [202, 108] width 135 height 32
click at [135, 108] on div "Modo Completo Encaixotado Completo" at bounding box center [202, 108] width 135 height 32
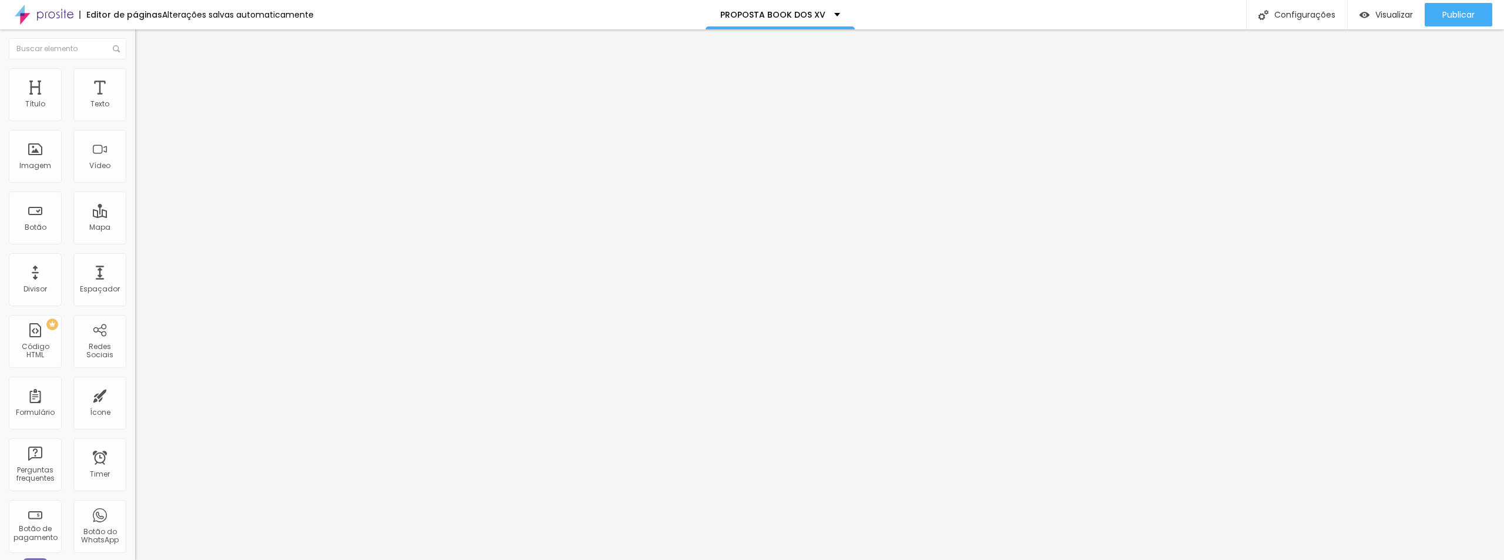
click at [135, 107] on span "Completo" at bounding box center [153, 102] width 36 height 10
click at [135, 113] on div "Encaixotado" at bounding box center [202, 109] width 135 height 7
click at [144, 45] on img "button" at bounding box center [148, 42] width 9 height 9
click at [95, 295] on div "Espaçador" at bounding box center [99, 279] width 53 height 53
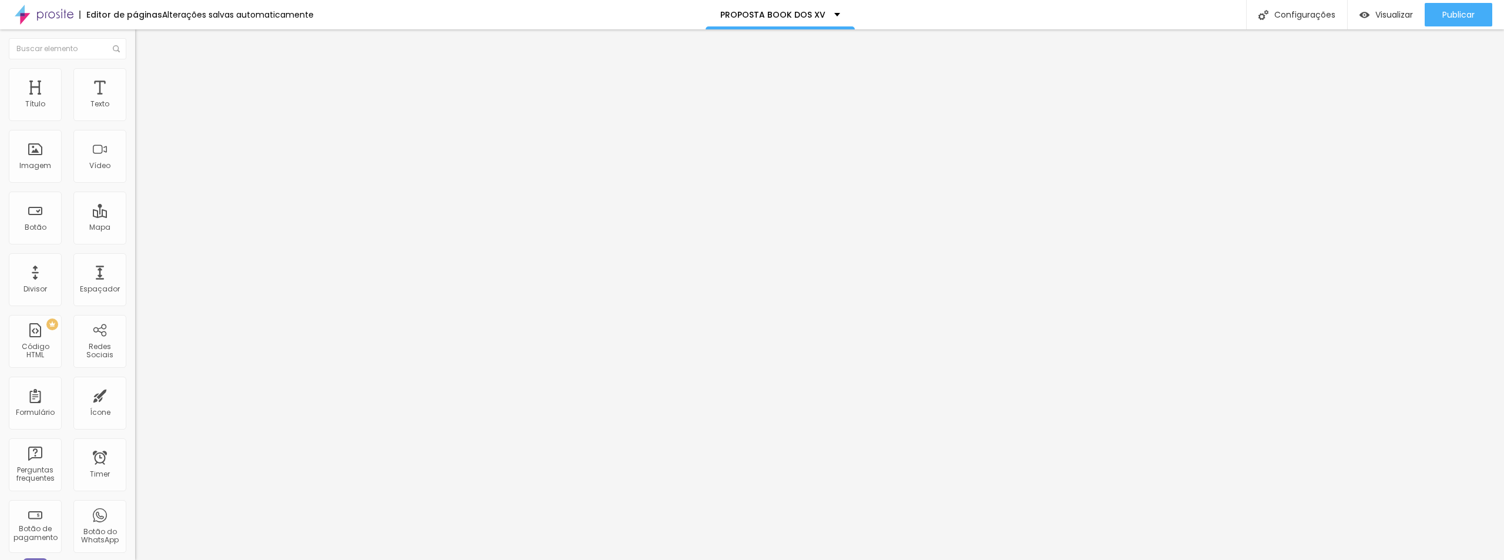
click at [135, 105] on div "Modo Encaixotado Encaixotado Completo" at bounding box center [202, 108] width 135 height 32
click at [135, 107] on span "Encaixotado" at bounding box center [158, 102] width 46 height 10
click at [135, 125] on span "Completo" at bounding box center [153, 120] width 36 height 10
click at [135, 101] on span "Adicionar imagem" at bounding box center [173, 96] width 76 height 10
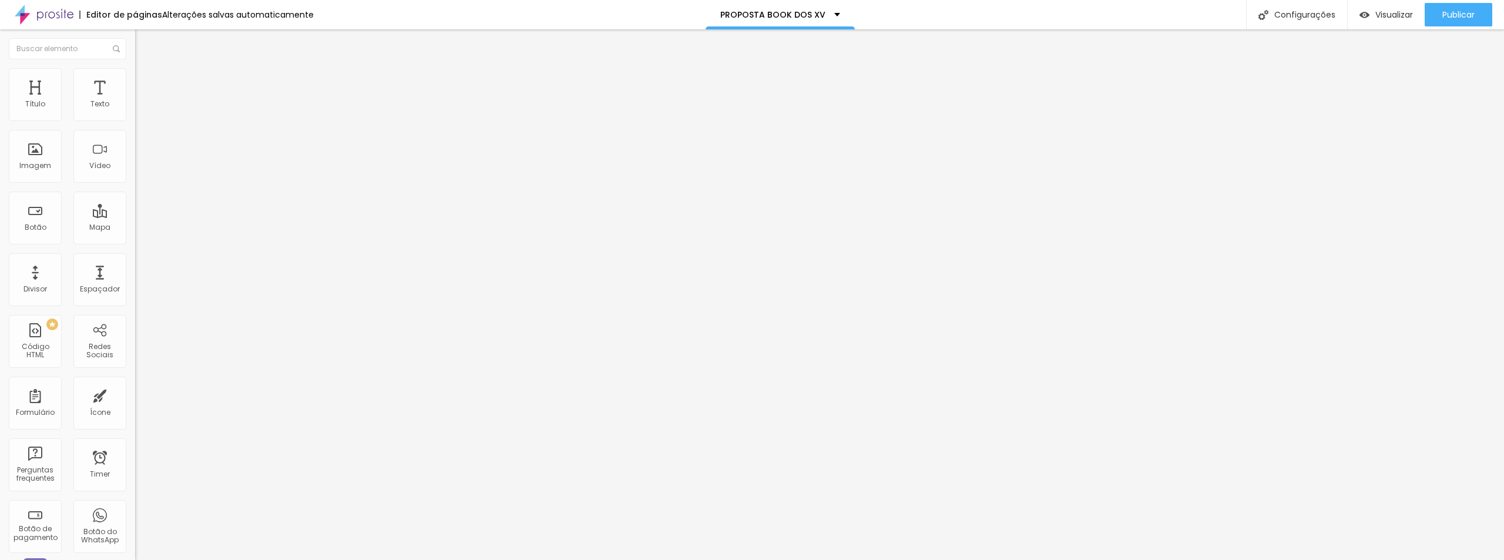
click at [135, 101] on span "Adicionar imagem" at bounding box center [173, 96] width 76 height 10
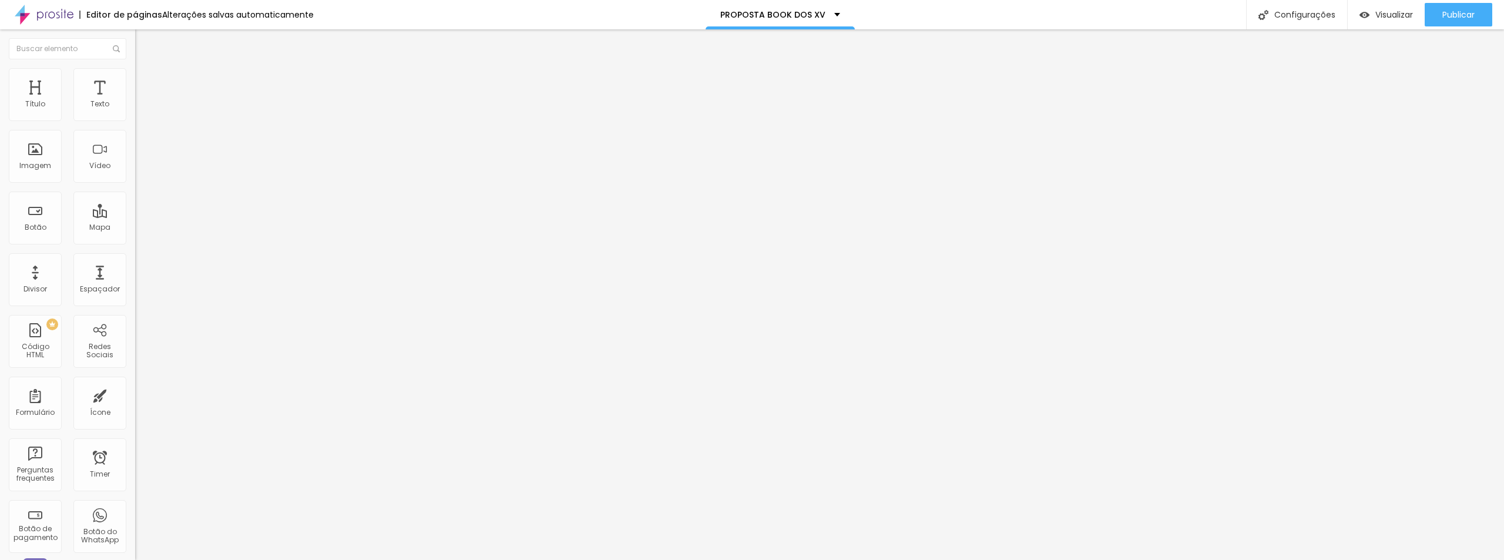
click at [135, 101] on span "Adicionar imagem" at bounding box center [173, 96] width 76 height 10
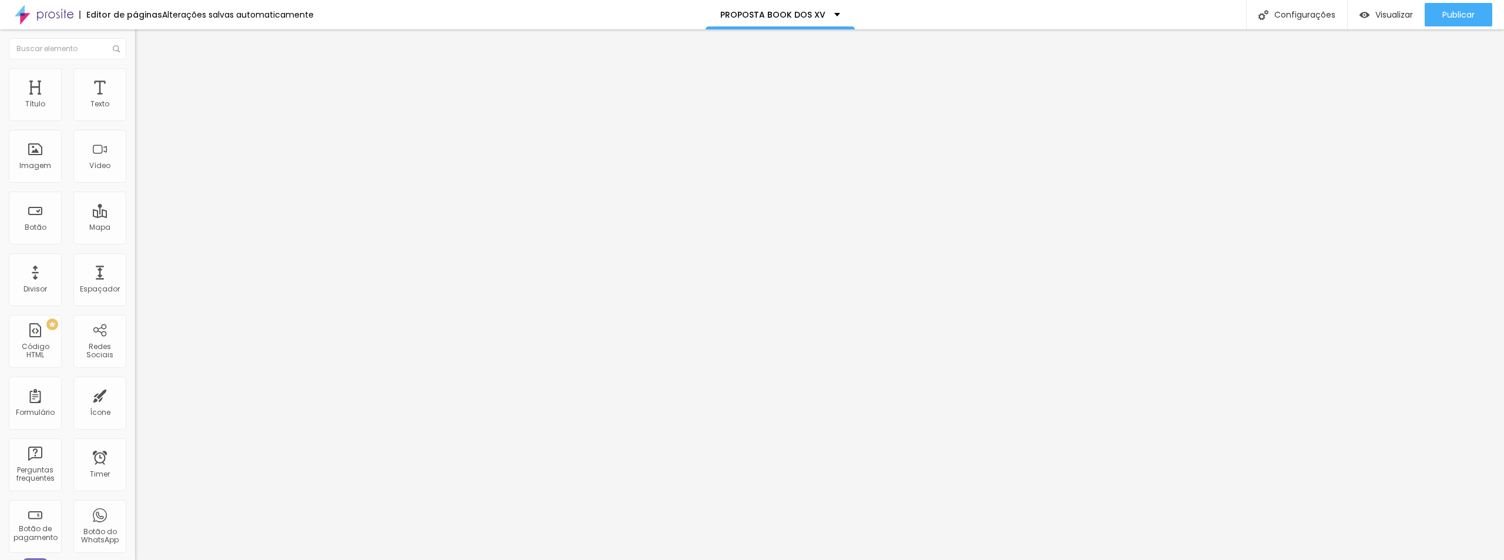
click at [135, 101] on span "Adicionar imagem" at bounding box center [173, 96] width 76 height 10
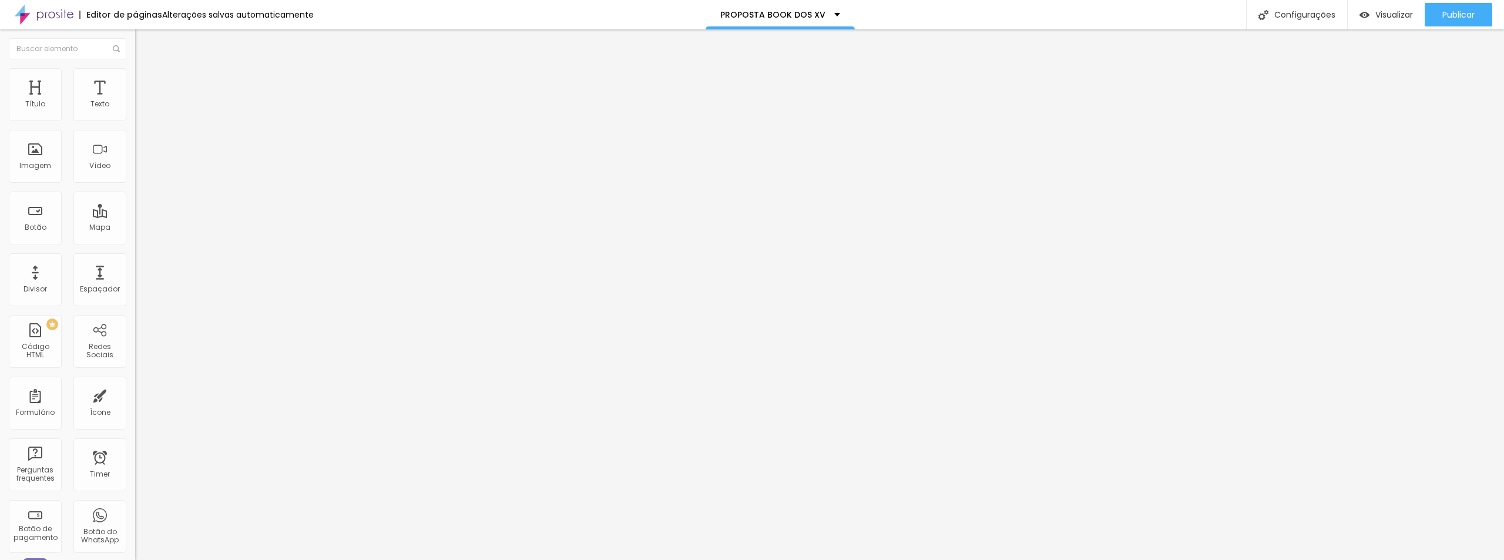
scroll to position [235, 0]
click at [135, 36] on button "Editar Coluna" at bounding box center [202, 42] width 135 height 27
click at [135, 101] on span "Adicionar imagem" at bounding box center [173, 96] width 76 height 10
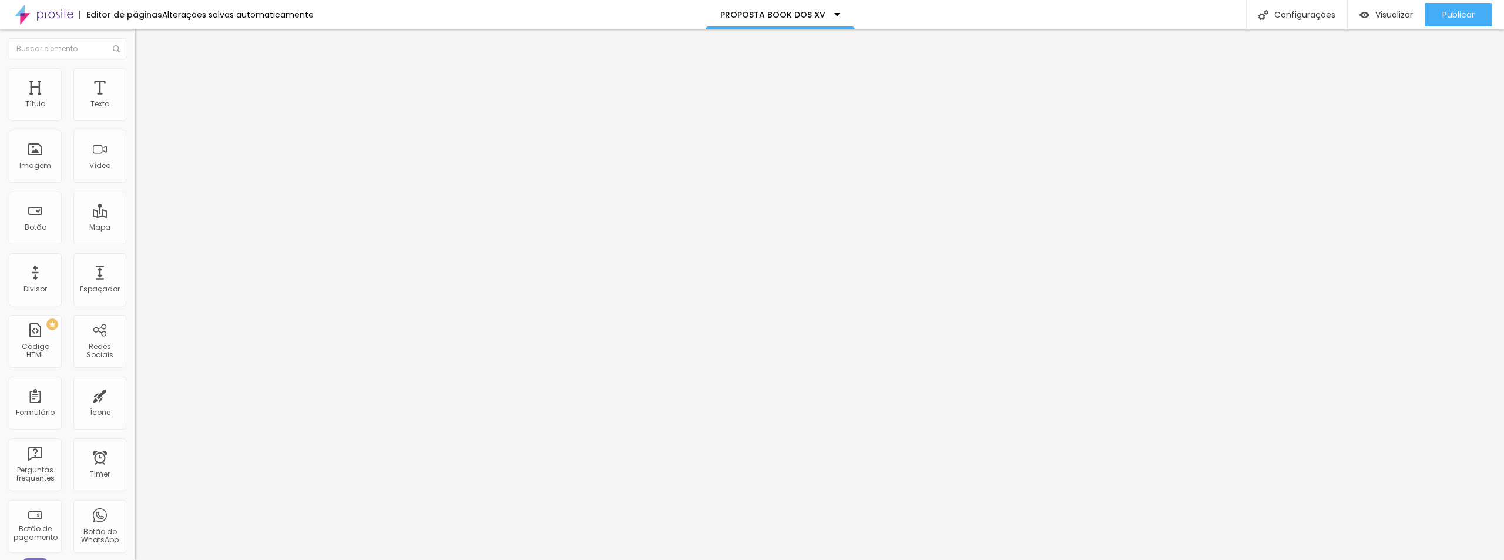
click at [135, 101] on span "Adicionar imagem" at bounding box center [173, 96] width 76 height 10
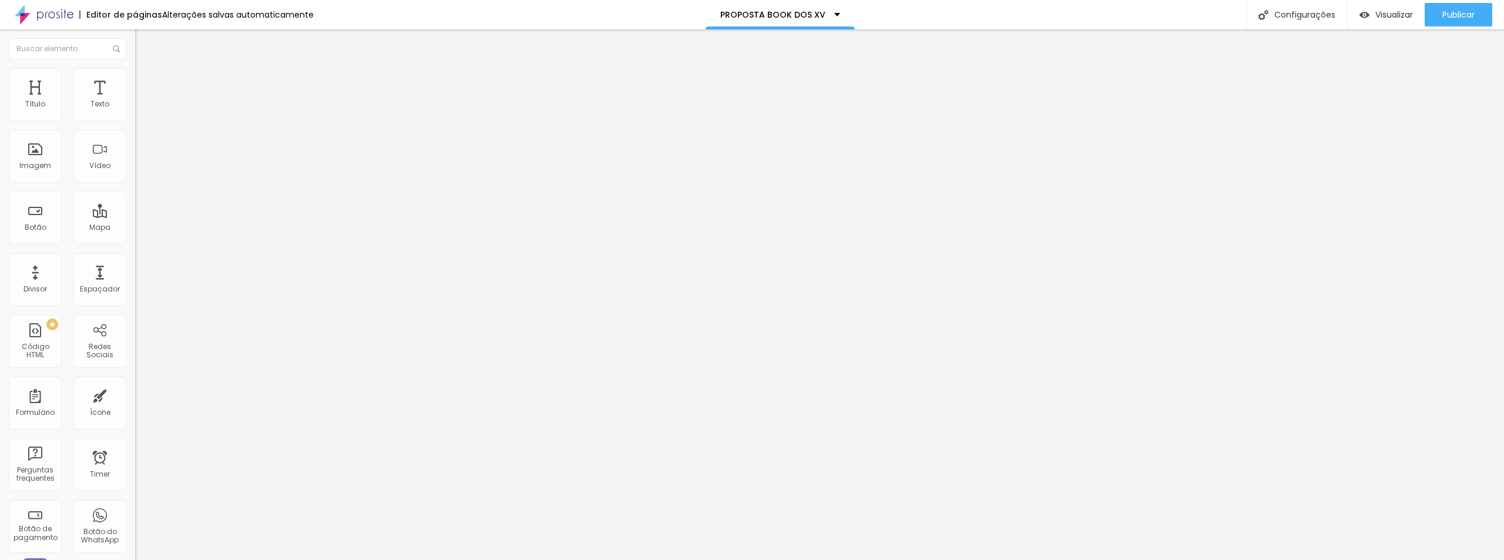
click at [135, 101] on span "Adicionar imagem" at bounding box center [173, 96] width 76 height 10
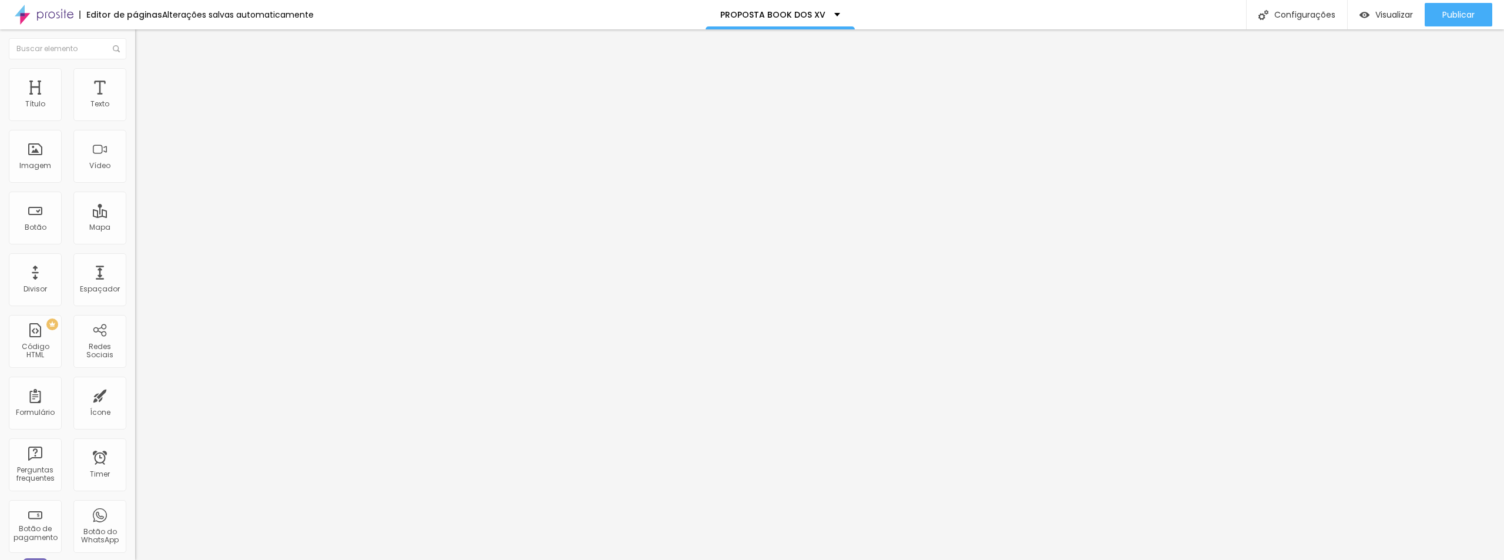
click at [135, 101] on span "Adicionar imagem" at bounding box center [173, 96] width 76 height 10
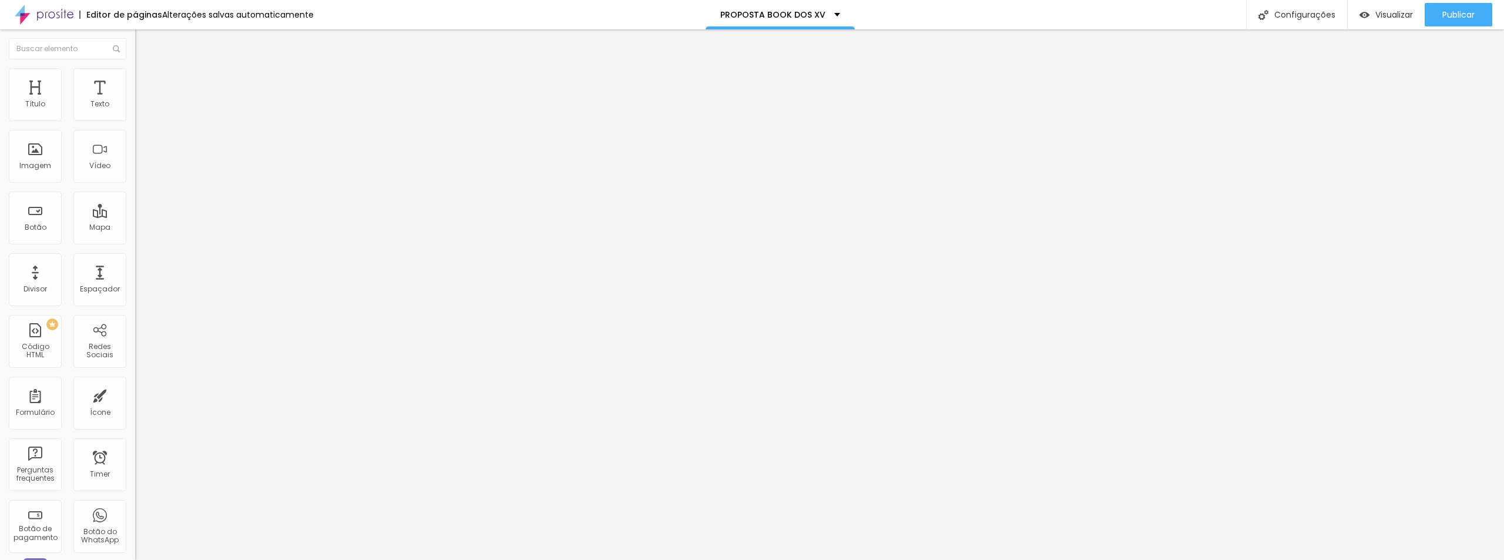
click at [146, 83] on span "Avançado" at bounding box center [165, 88] width 39 height 10
click at [135, 67] on img at bounding box center [140, 61] width 11 height 11
click at [135, 107] on span "Completo" at bounding box center [153, 102] width 36 height 10
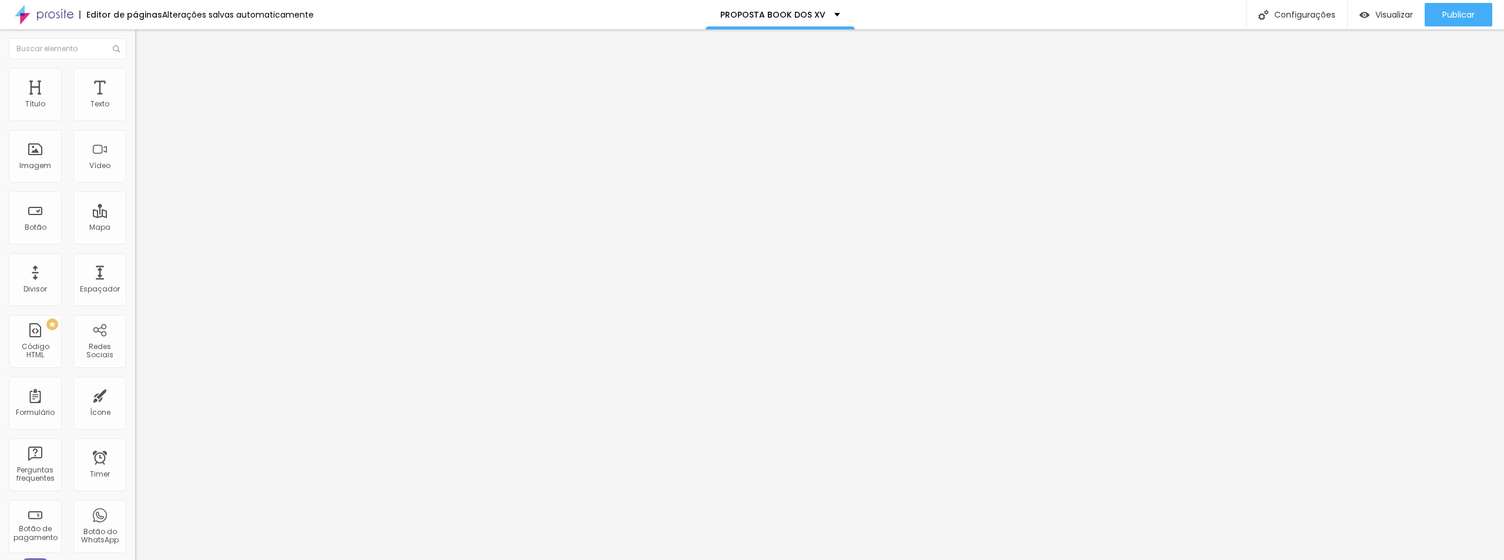
click at [135, 114] on span "Encaixotado" at bounding box center [158, 109] width 46 height 10
click at [146, 80] on span "Estilo" at bounding box center [155, 76] width 18 height 10
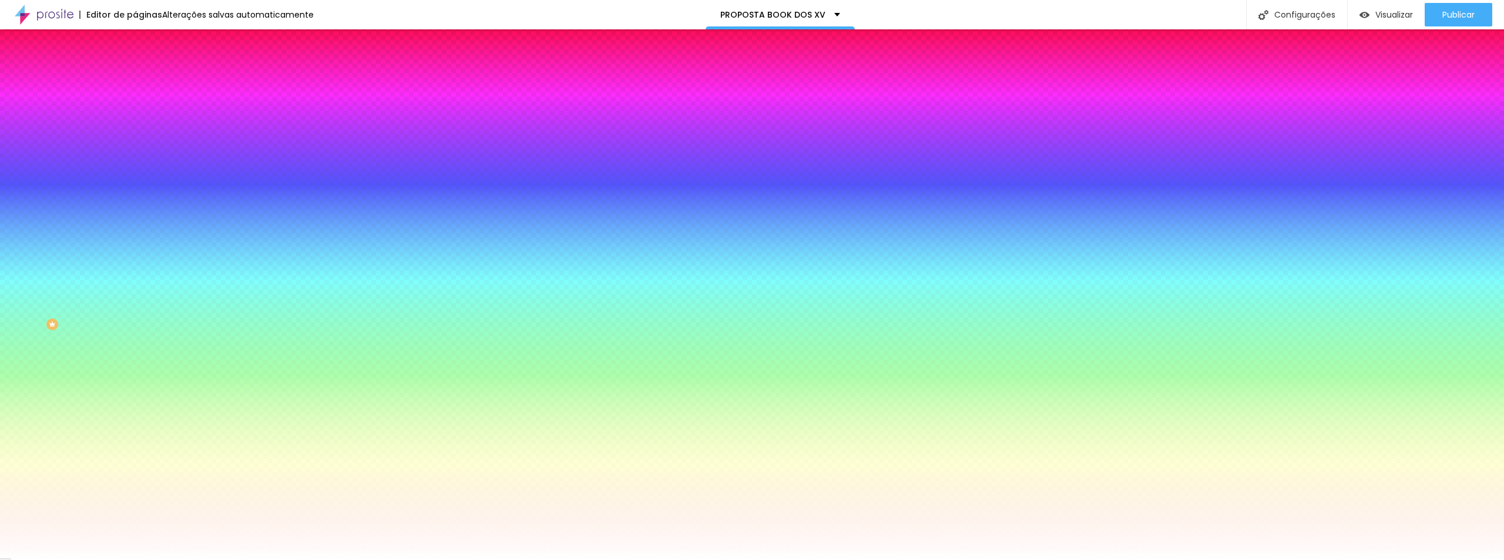
click at [146, 83] on span "Avançado" at bounding box center [165, 88] width 39 height 10
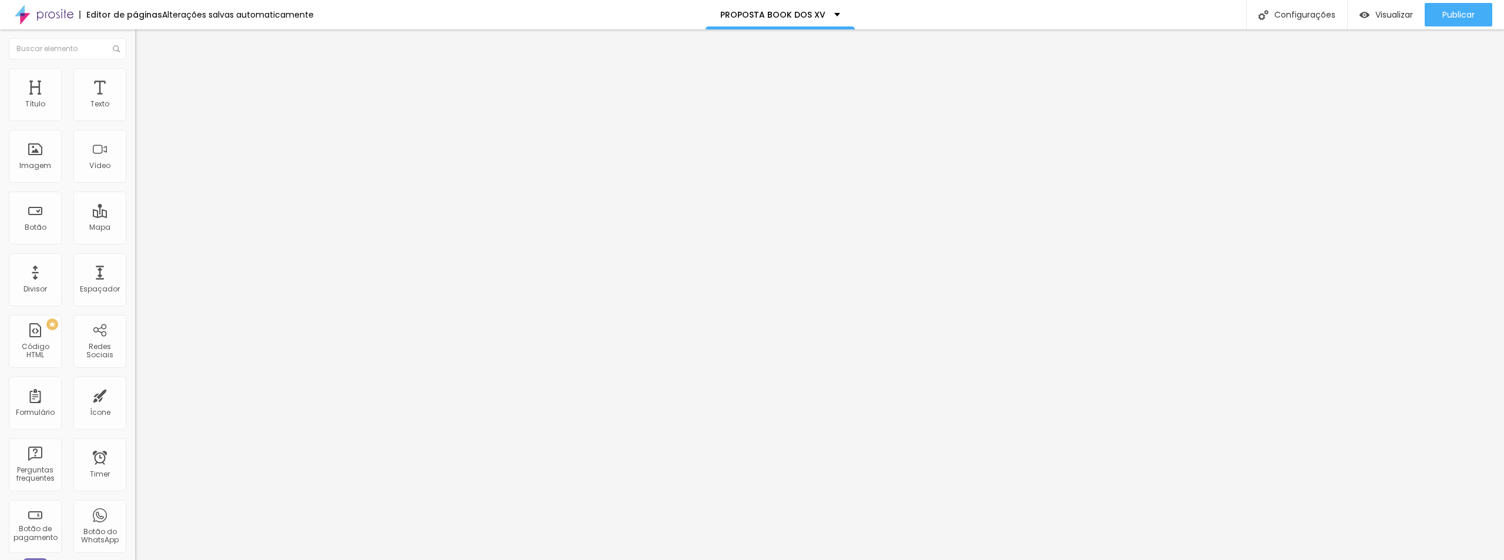
type input "18"
type input "44"
type input "60"
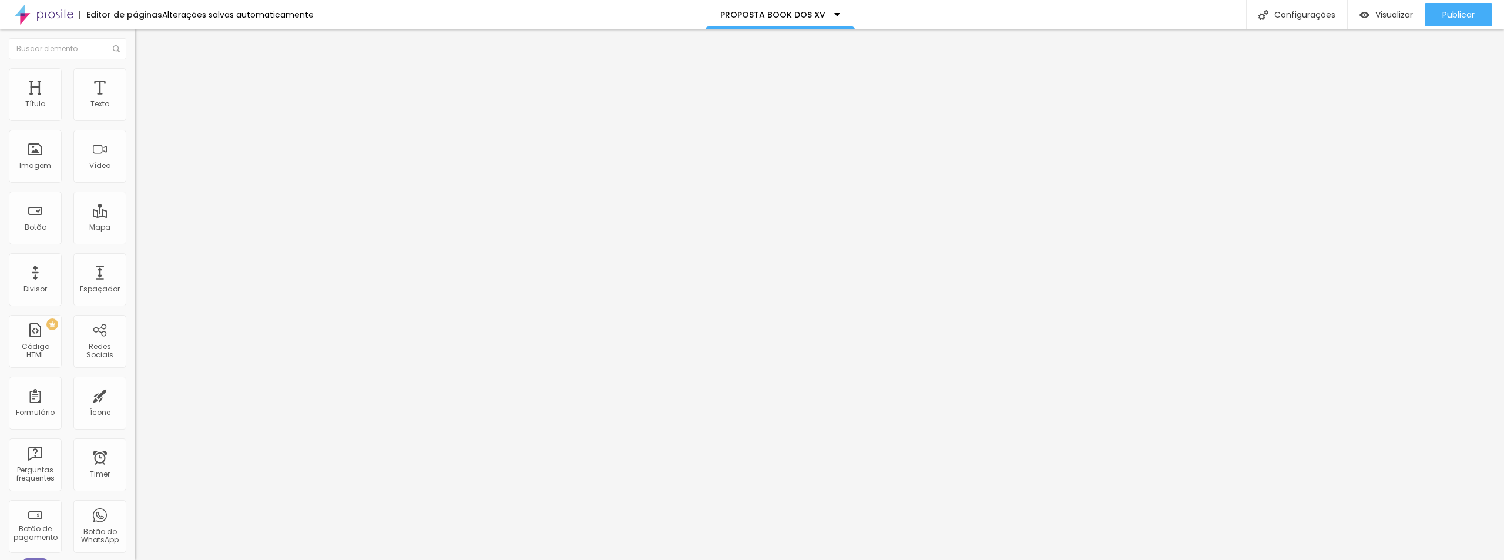
type input "60"
type input "71"
type input "86"
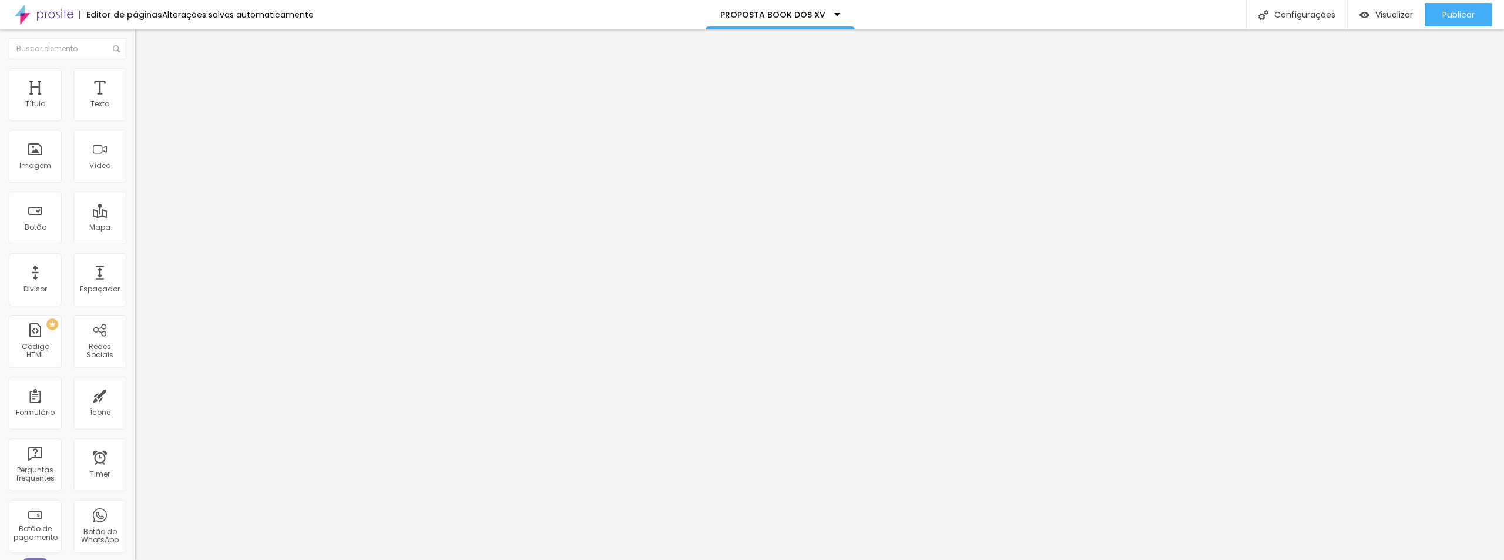
type input "102"
type input "108"
type input "76"
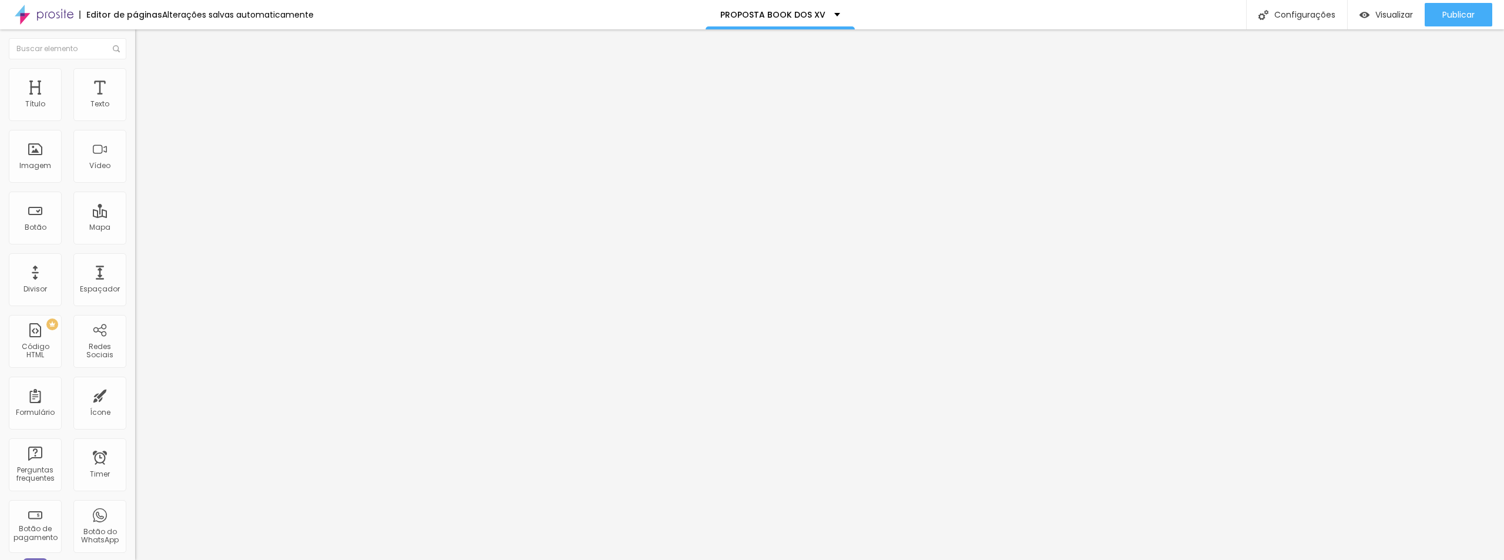
type input "76"
type input "23"
type input "0"
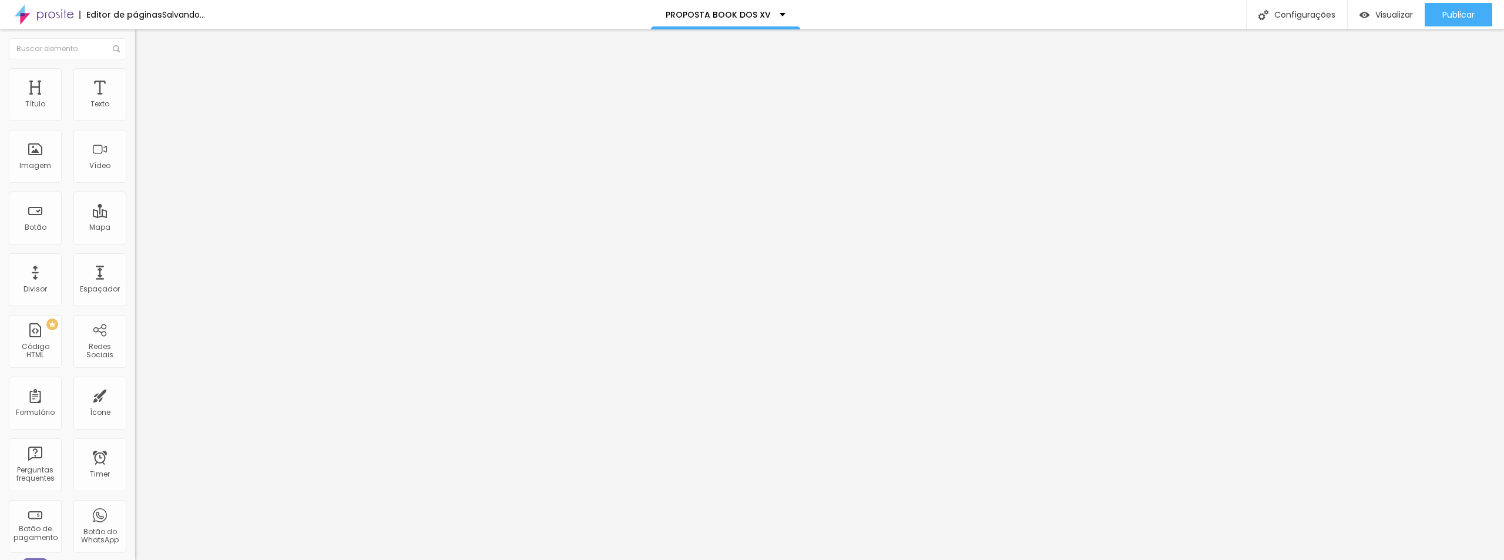
drag, startPoint x: 31, startPoint y: 139, endPoint x: 9, endPoint y: 140, distance: 21.7
type input "0"
click at [135, 394] on input "range" at bounding box center [173, 398] width 76 height 9
type input "15"
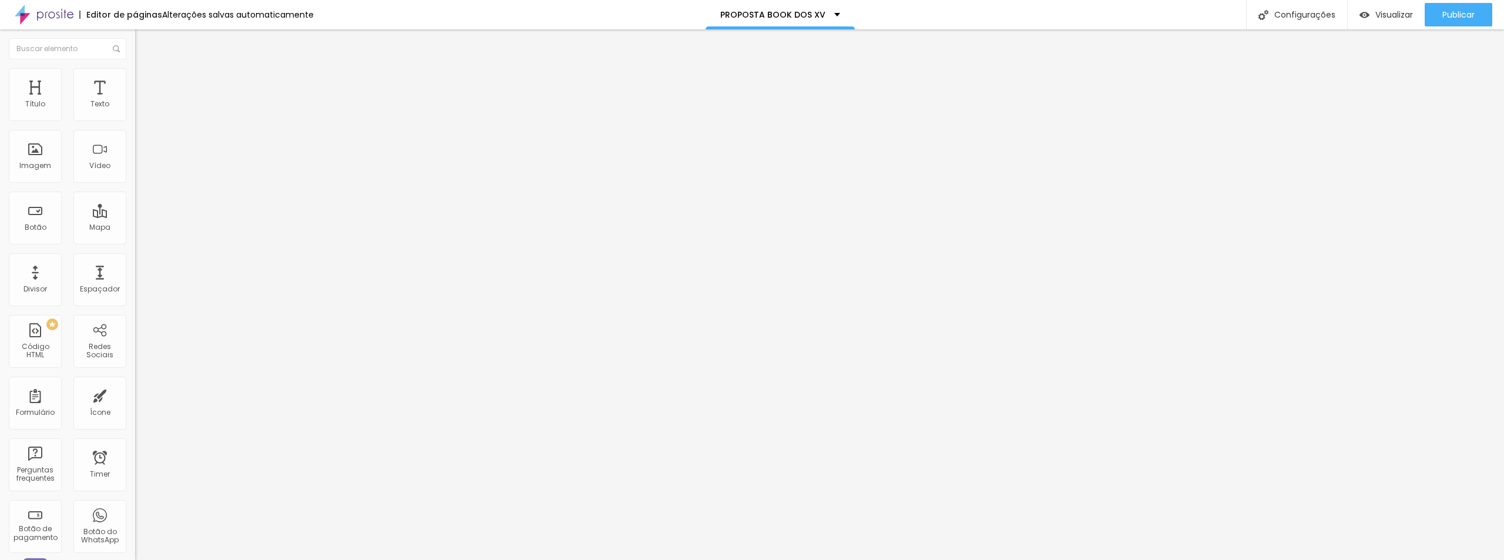
type input "10"
type input "5"
type input "0"
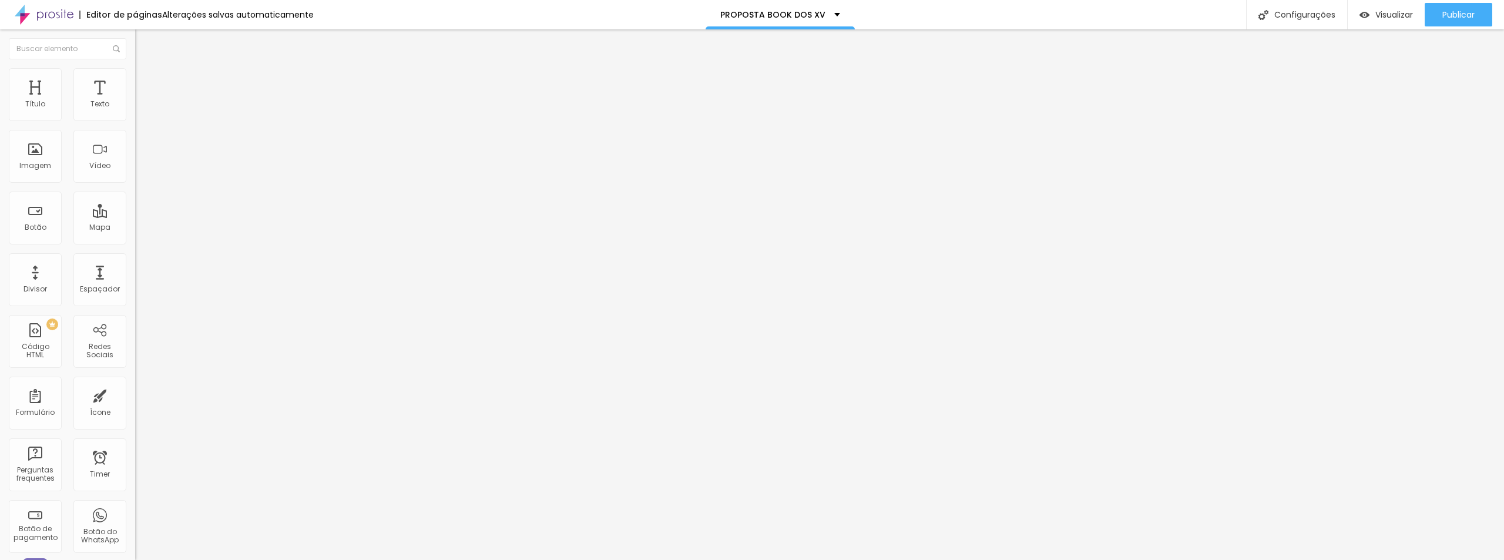
type input "0"
type input "30"
type input "0"
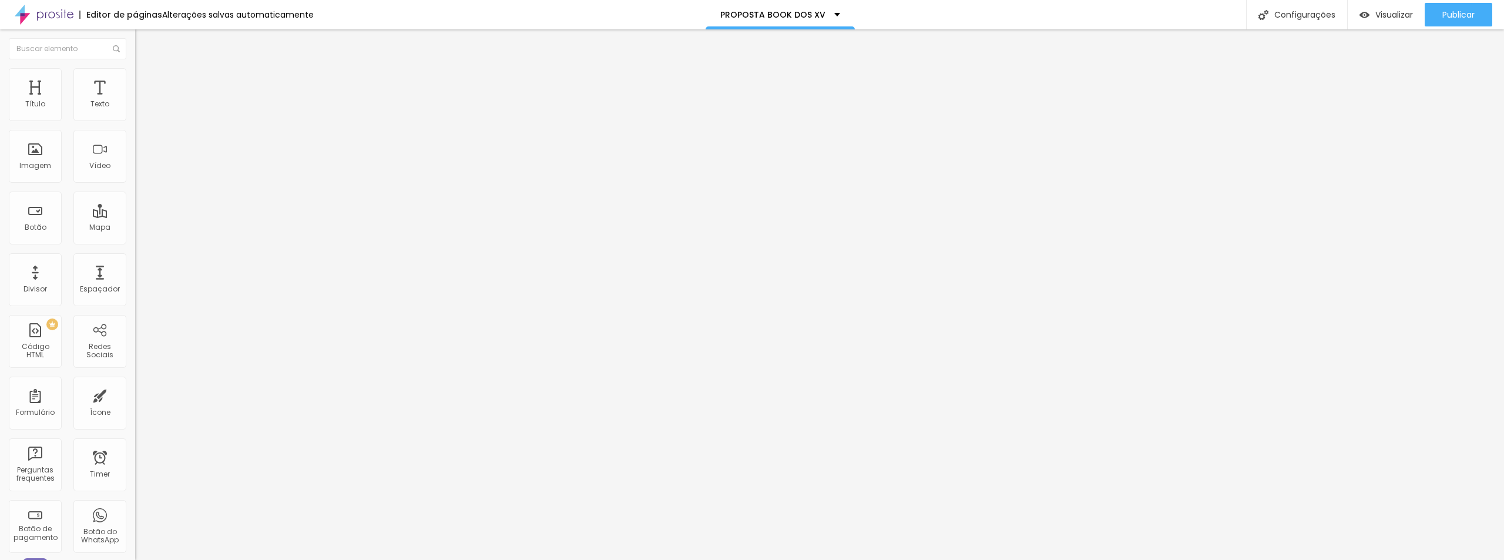
type input "30"
drag, startPoint x: 73, startPoint y: 116, endPoint x: 157, endPoint y: 118, distance: 84.0
type input "30"
click at [157, 228] on input "range" at bounding box center [173, 232] width 76 height 9
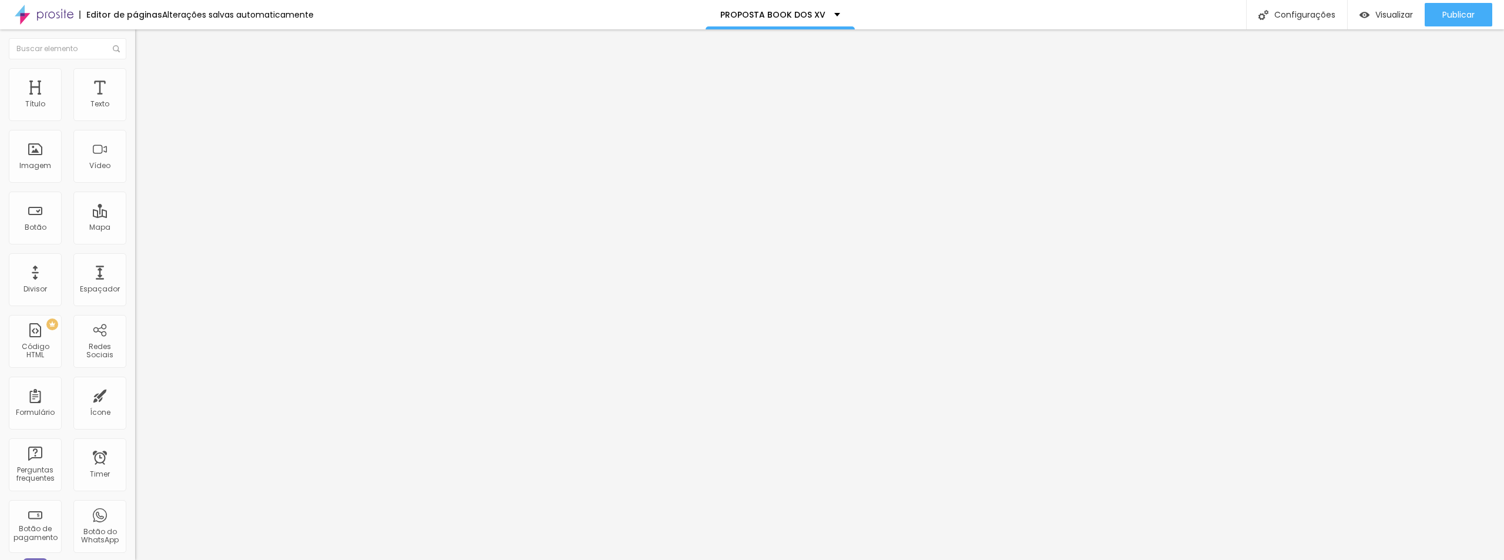
click at [146, 69] on span "Conteúdo" at bounding box center [164, 64] width 36 height 10
click at [135, 107] on span "Encaixotado" at bounding box center [158, 102] width 46 height 10
click at [135, 125] on span "Completo" at bounding box center [153, 120] width 36 height 10
click at [135, 80] on li "Avançado" at bounding box center [202, 86] width 135 height 12
click at [135, 107] on span "Completo" at bounding box center [153, 102] width 36 height 10
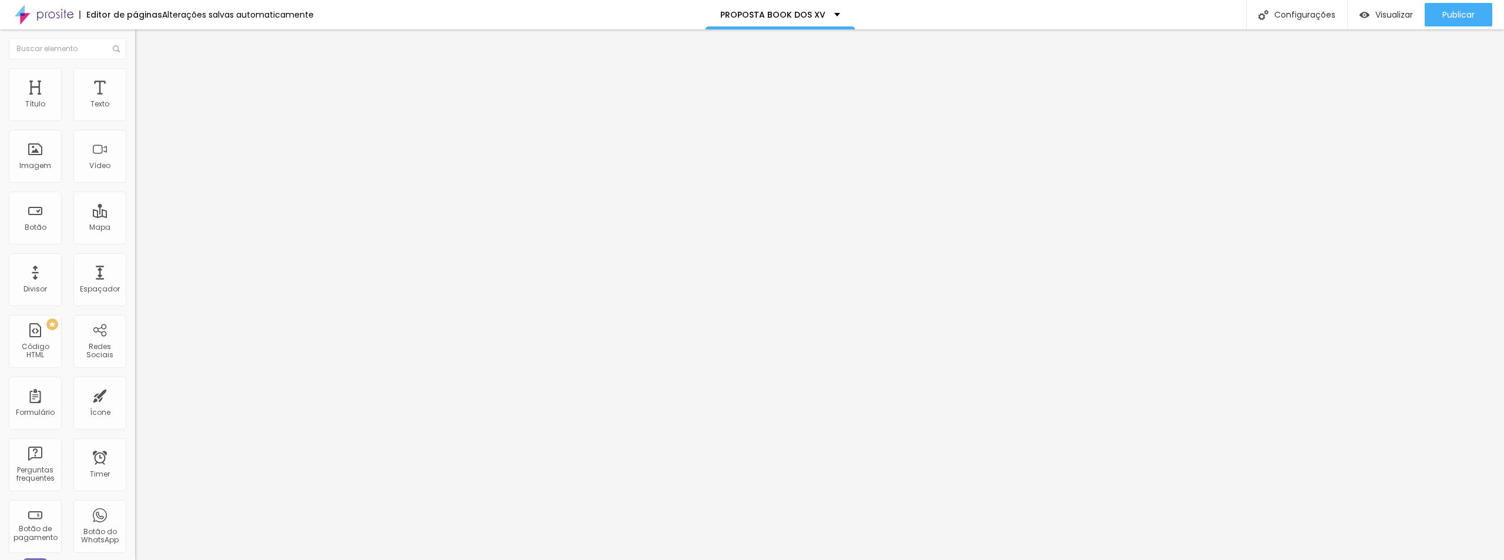
click at [135, 123] on div "Encaixotado Completo" at bounding box center [202, 115] width 135 height 18
click at [135, 114] on span "Encaixotado" at bounding box center [158, 109] width 46 height 10
click at [1381, 16] on span "Visualizar" at bounding box center [1395, 14] width 38 height 9
drag, startPoint x: 1470, startPoint y: 12, endPoint x: 1448, endPoint y: 24, distance: 24.7
click at [1470, 13] on span "Publicar" at bounding box center [1459, 14] width 32 height 9
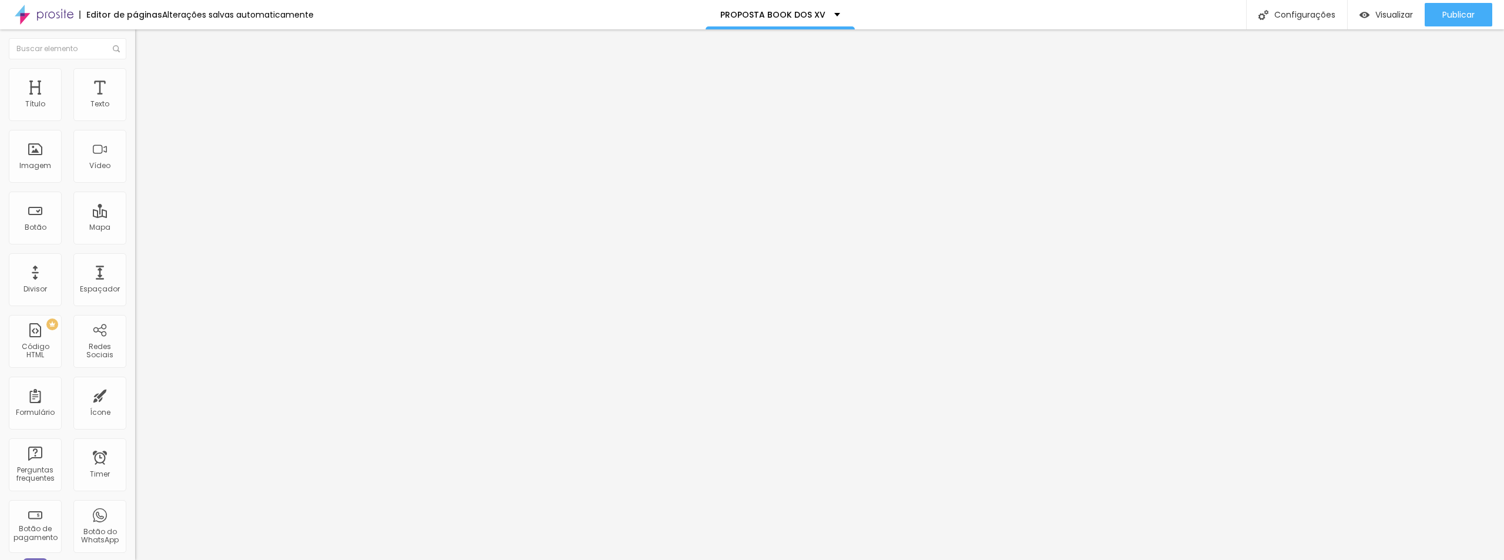
click at [135, 80] on li "Avançado" at bounding box center [202, 86] width 135 height 12
type input "25"
type input "20"
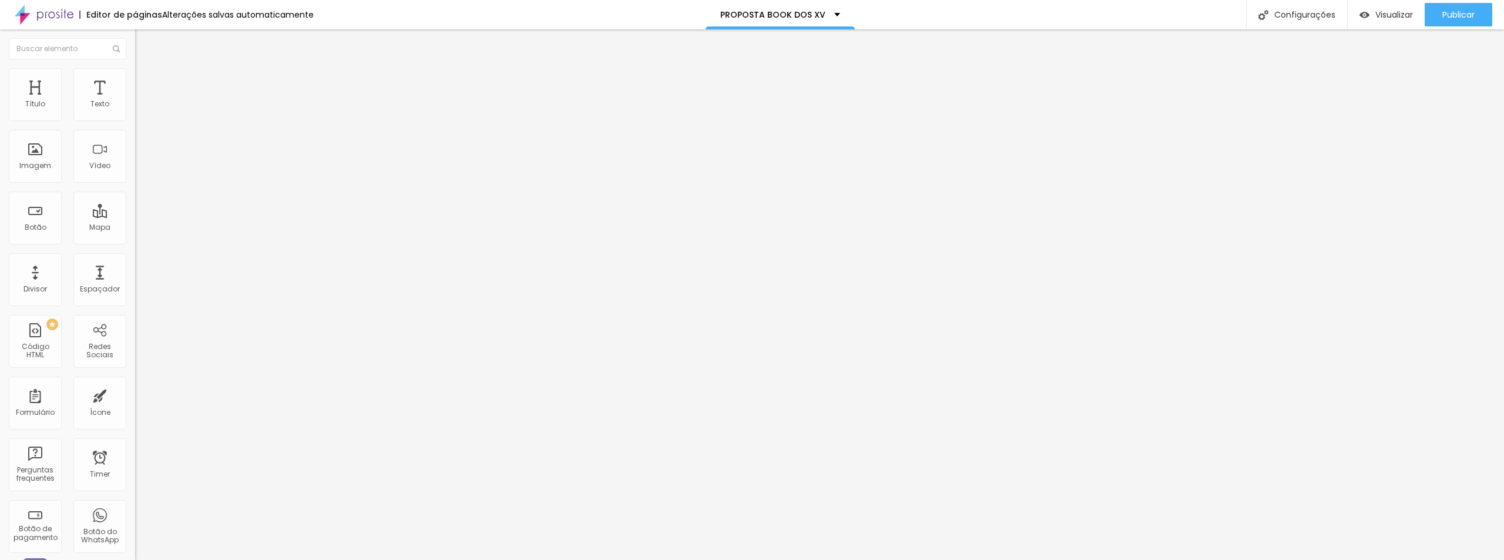
type input "15"
type input "10"
type input "5"
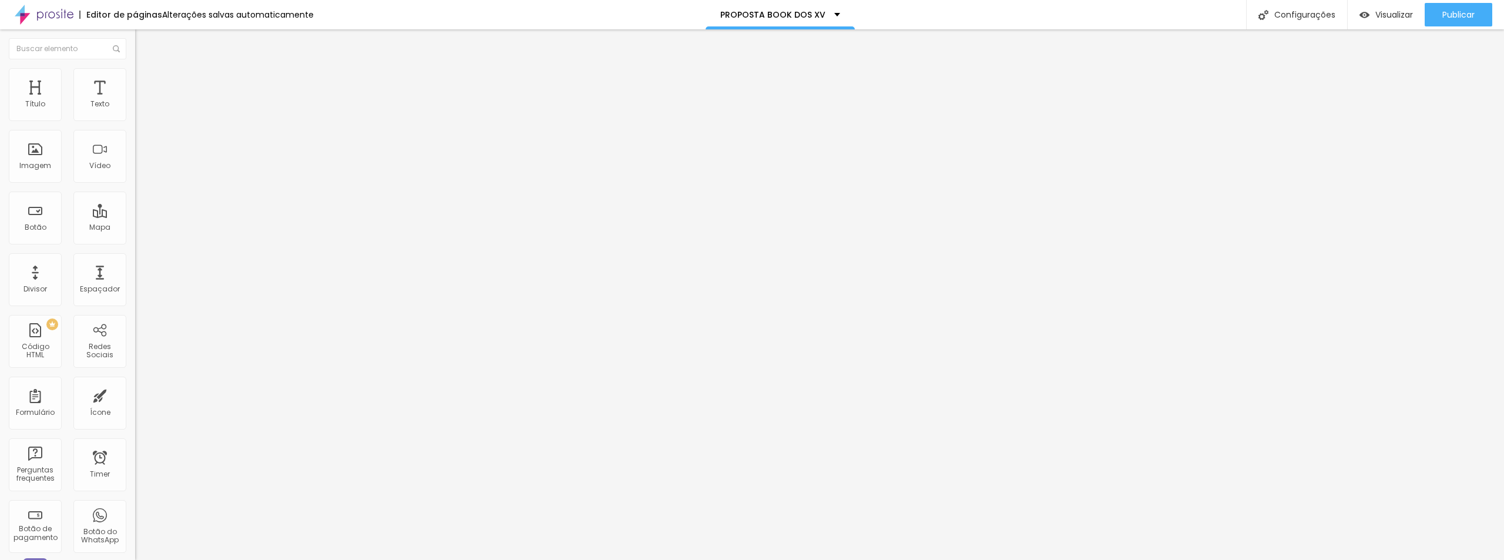
type input "5"
type input "0"
drag, startPoint x: 89, startPoint y: 115, endPoint x: -2, endPoint y: 111, distance: 90.6
type input "0"
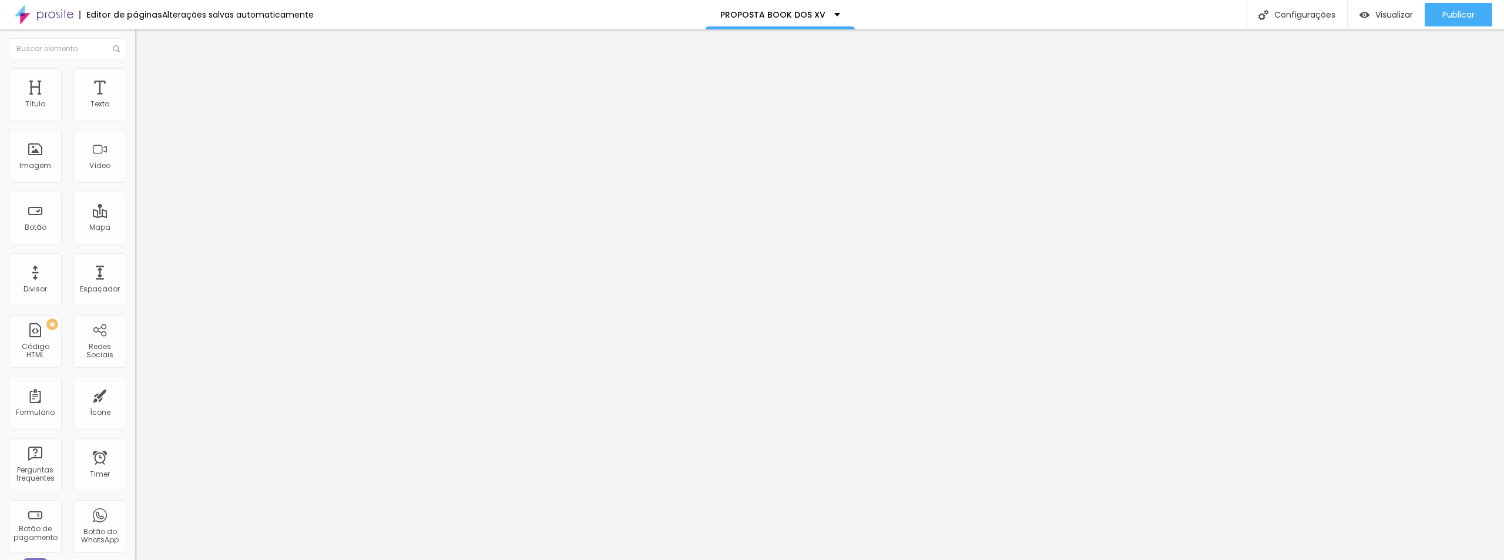
click at [135, 228] on input "range" at bounding box center [173, 232] width 76 height 9
drag, startPoint x: 23, startPoint y: 140, endPoint x: 34, endPoint y: 142, distance: 11.3
click at [135, 394] on input "range" at bounding box center [173, 398] width 76 height 9
click at [1475, 28] on div "Publicar alterações Clique para publicar as ultimas alterações reaizadas Visual…" at bounding box center [1426, 65] width 129 height 79
click at [1475, 18] on button "Publicar" at bounding box center [1459, 15] width 68 height 24
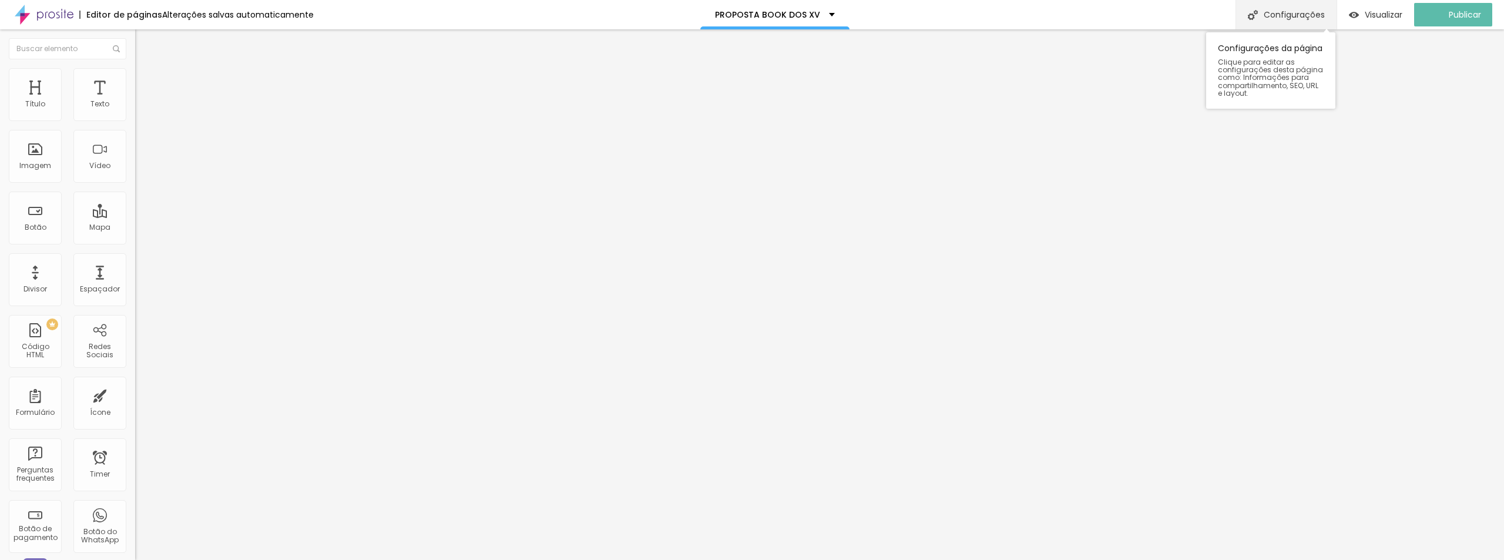
click at [1316, 18] on div "Configurações" at bounding box center [1286, 14] width 101 height 29
click at [135, 101] on span "Trocar imagem" at bounding box center [167, 96] width 64 height 10
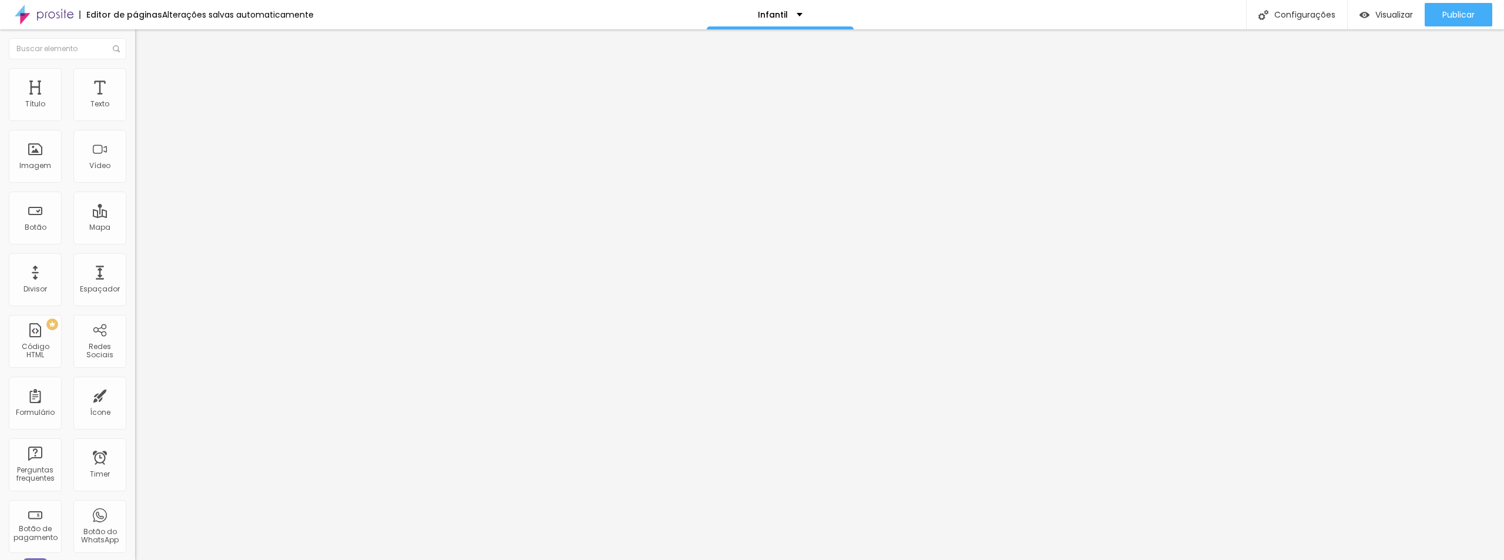
scroll to position [0, 0]
click at [135, 101] on span "Trocar imagem" at bounding box center [167, 96] width 64 height 10
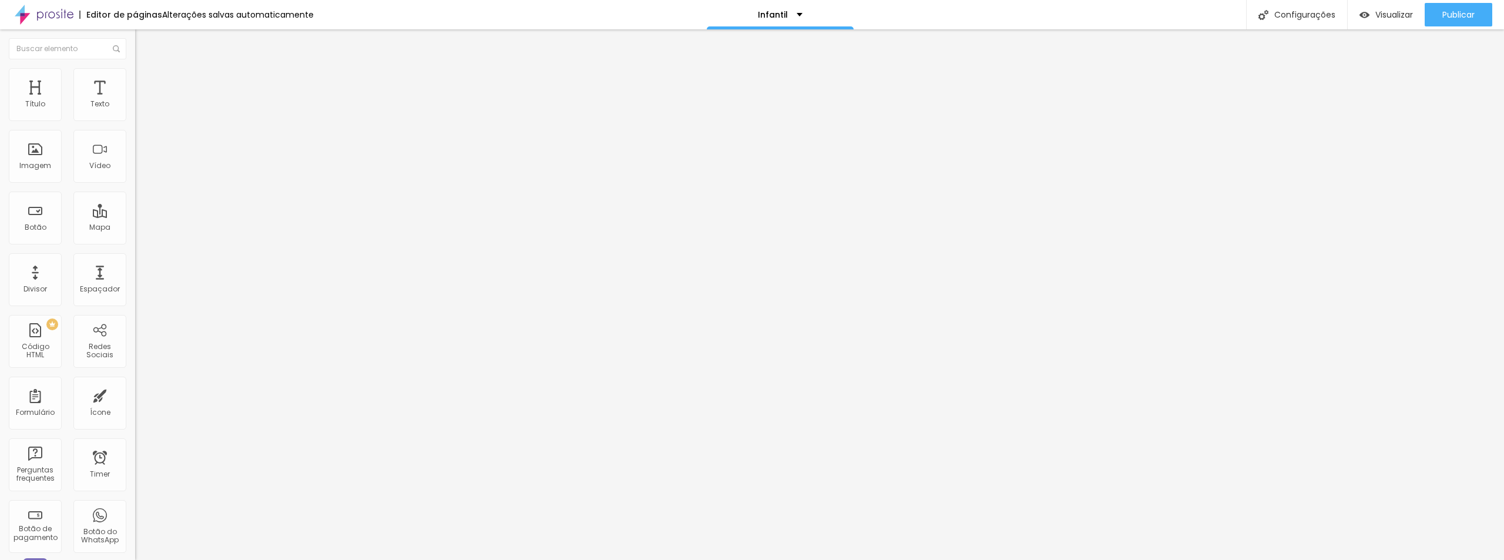
click at [135, 101] on span "Trocar imagem" at bounding box center [167, 96] width 64 height 10
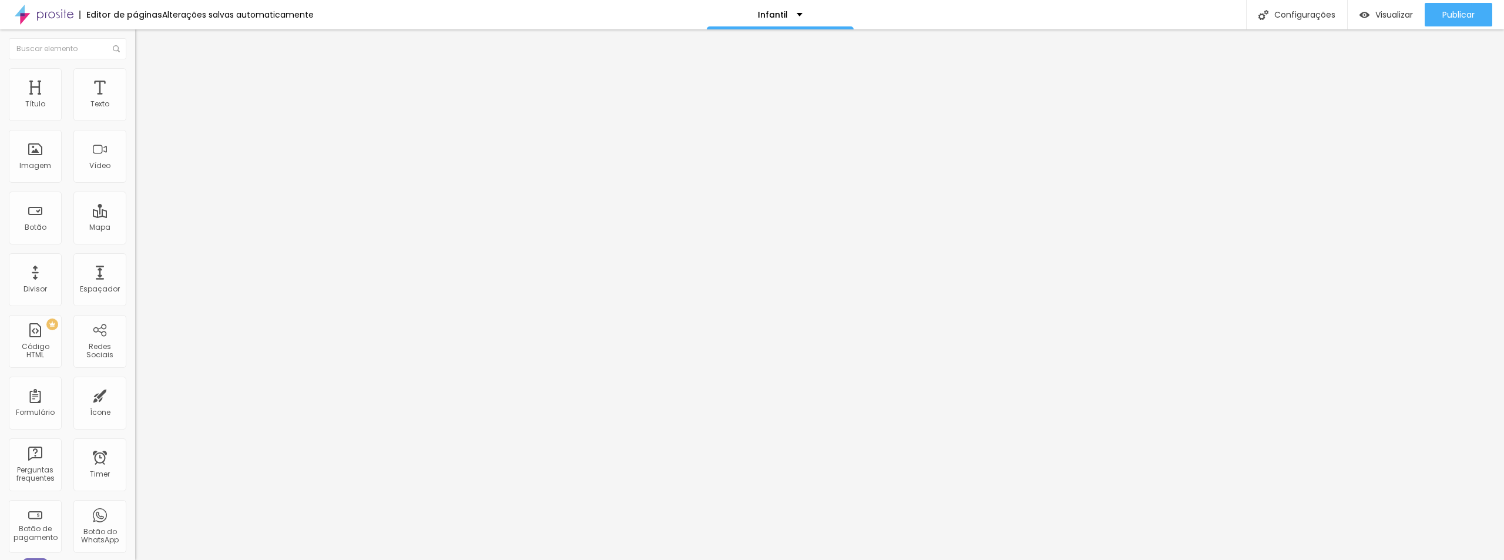
click at [135, 101] on span "Trocar imagem" at bounding box center [167, 96] width 64 height 10
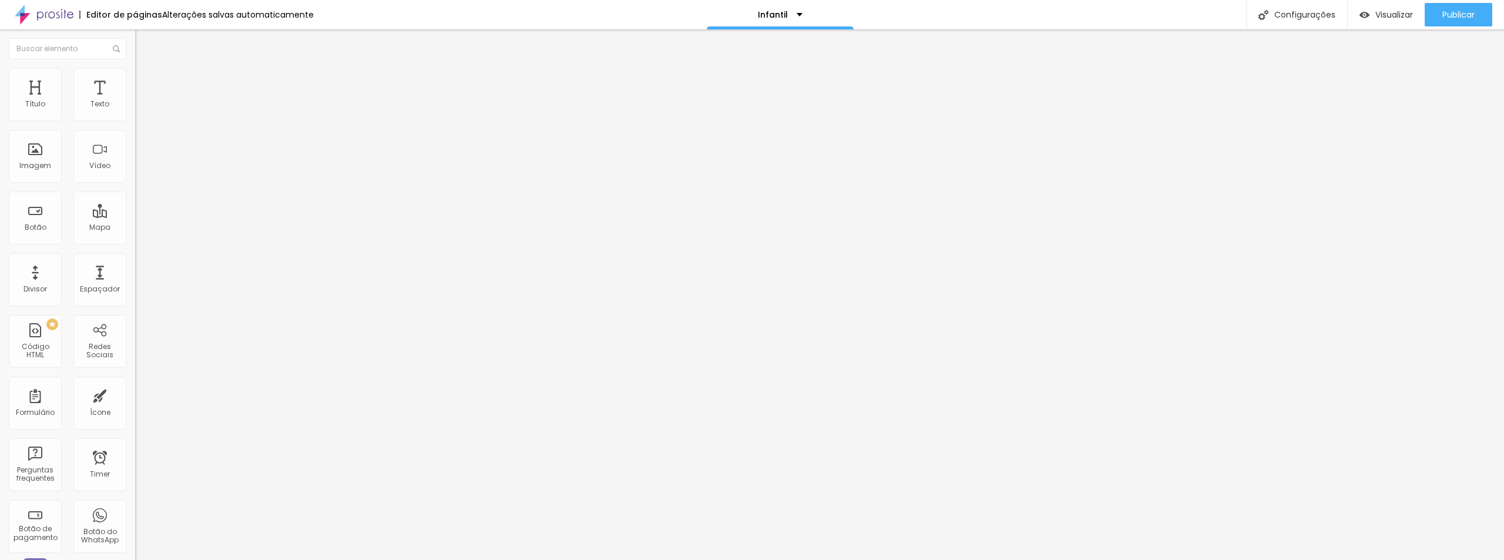
click at [135, 101] on span "Trocar imagem" at bounding box center [167, 96] width 64 height 10
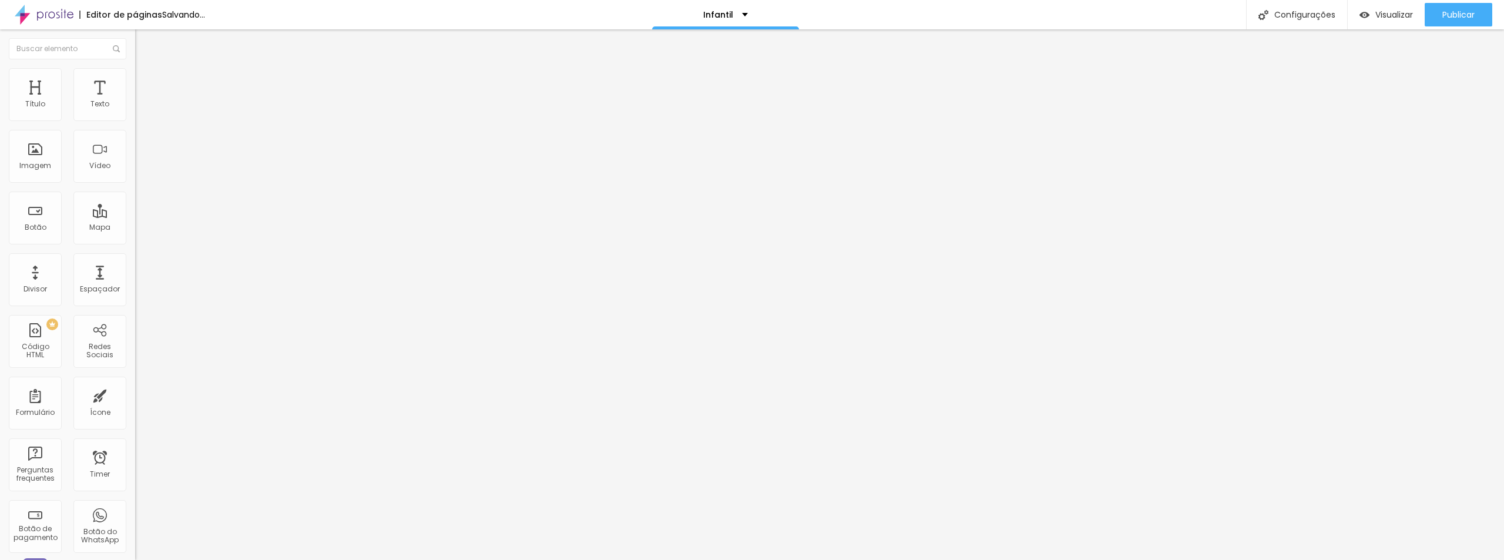
click at [135, 101] on span "Trocar imagem" at bounding box center [167, 96] width 64 height 10
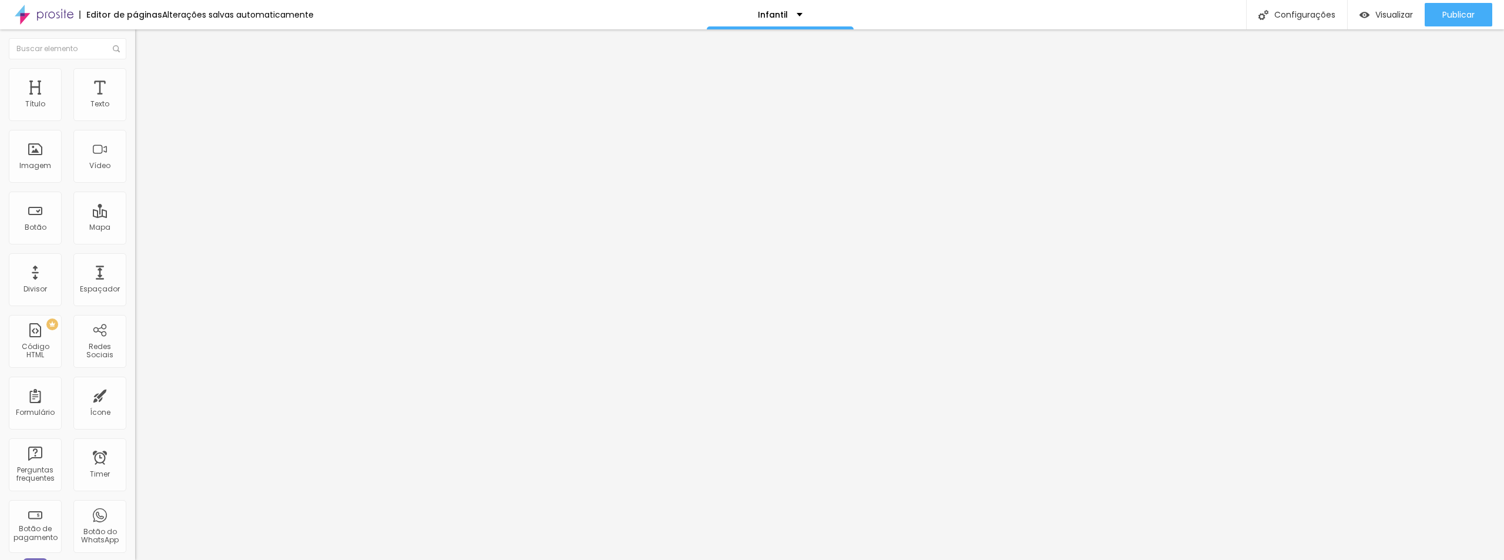
scroll to position [2947, 0]
click at [135, 101] on span "Trocar imagem" at bounding box center [167, 96] width 64 height 10
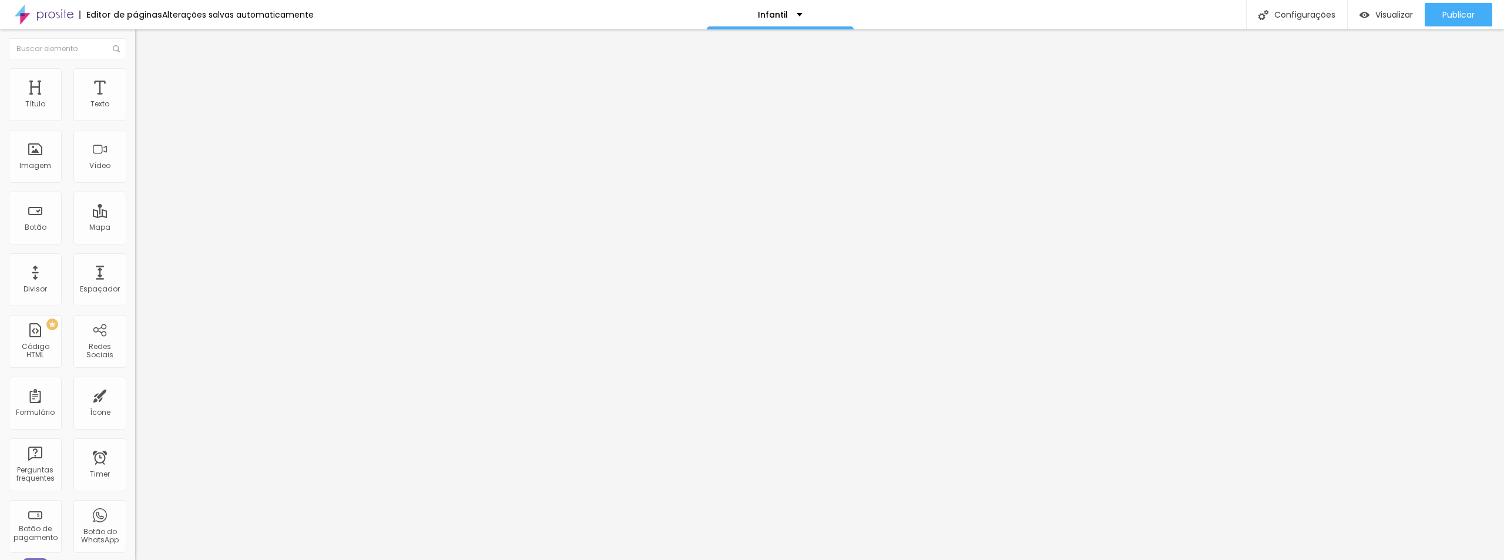
click at [135, 101] on span "Trocar imagem" at bounding box center [167, 96] width 64 height 10
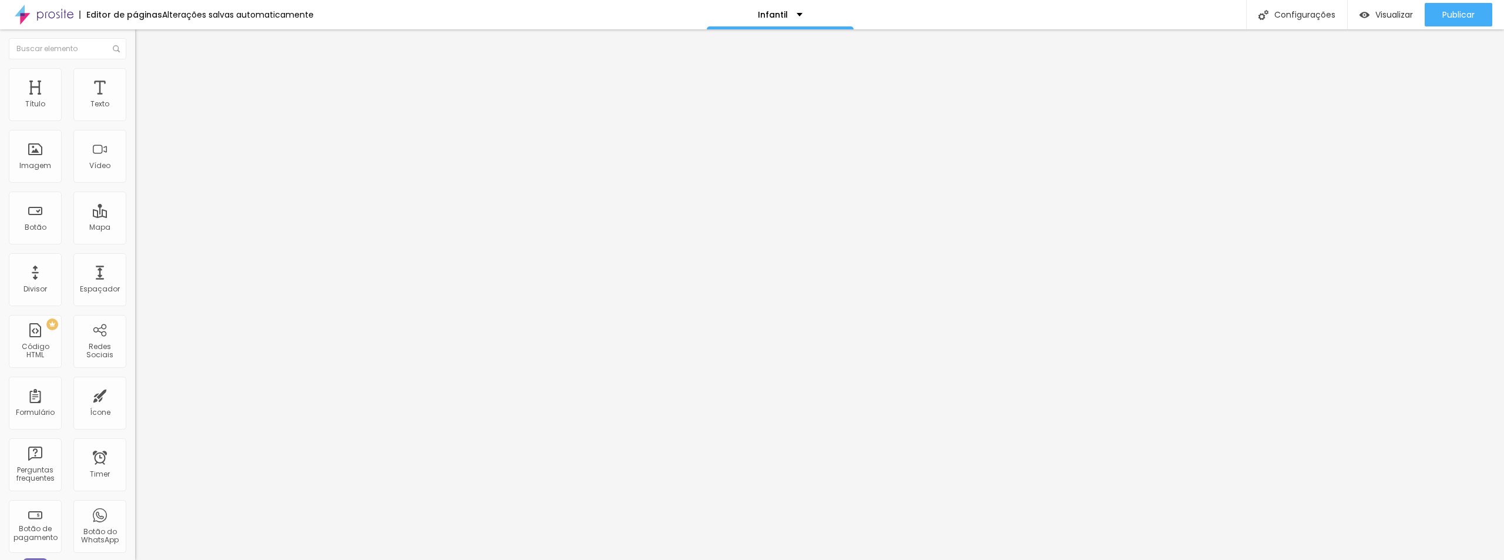
click at [135, 101] on span "Trocar imagem" at bounding box center [167, 96] width 64 height 10
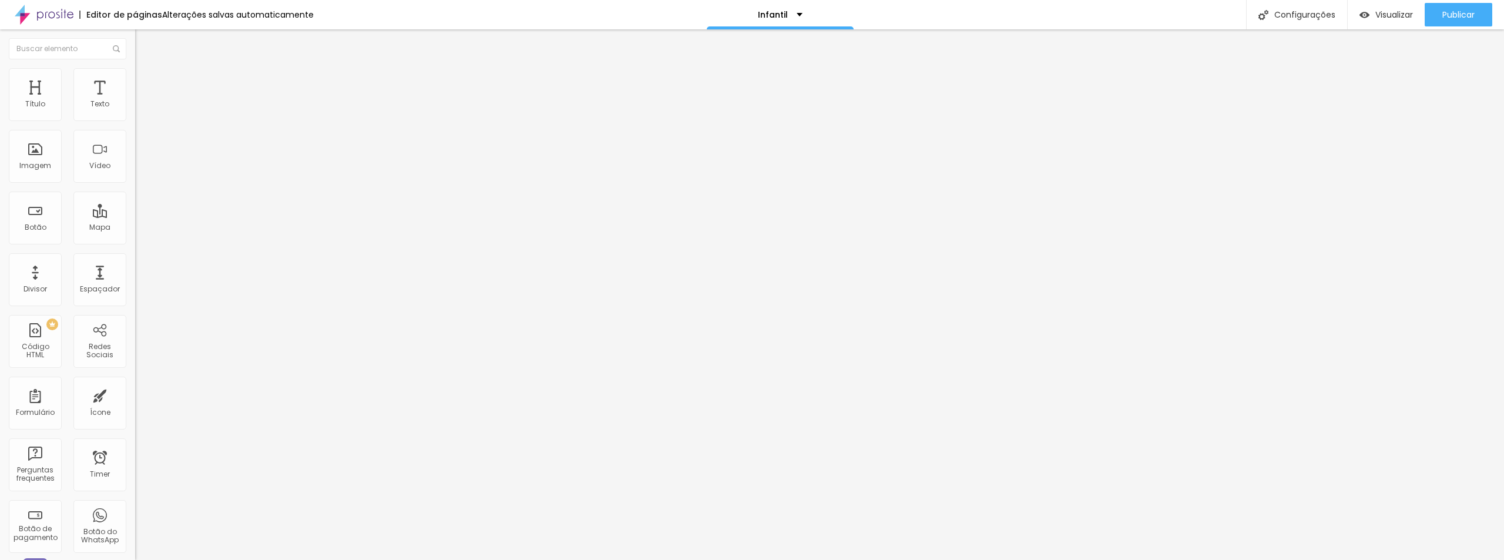
click at [135, 101] on span "Trocar imagem" at bounding box center [167, 96] width 64 height 10
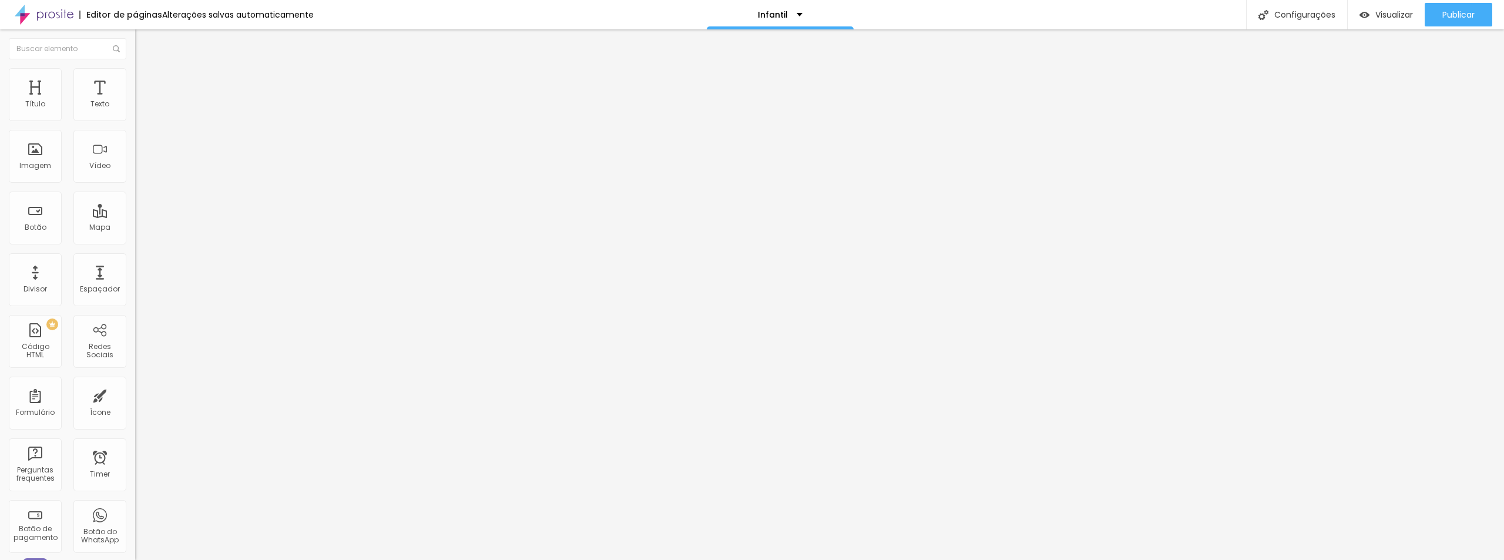
click at [135, 101] on span "Trocar imagem" at bounding box center [167, 96] width 64 height 10
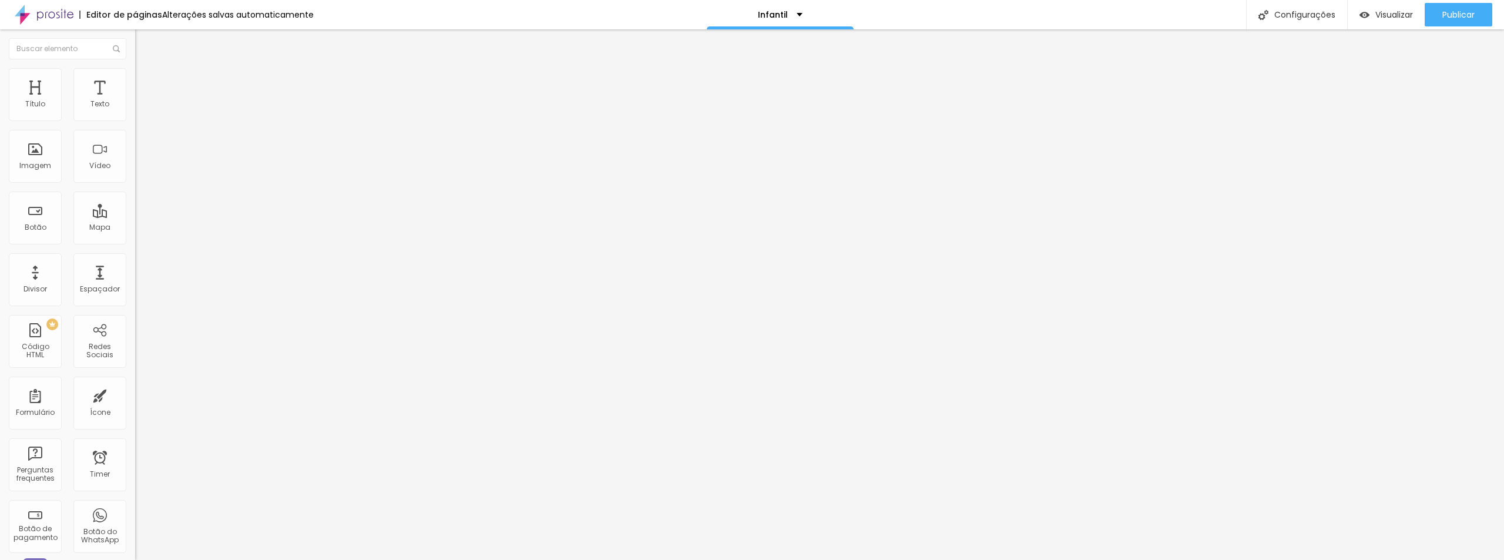
drag, startPoint x: 419, startPoint y: 88, endPoint x: 317, endPoint y: 46, distance: 109.9
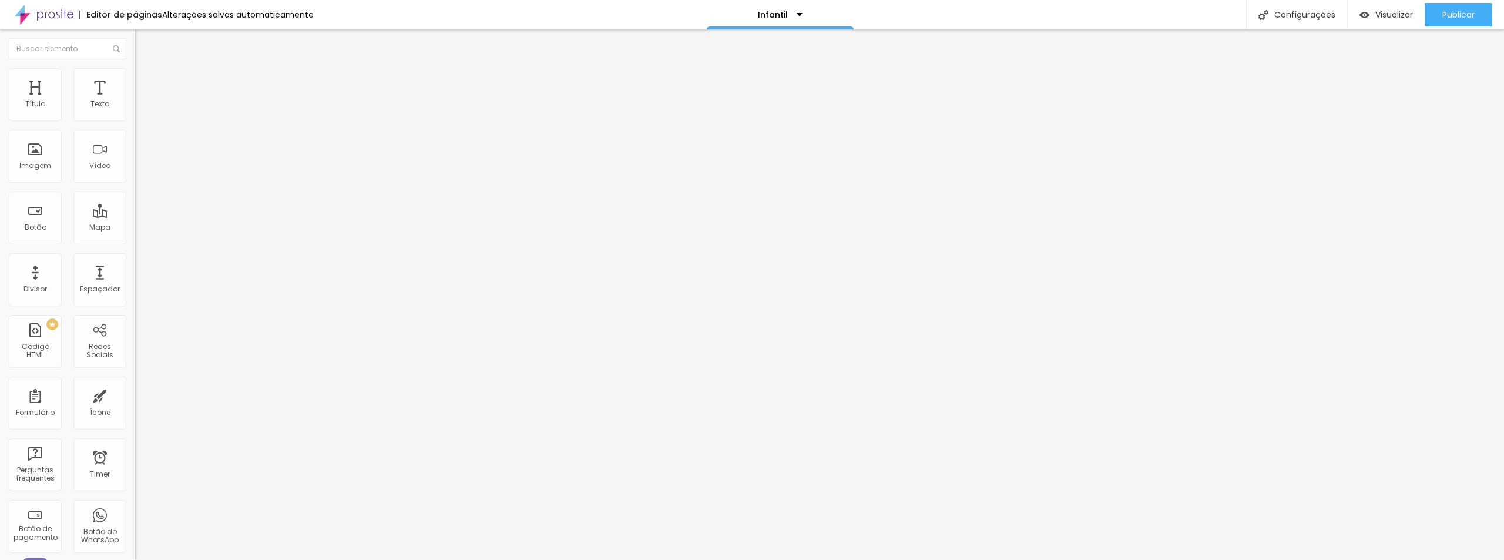
drag, startPoint x: 22, startPoint y: 22, endPoint x: 206, endPoint y: 262, distance: 302.2
click at [271, 559] on div at bounding box center [752, 567] width 1504 height 0
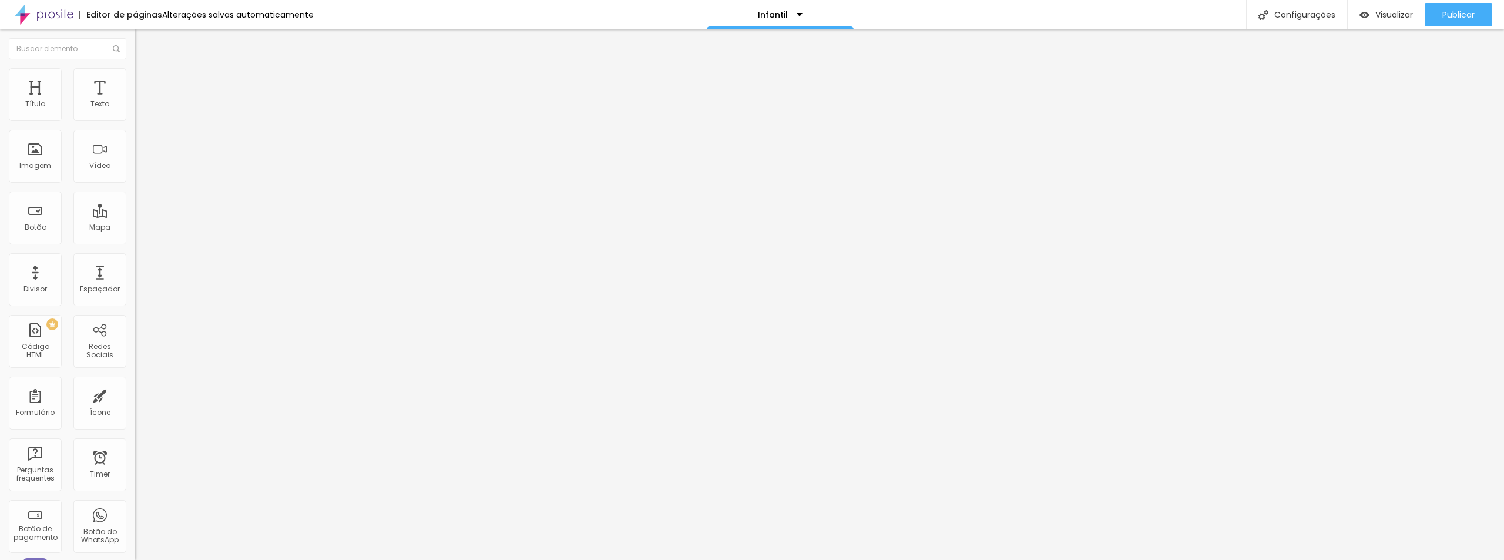
drag, startPoint x: 1017, startPoint y: 391, endPoint x: 1055, endPoint y: 364, distance: 46.7
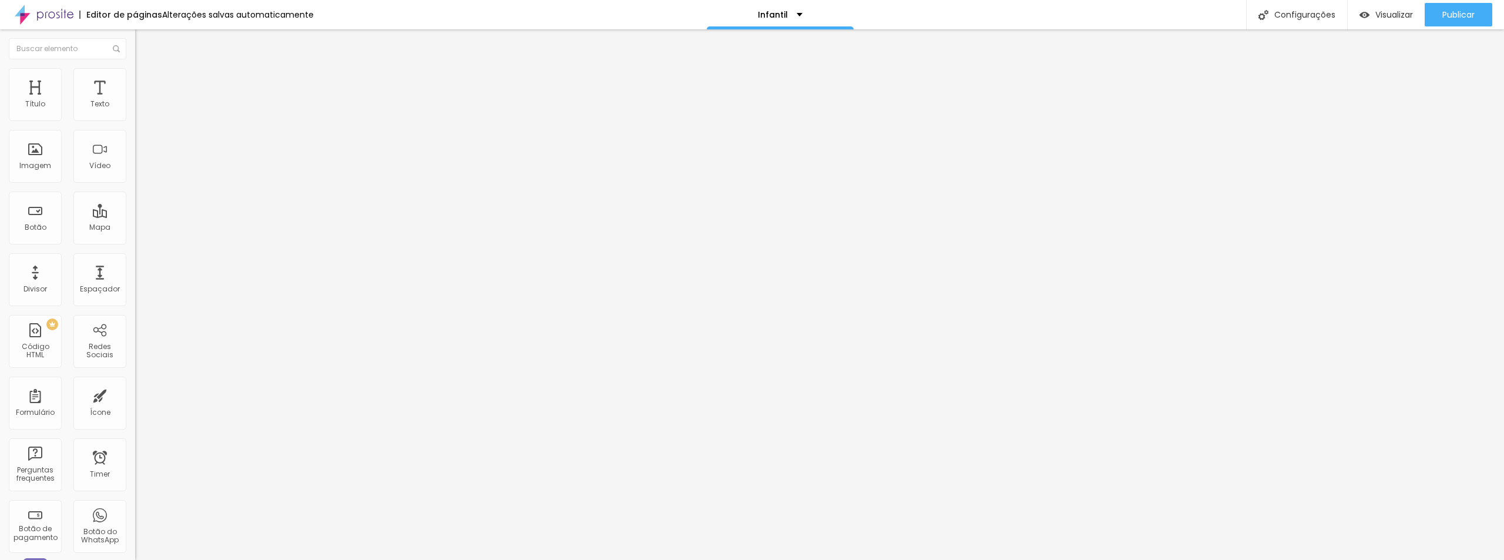
drag, startPoint x: 718, startPoint y: 289, endPoint x: 707, endPoint y: 303, distance: 18.0
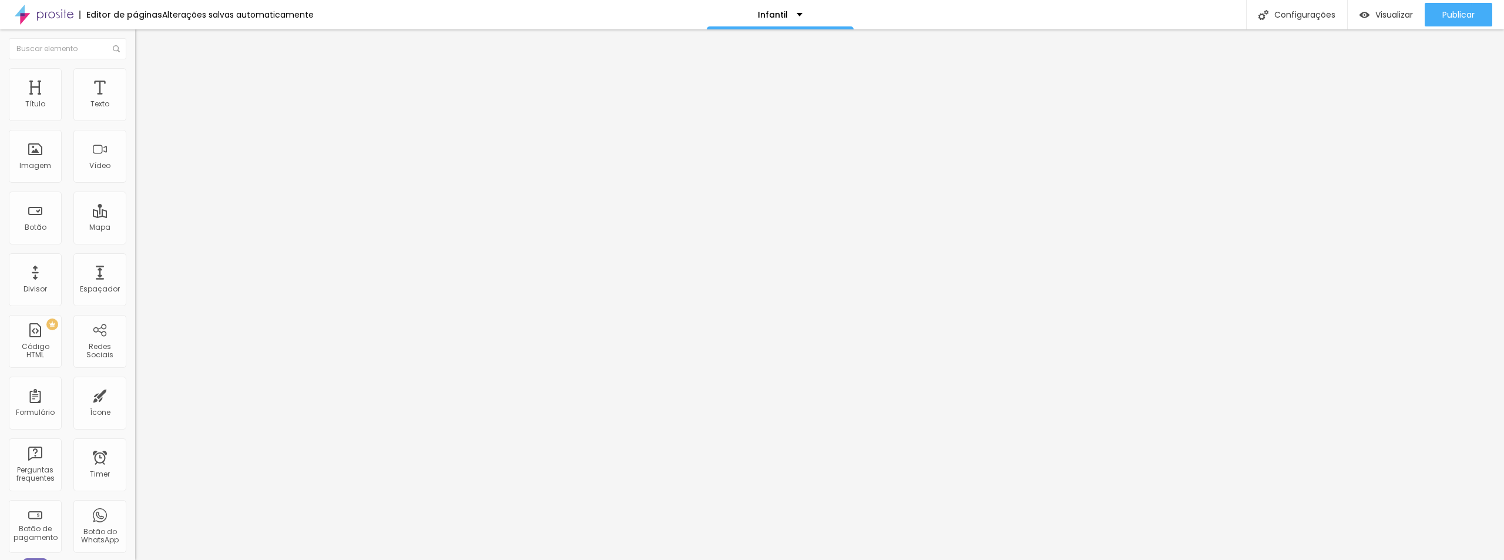
drag, startPoint x: 540, startPoint y: 286, endPoint x: 451, endPoint y: 215, distance: 113.8
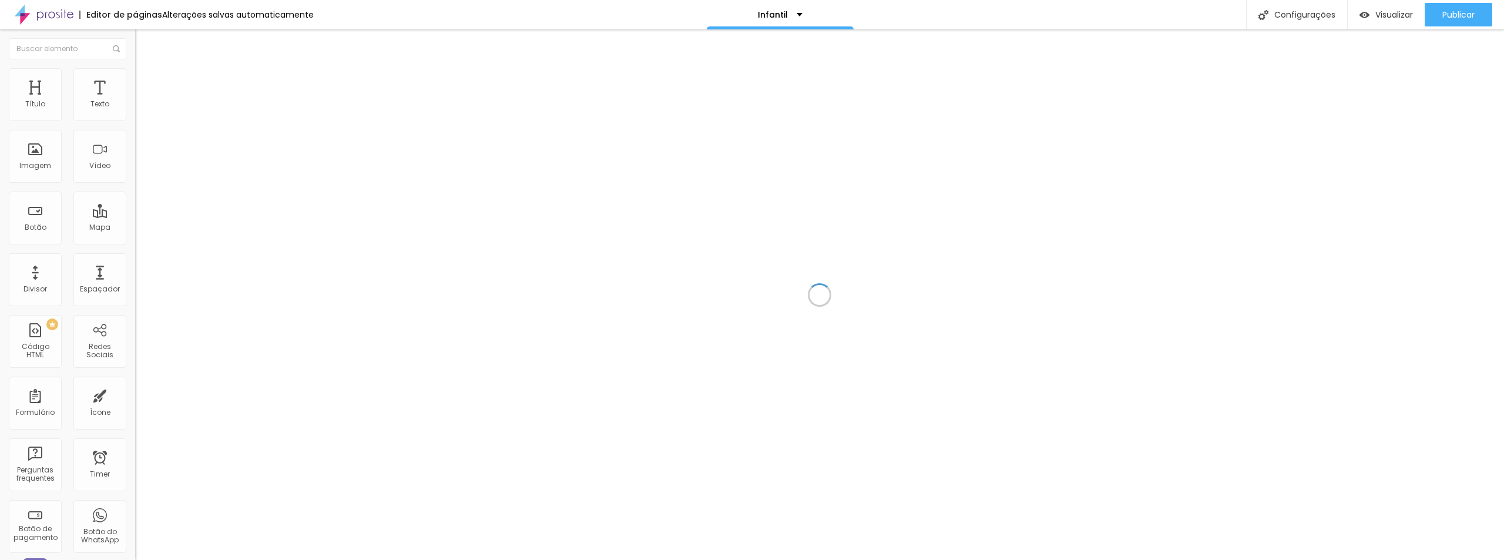
click at [531, 394] on div at bounding box center [819, 294] width 1369 height 531
click at [1401, 7] on div "Visualizar" at bounding box center [1386, 15] width 53 height 24
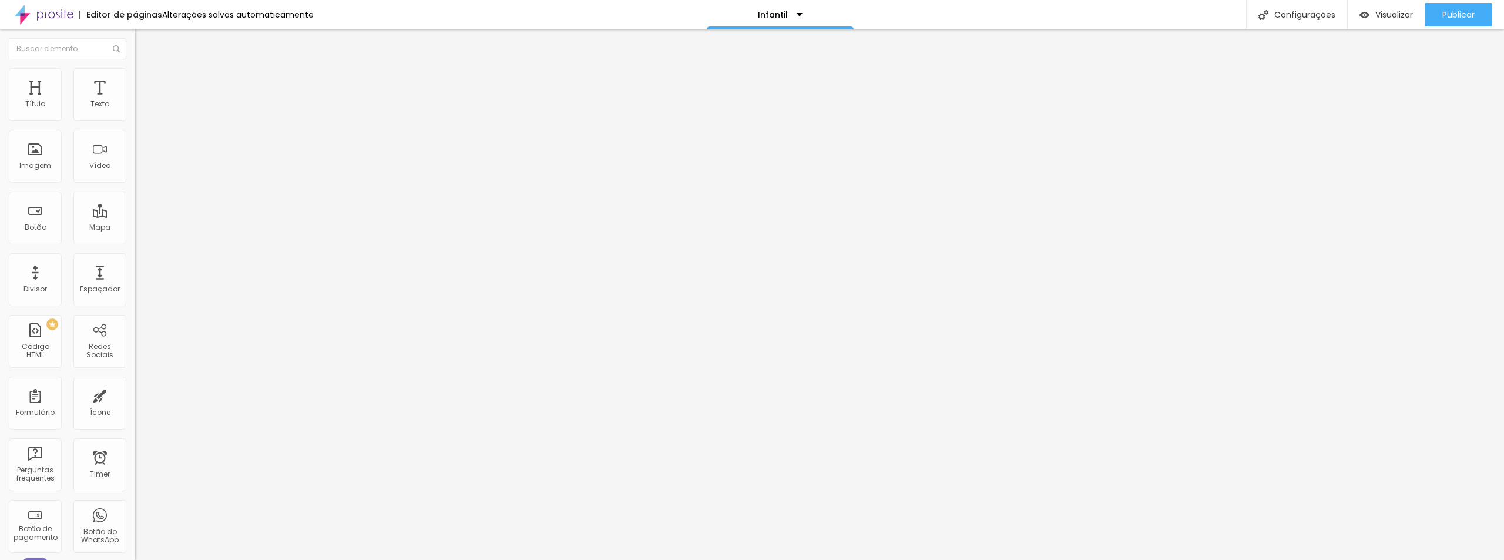
click at [135, 101] on span "Trocar imagem" at bounding box center [167, 96] width 64 height 10
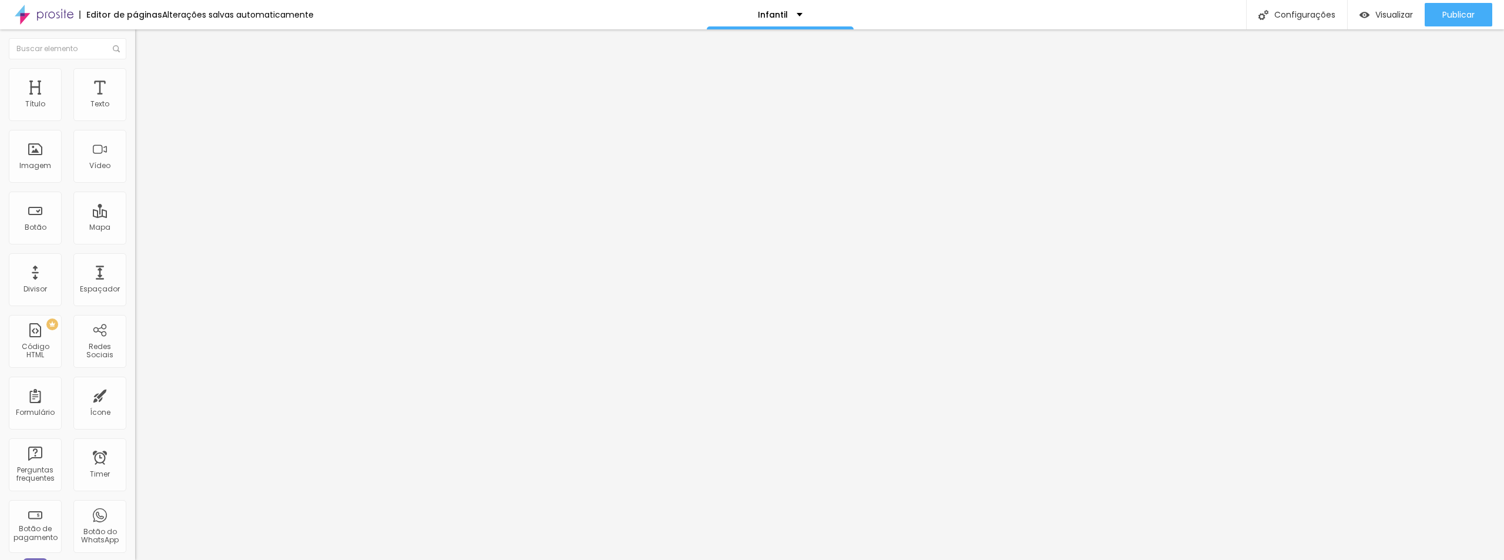
click at [135, 101] on span "Trocar imagem" at bounding box center [167, 96] width 64 height 10
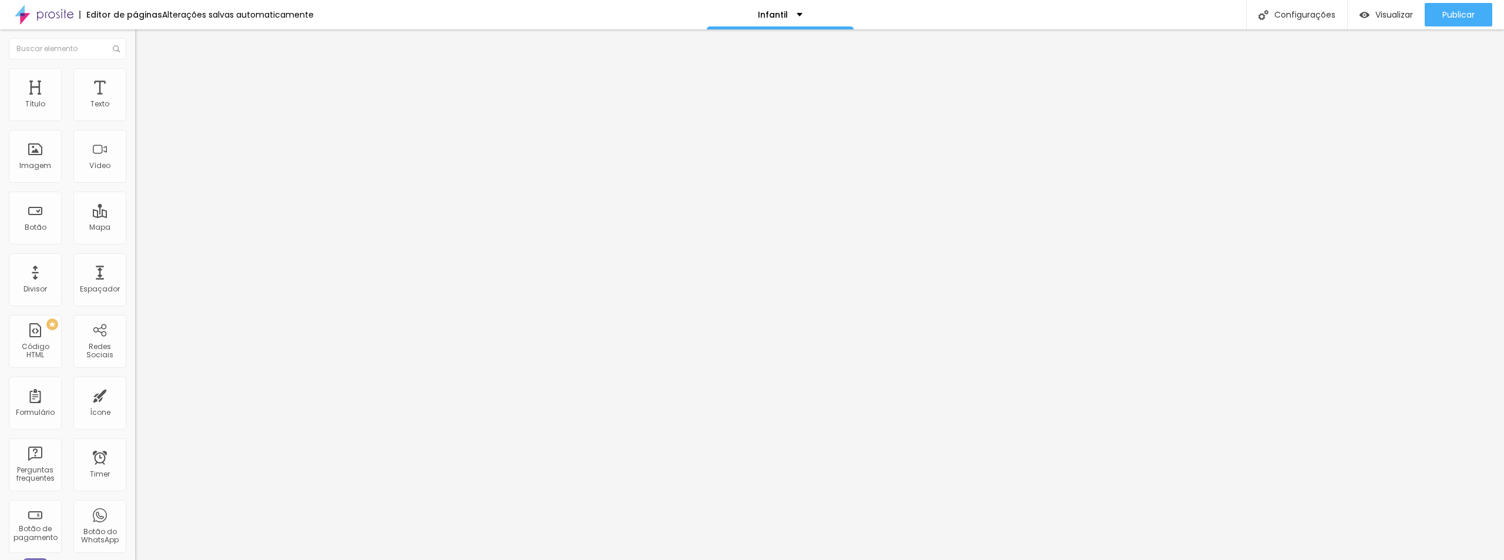
click at [135, 101] on span "Trocar imagem" at bounding box center [167, 96] width 64 height 10
